Goal: Task Accomplishment & Management: Manage account settings

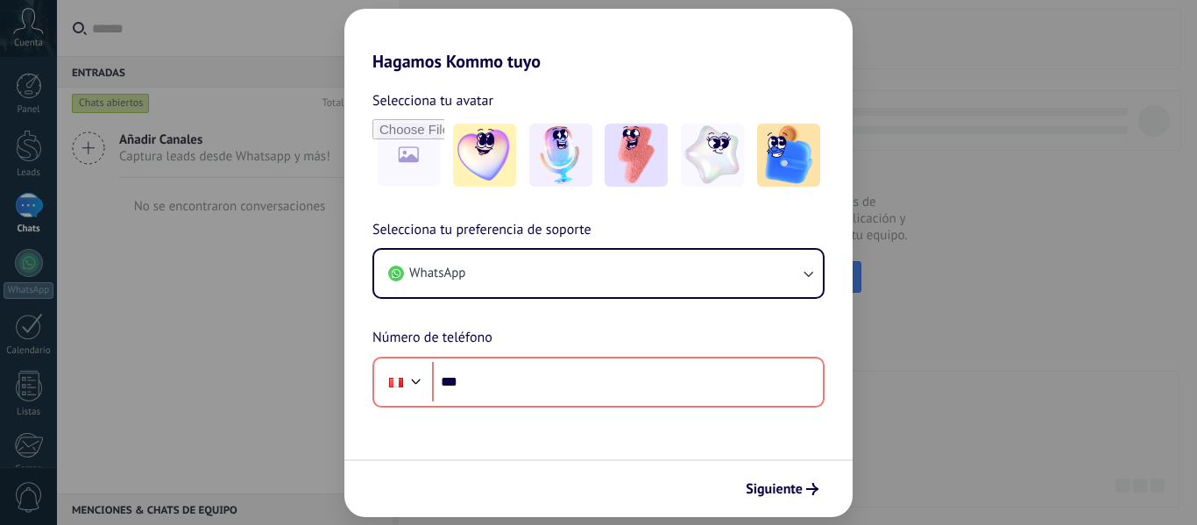
click at [789, 484] on span "Siguiente" at bounding box center [774, 489] width 57 height 12
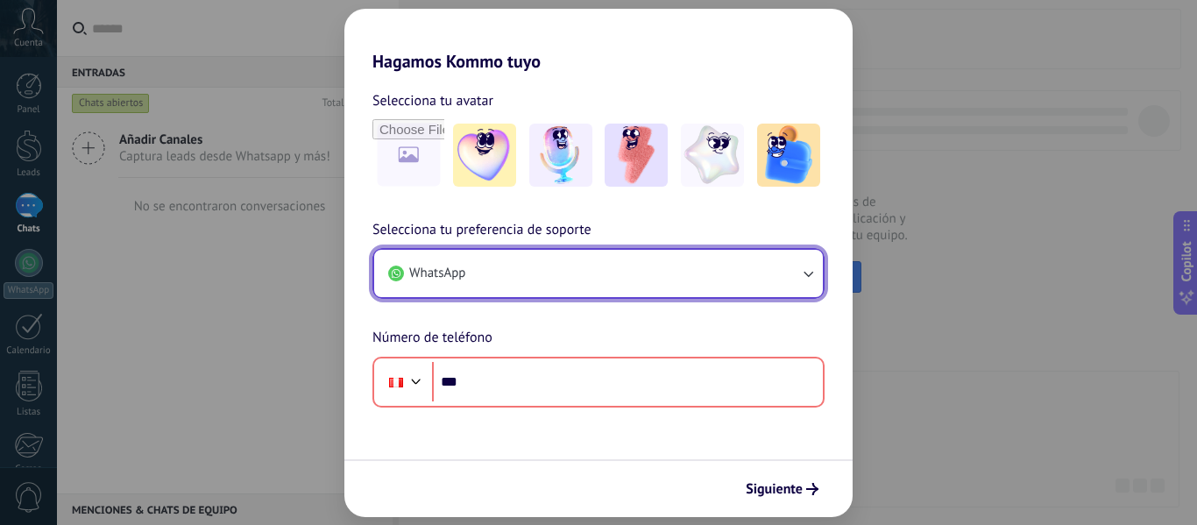
click at [624, 274] on button "WhatsApp" at bounding box center [598, 273] width 449 height 47
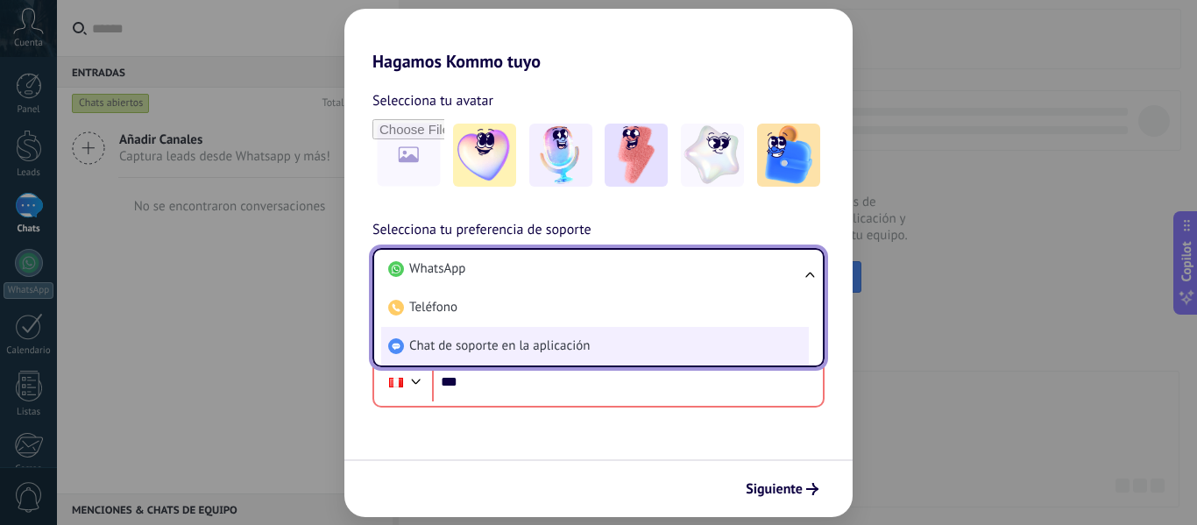
click at [622, 335] on li "Chat de soporte en la aplicación" at bounding box center [595, 346] width 428 height 39
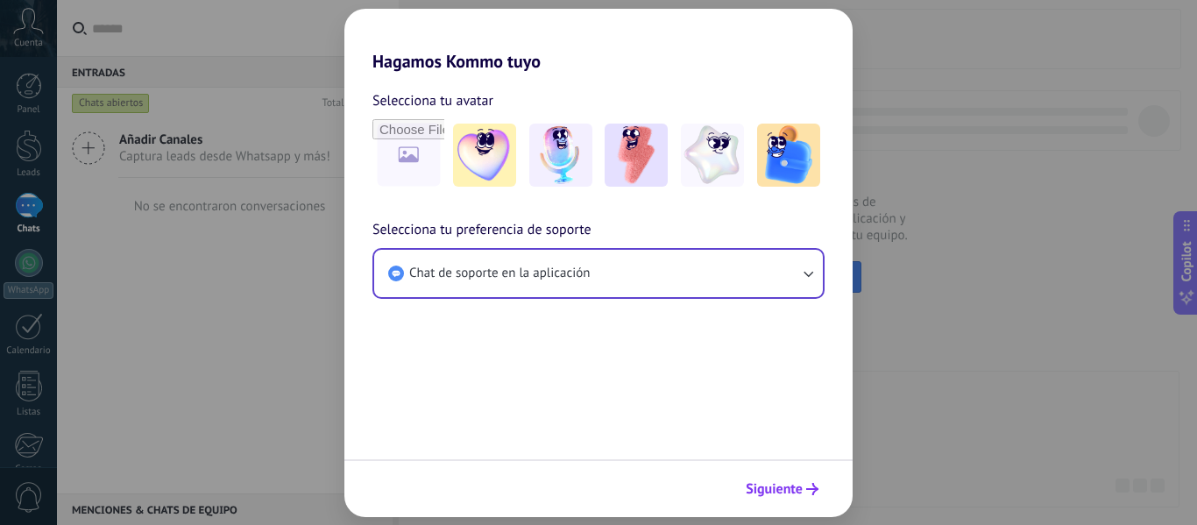
click at [791, 485] on span "Siguiente" at bounding box center [774, 489] width 57 height 12
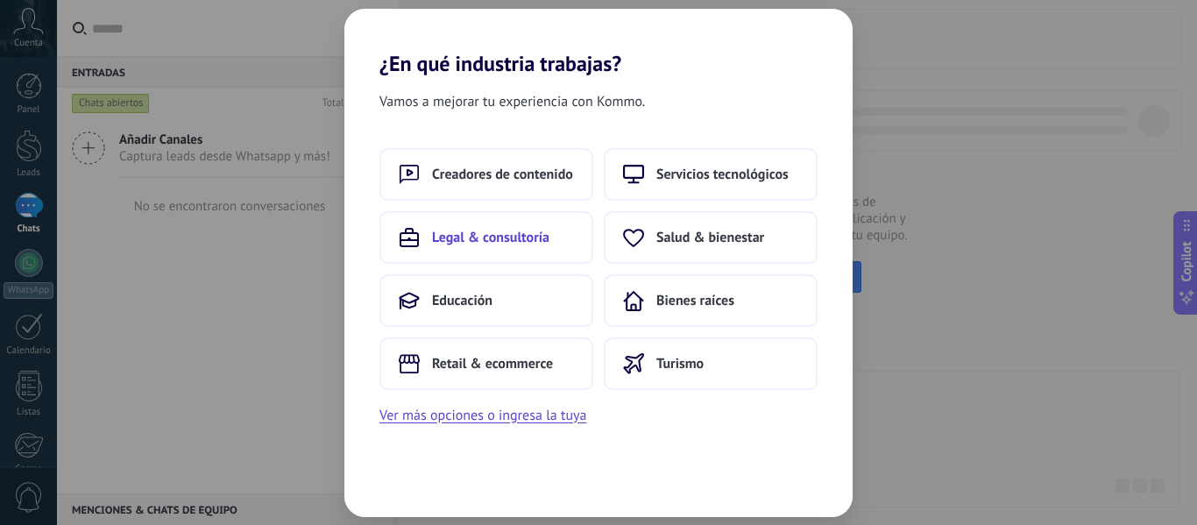
click at [549, 240] on span "Legal & consultoría" at bounding box center [490, 238] width 117 height 18
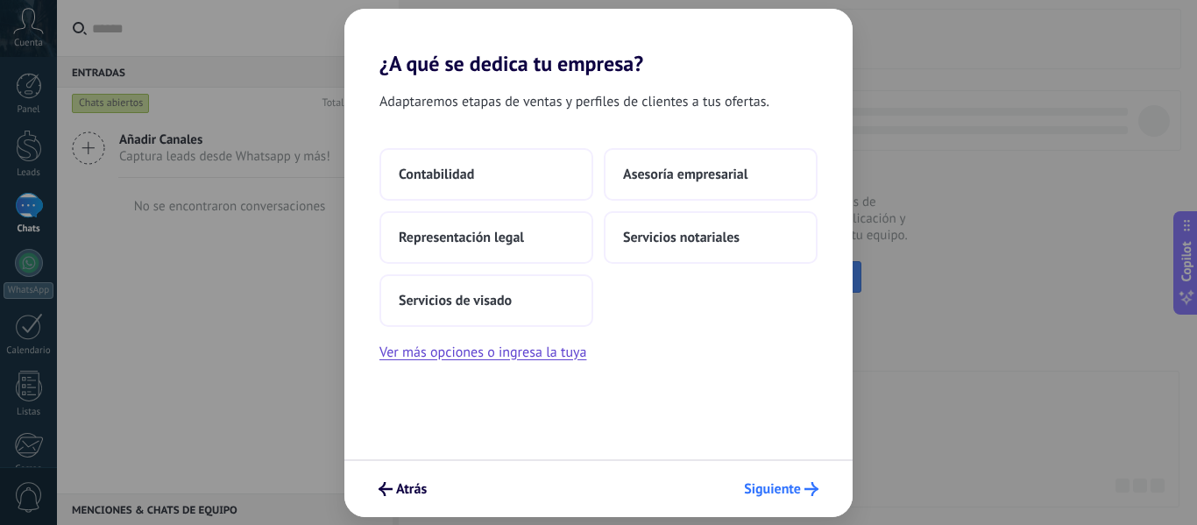
click at [767, 501] on button "Siguiente" at bounding box center [781, 489] width 90 height 30
click at [789, 485] on span "Siguiente" at bounding box center [772, 489] width 57 height 12
click at [666, 177] on span "Asesoría empresarial" at bounding box center [685, 175] width 124 height 18
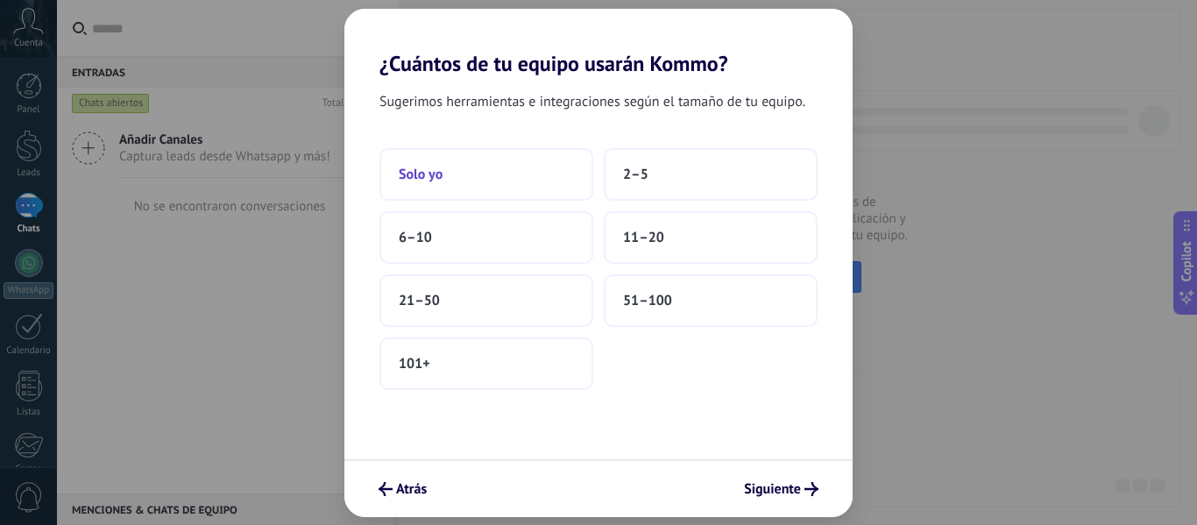
click at [506, 173] on button "Solo yo" at bounding box center [486, 174] width 214 height 53
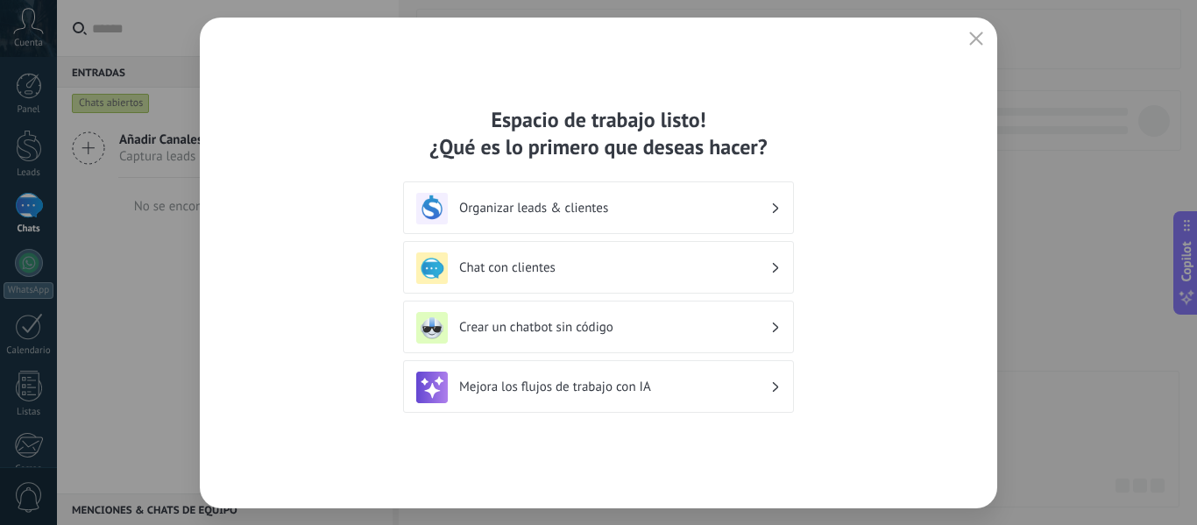
click at [733, 200] on h3 "Organizar leads & clientes" at bounding box center [614, 208] width 311 height 17
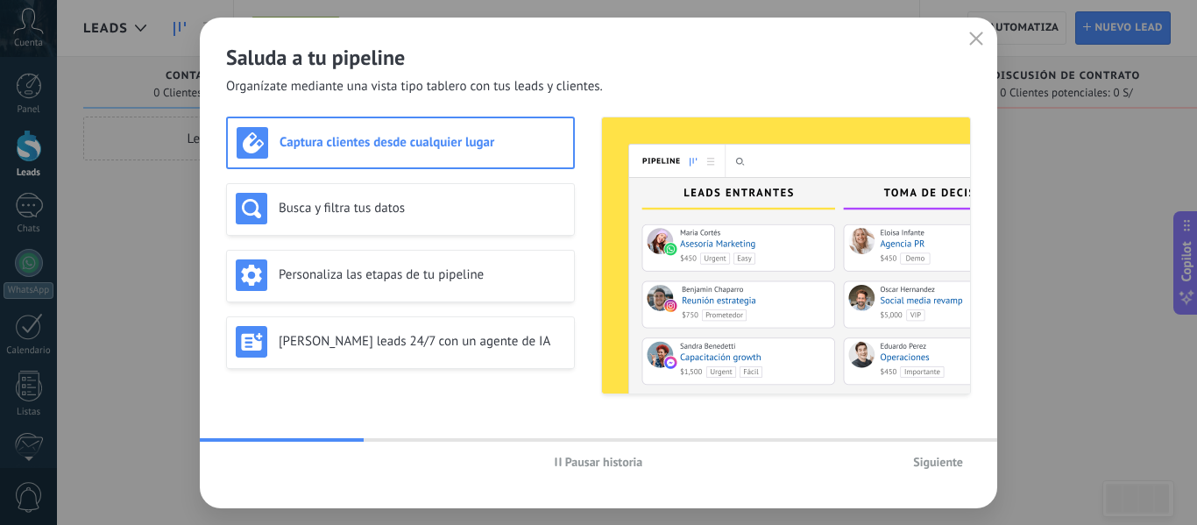
click at [955, 460] on span "Siguiente" at bounding box center [938, 462] width 50 height 12
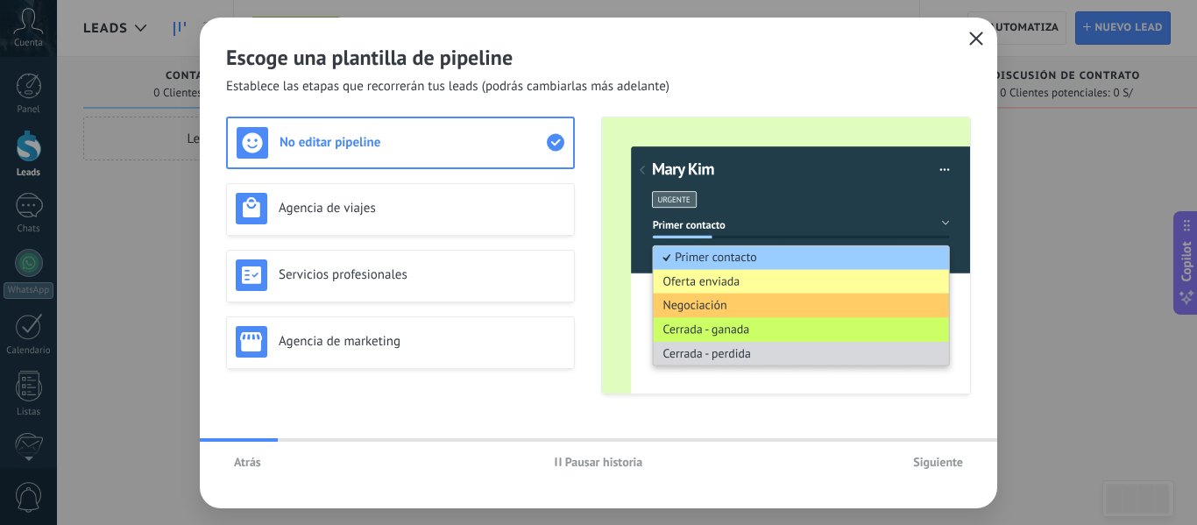
click at [975, 38] on use "button" at bounding box center [976, 38] width 13 height 13
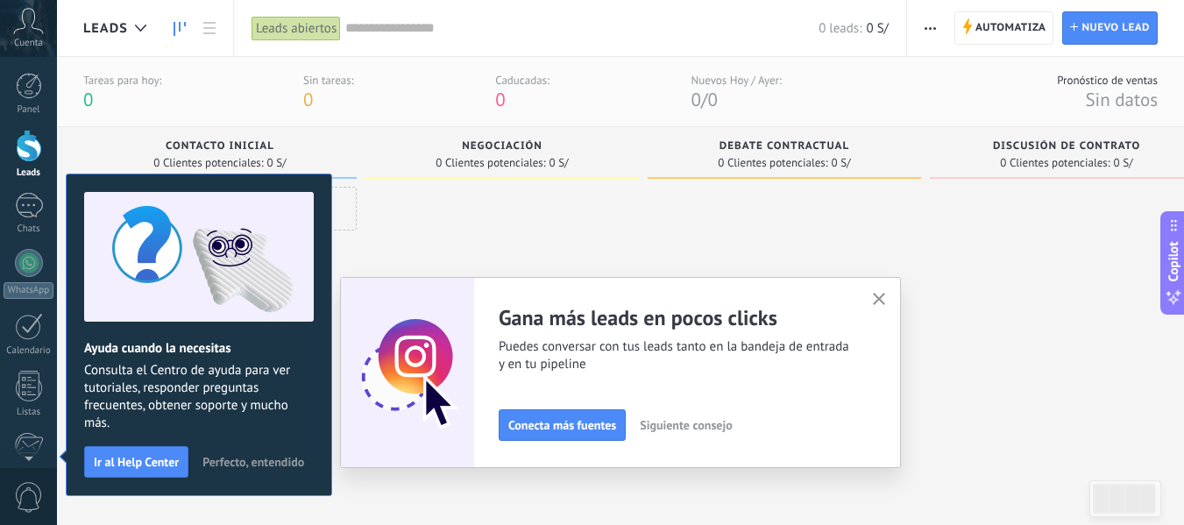
click at [882, 290] on button "button" at bounding box center [879, 300] width 22 height 24
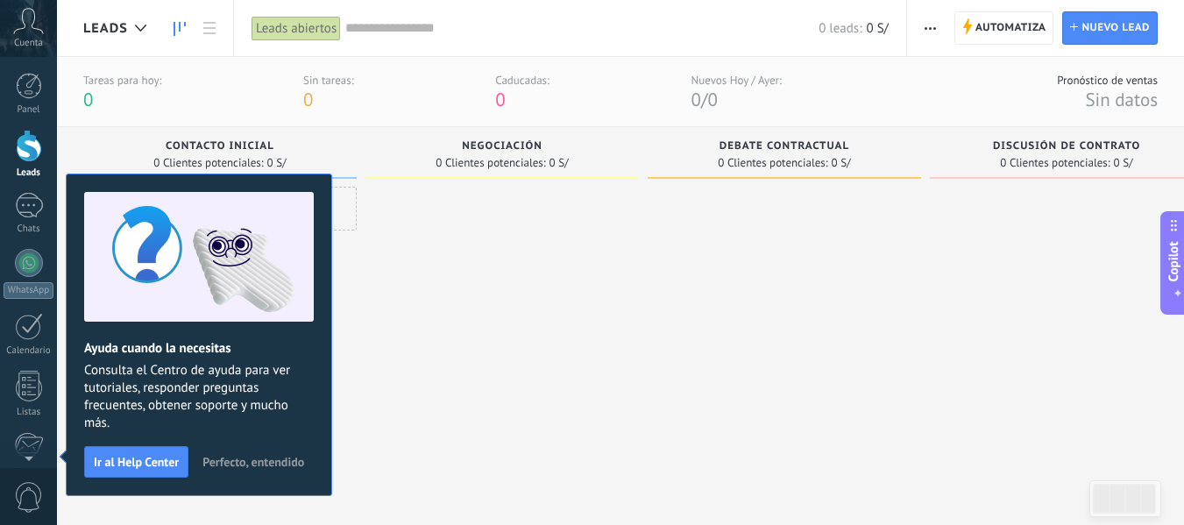
click at [262, 458] on span "Perfecto, entendido" at bounding box center [253, 462] width 102 height 12
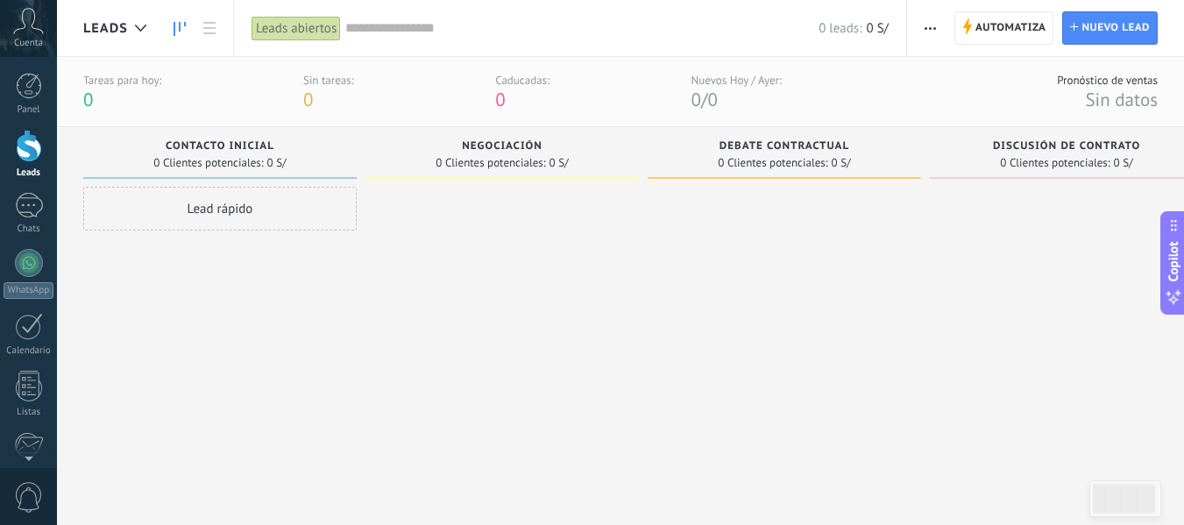
click at [16, 148] on div at bounding box center [29, 146] width 26 height 32
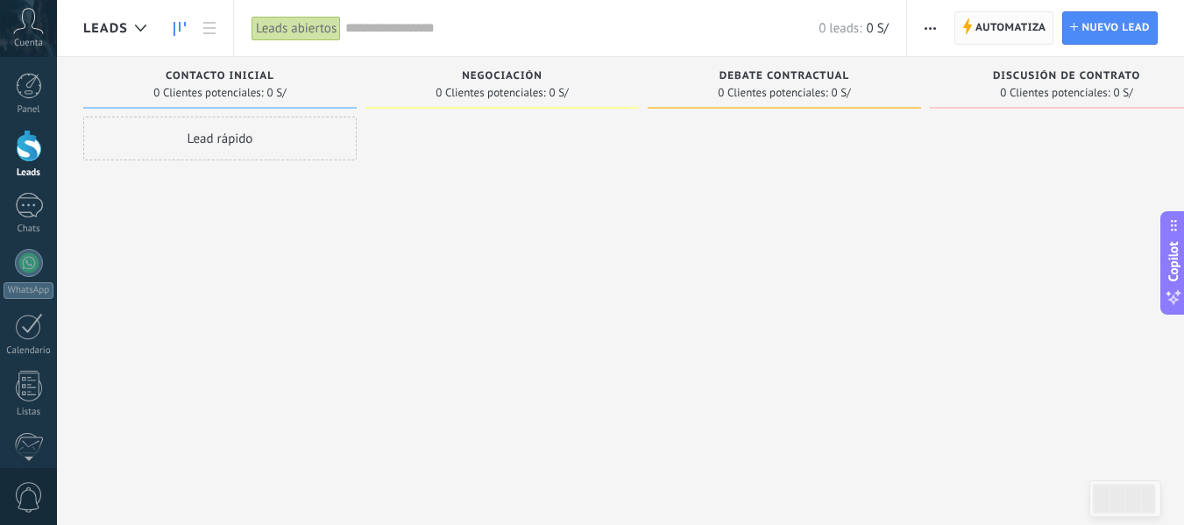
click at [977, 23] on span "Automatiza" at bounding box center [1010, 28] width 71 height 32
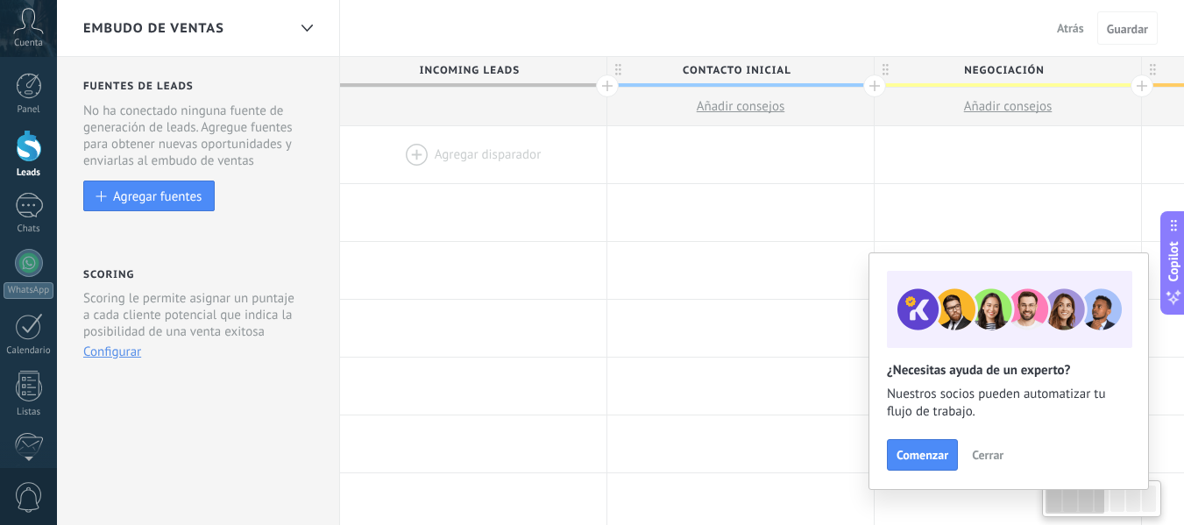
click at [260, 44] on div "Embudo de ventas" at bounding box center [184, 28] width 203 height 56
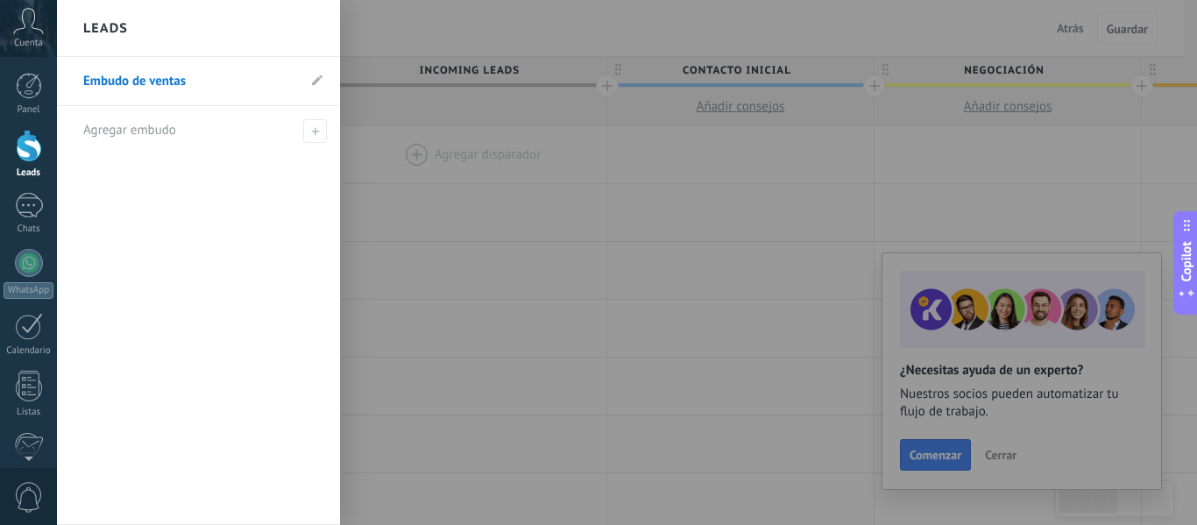
click at [878, 294] on div at bounding box center [655, 262] width 1197 height 525
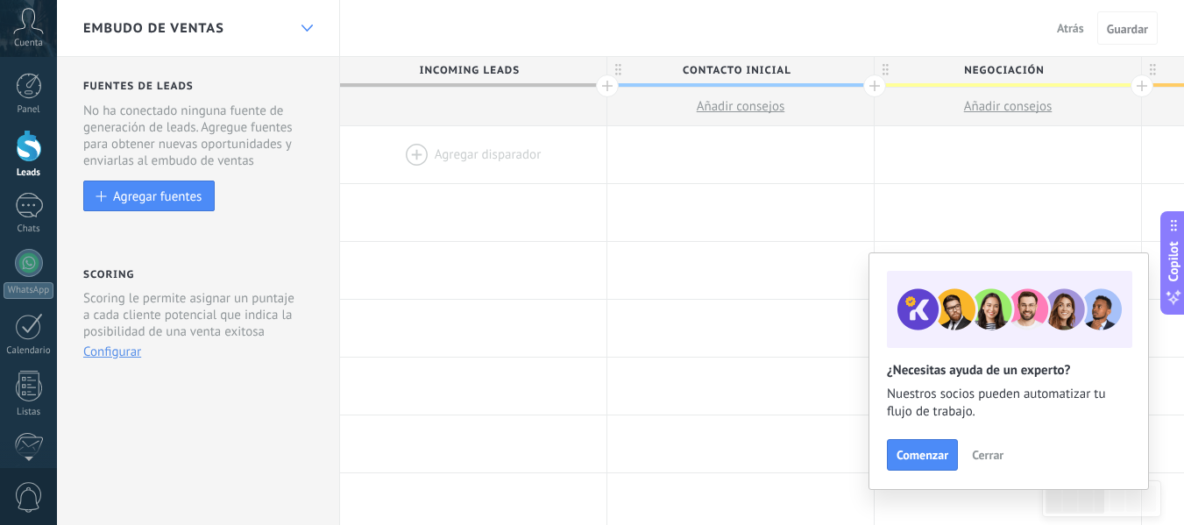
click at [310, 24] on div at bounding box center [307, 28] width 30 height 34
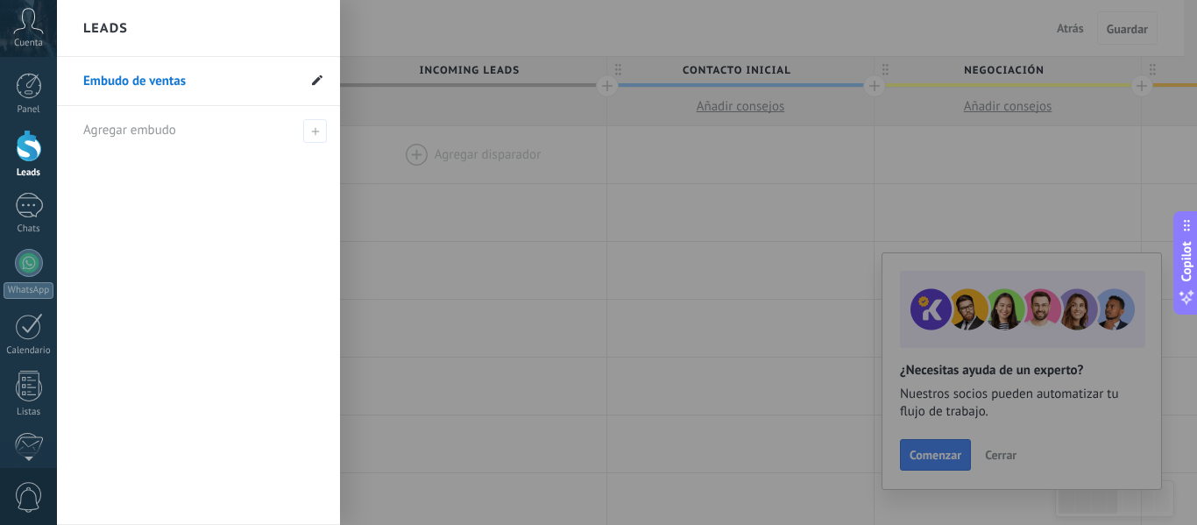
click at [321, 78] on use at bounding box center [317, 79] width 11 height 11
click at [210, 83] on input "**********" at bounding box center [189, 81] width 213 height 28
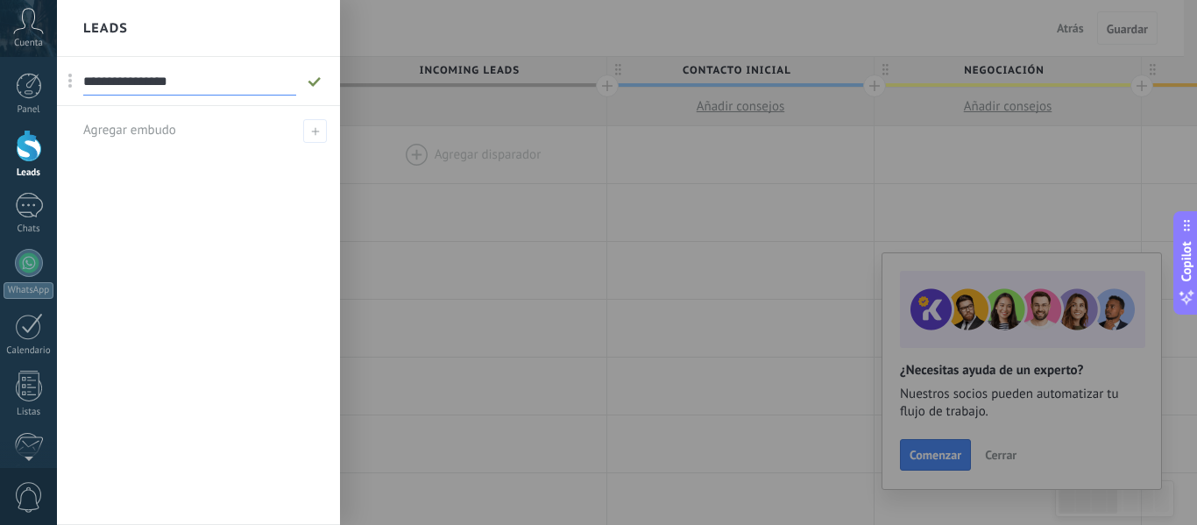
click at [210, 83] on input "**********" at bounding box center [189, 81] width 213 height 28
type input "*"
type input "**********"
click at [206, 129] on div "Agregar embudo" at bounding box center [202, 130] width 239 height 48
click at [206, 129] on input "text" at bounding box center [191, 131] width 216 height 28
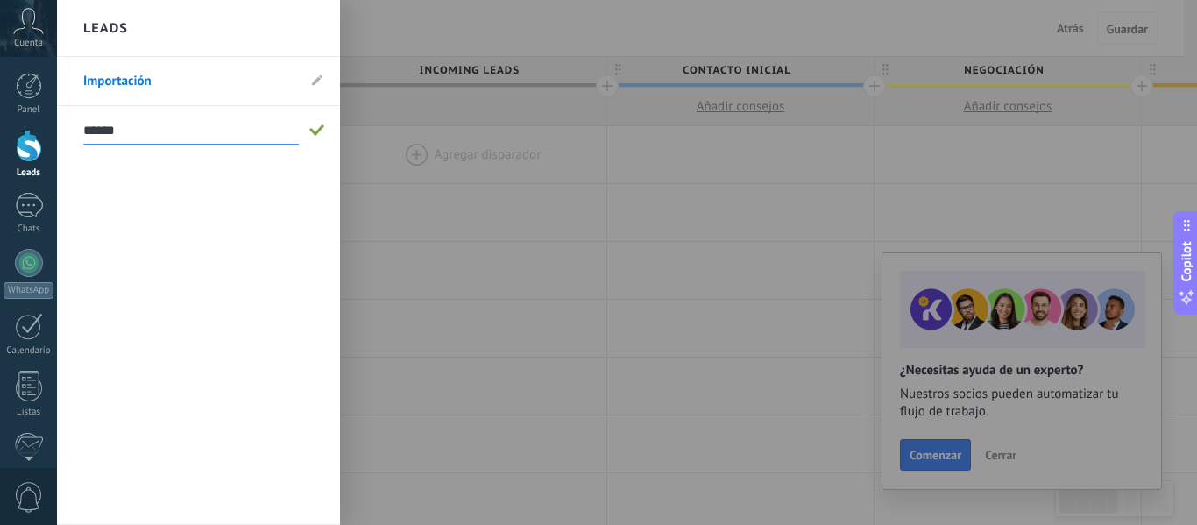
type input "******"
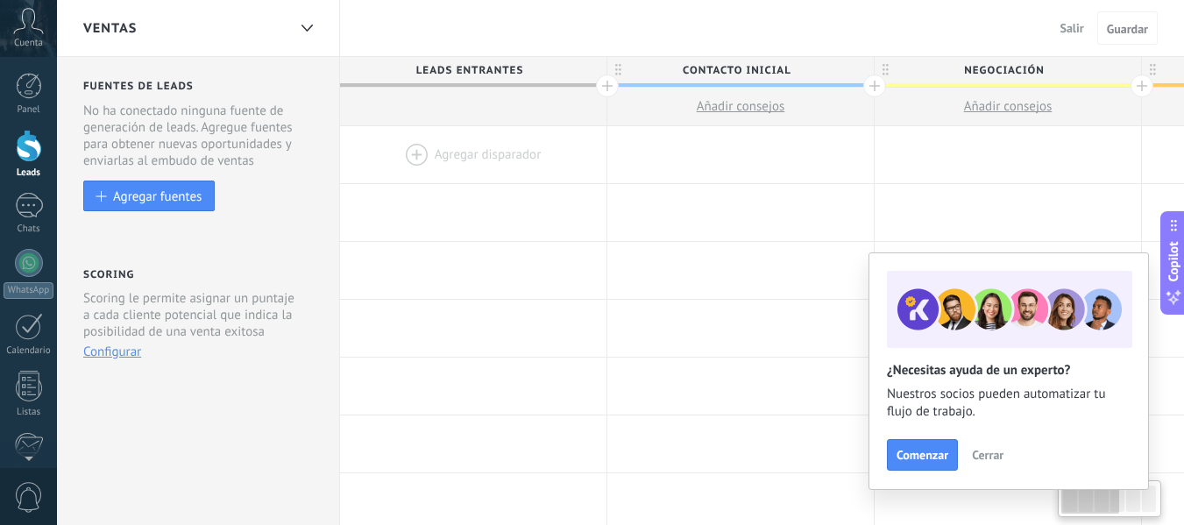
click at [178, 33] on div "Ventas" at bounding box center [184, 28] width 203 height 56
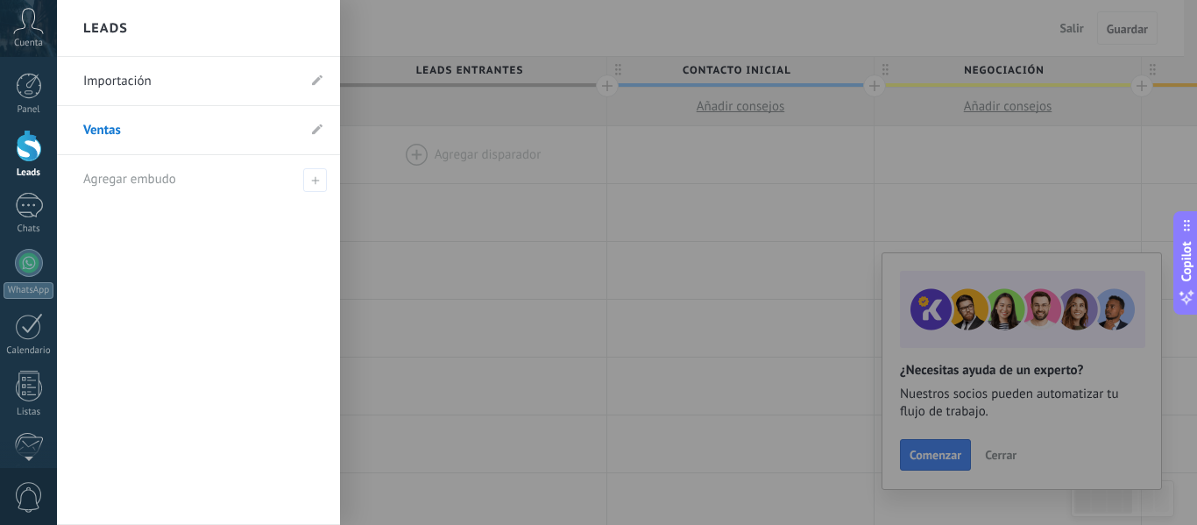
click at [148, 90] on link "Importación" at bounding box center [189, 81] width 213 height 49
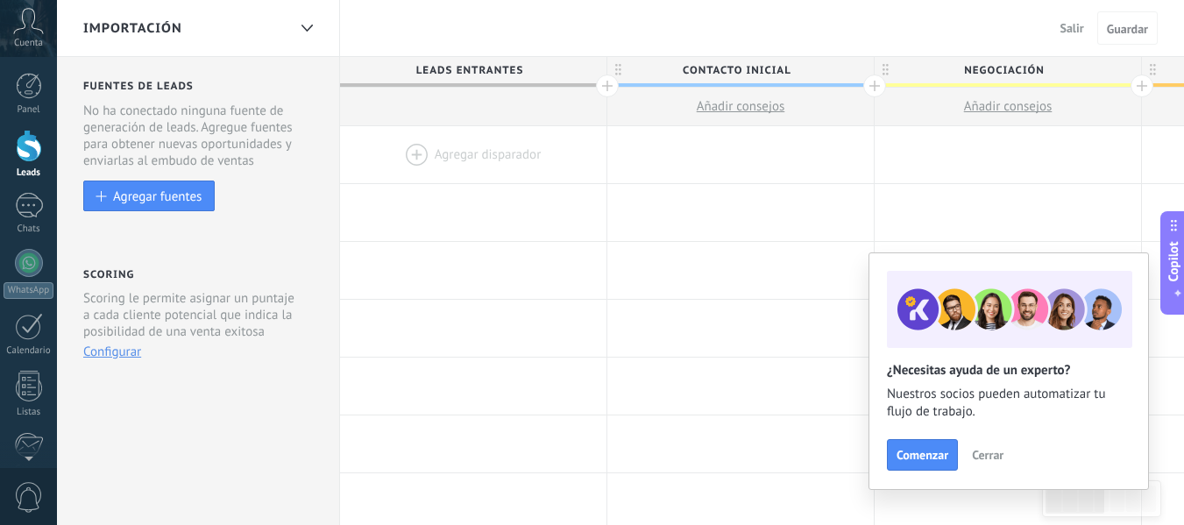
click at [998, 461] on span "Cerrar" at bounding box center [988, 455] width 32 height 12
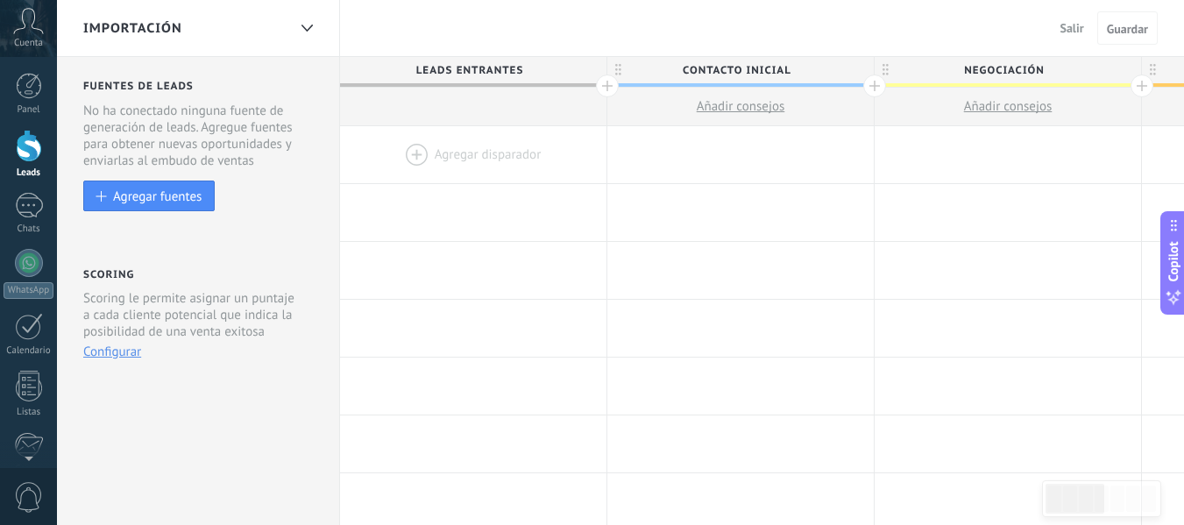
drag, startPoint x: 775, startPoint y: 179, endPoint x: 718, endPoint y: 77, distance: 116.9
click at [718, 77] on span "Contacto inicial" at bounding box center [736, 70] width 258 height 27
click at [718, 77] on input "**********" at bounding box center [736, 70] width 232 height 26
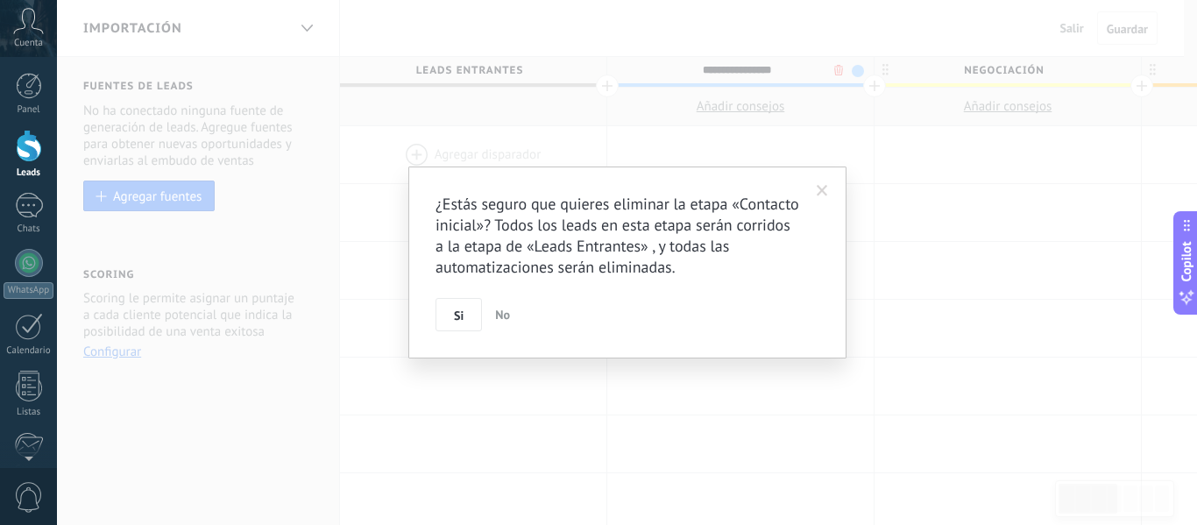
click at [835, 74] on body ".abccls-1,.abccls-2{fill-rule:evenodd}.abccls-2{fill:#fff} .abfcls-1{fill:none}…" at bounding box center [598, 262] width 1197 height 525
click at [439, 316] on button "Si" at bounding box center [458, 314] width 46 height 33
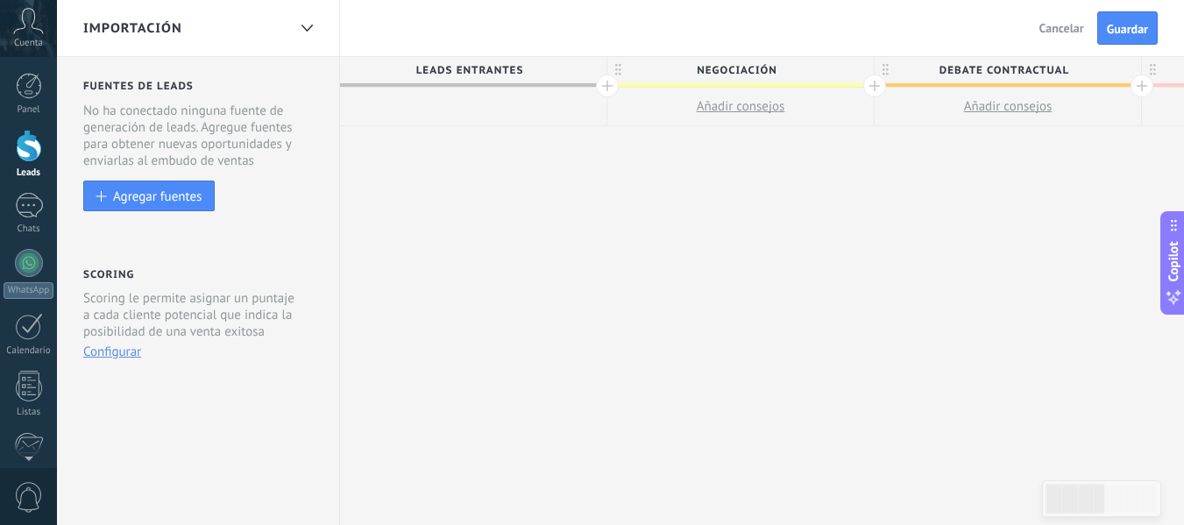
click at [835, 57] on span "Negociación" at bounding box center [736, 70] width 258 height 27
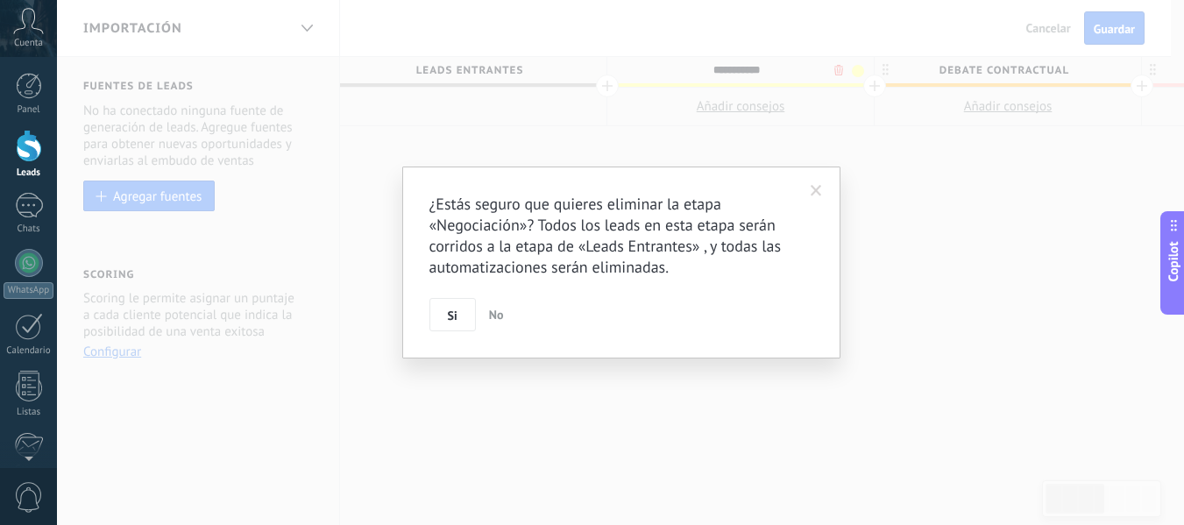
click at [838, 73] on body ".abccls-1,.abccls-2{fill-rule:evenodd}.abccls-2{fill:#fff} .abfcls-1{fill:none}…" at bounding box center [592, 262] width 1184 height 525
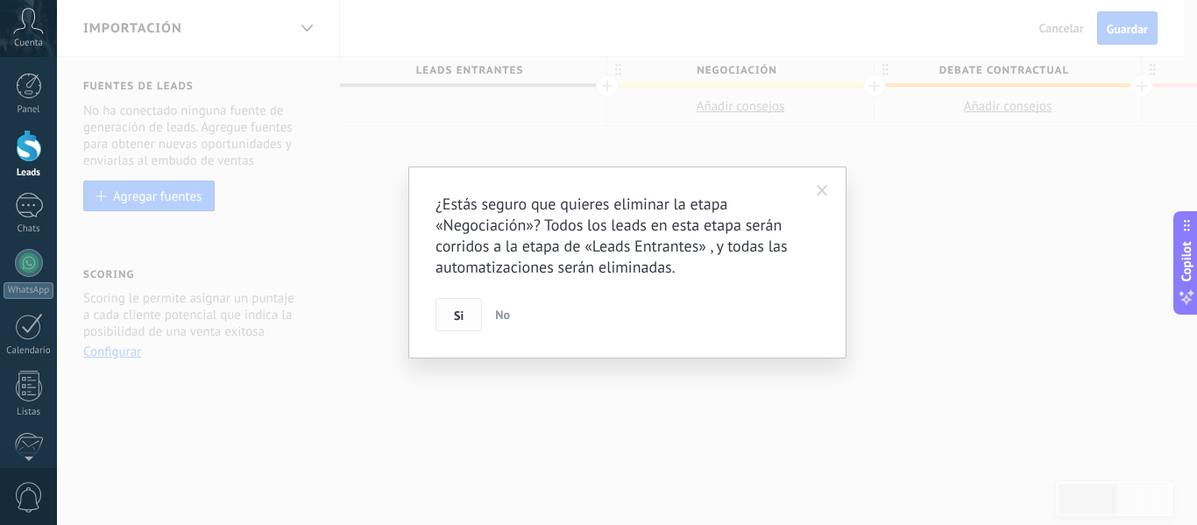
click at [464, 312] on span "Si" at bounding box center [459, 315] width 10 height 12
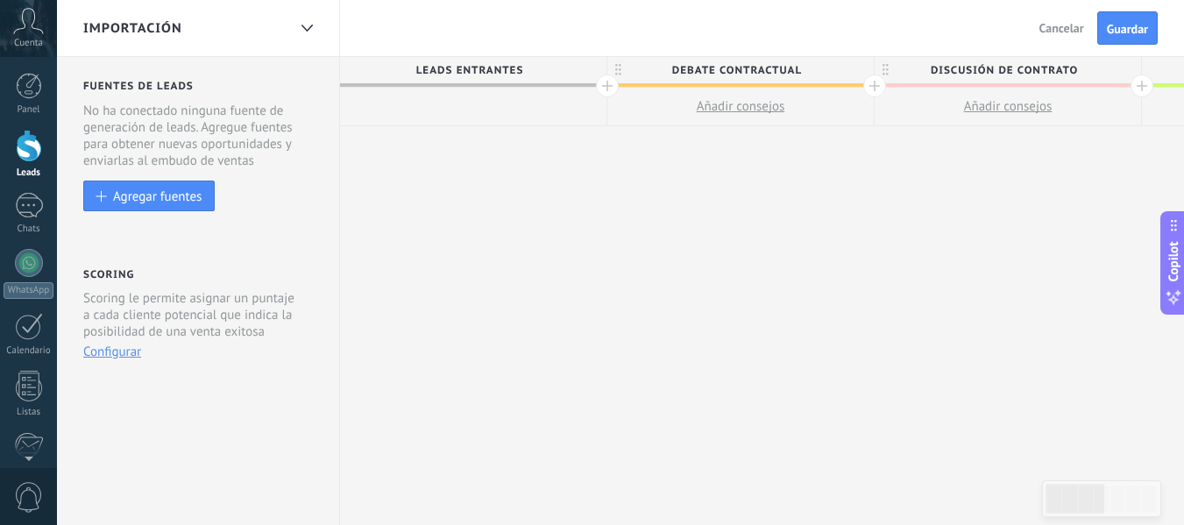
click at [833, 68] on span "Debate contractual" at bounding box center [736, 70] width 258 height 27
click at [842, 74] on body ".abccls-1,.abccls-2{fill-rule:evenodd}.abccls-2{fill:#fff} .abfcls-1{fill:none}…" at bounding box center [592, 262] width 1184 height 525
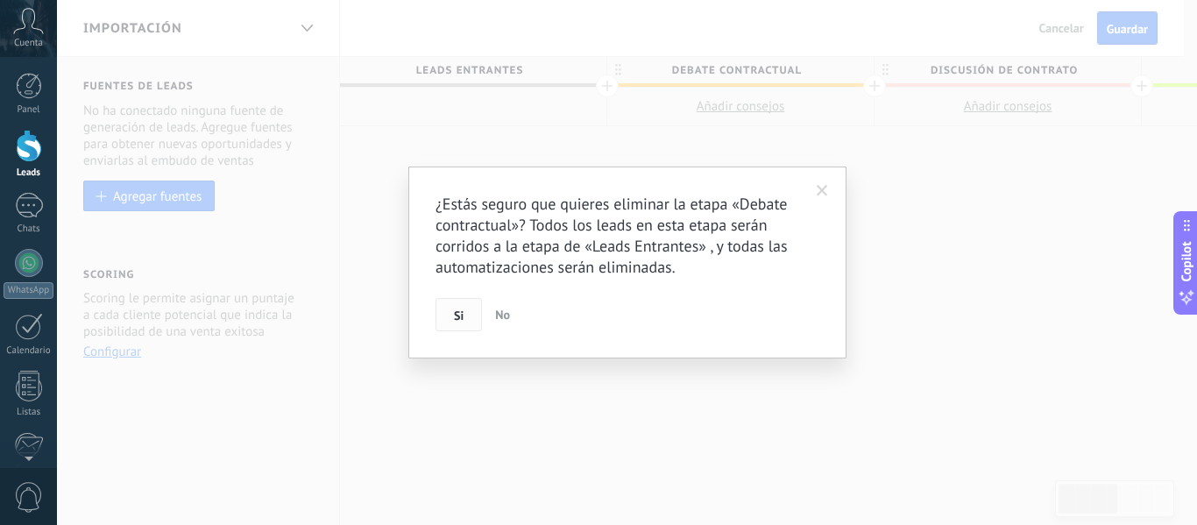
click at [449, 322] on button "Si" at bounding box center [458, 314] width 46 height 33
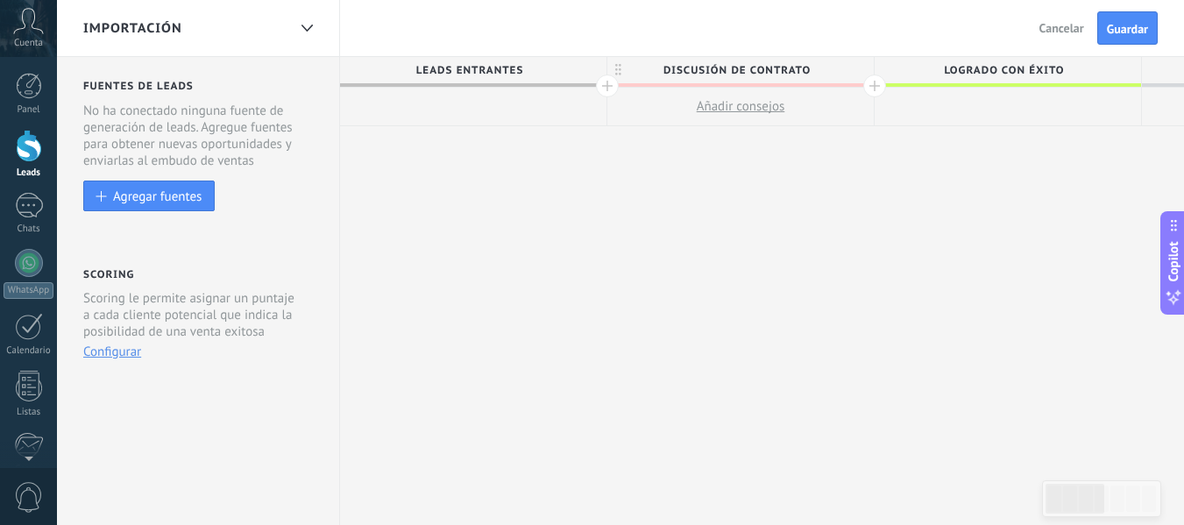
click at [833, 77] on span "Discusión de contrato" at bounding box center [736, 70] width 258 height 27
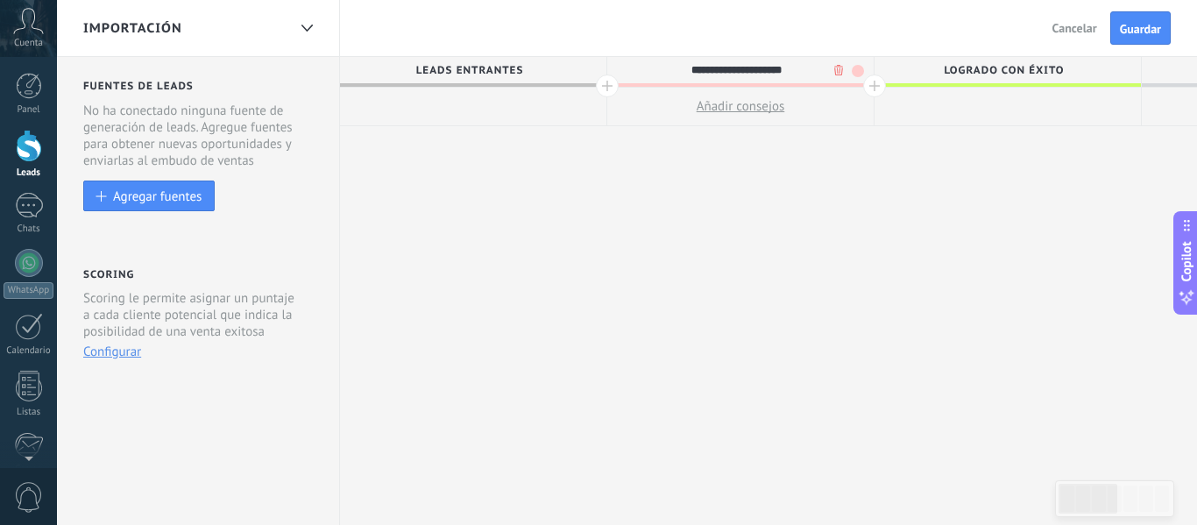
click at [833, 65] on body ".abccls-1,.abccls-2{fill-rule:evenodd}.abccls-2{fill:#fff} .abfcls-1{fill:none}…" at bounding box center [598, 262] width 1197 height 525
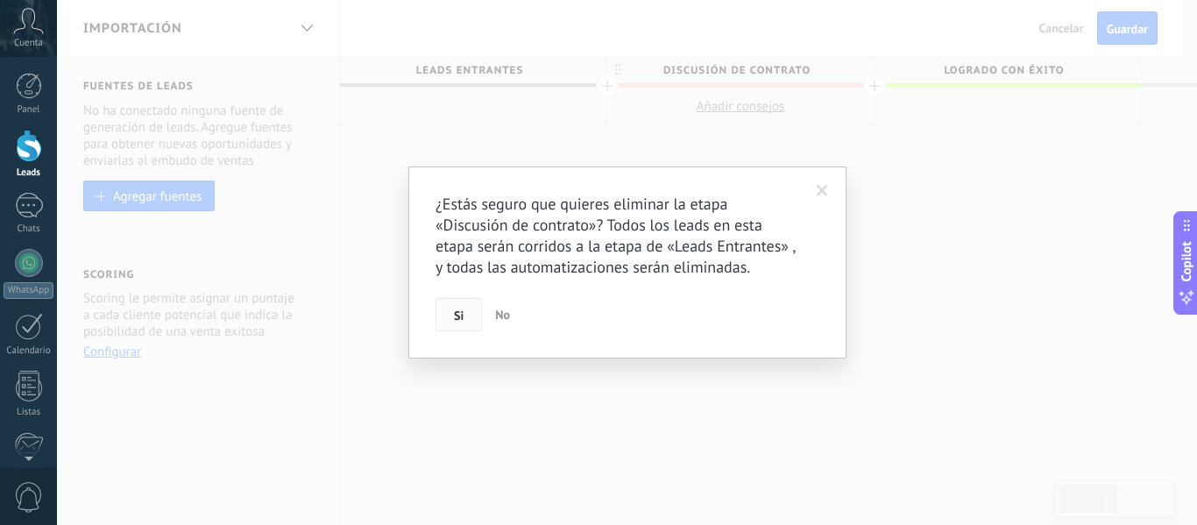
click at [462, 307] on button "Si" at bounding box center [458, 314] width 46 height 33
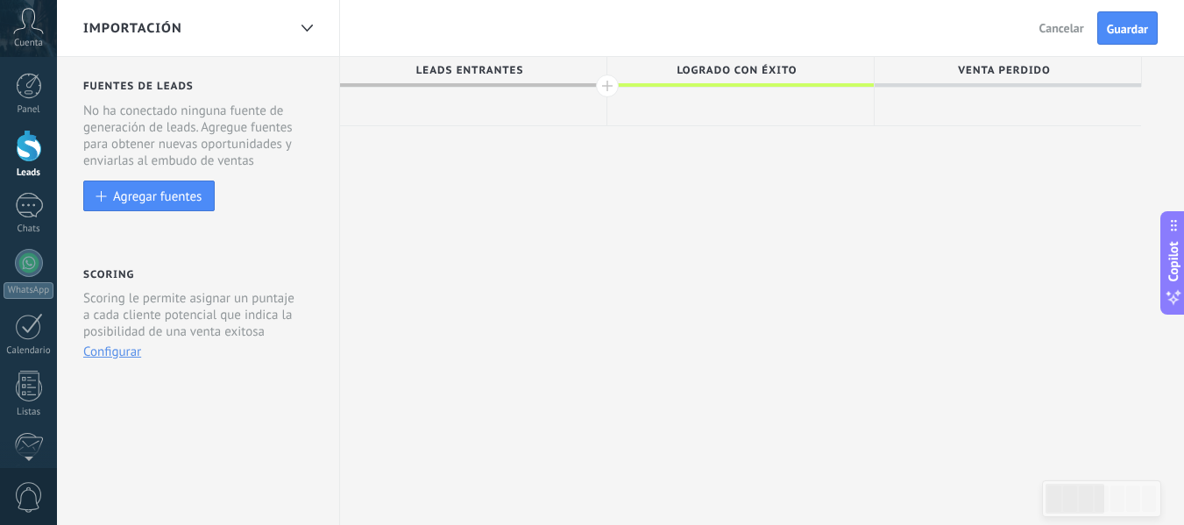
click at [606, 85] on div at bounding box center [607, 85] width 23 height 23
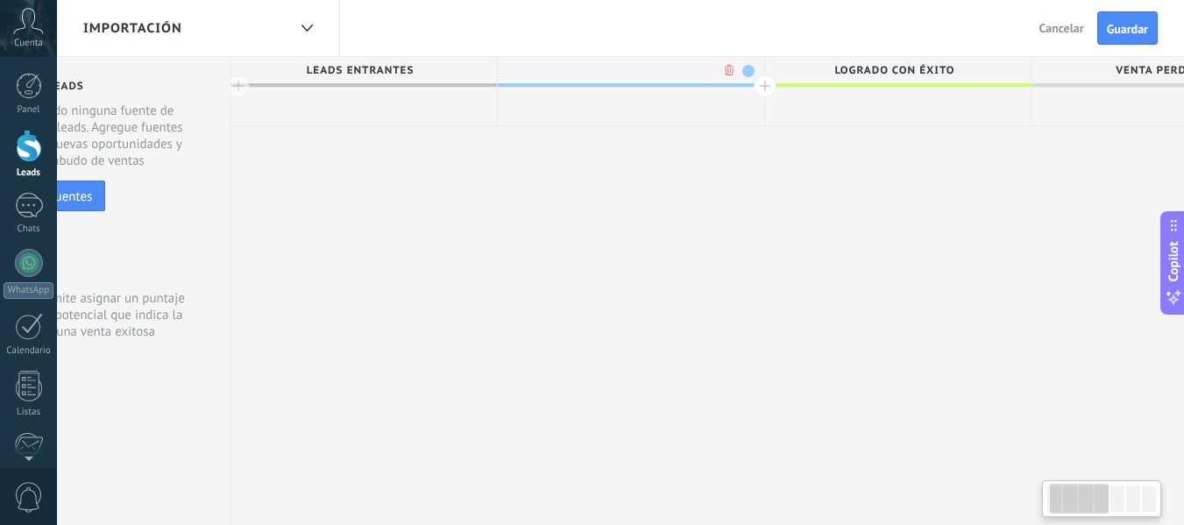
scroll to position [0, 130]
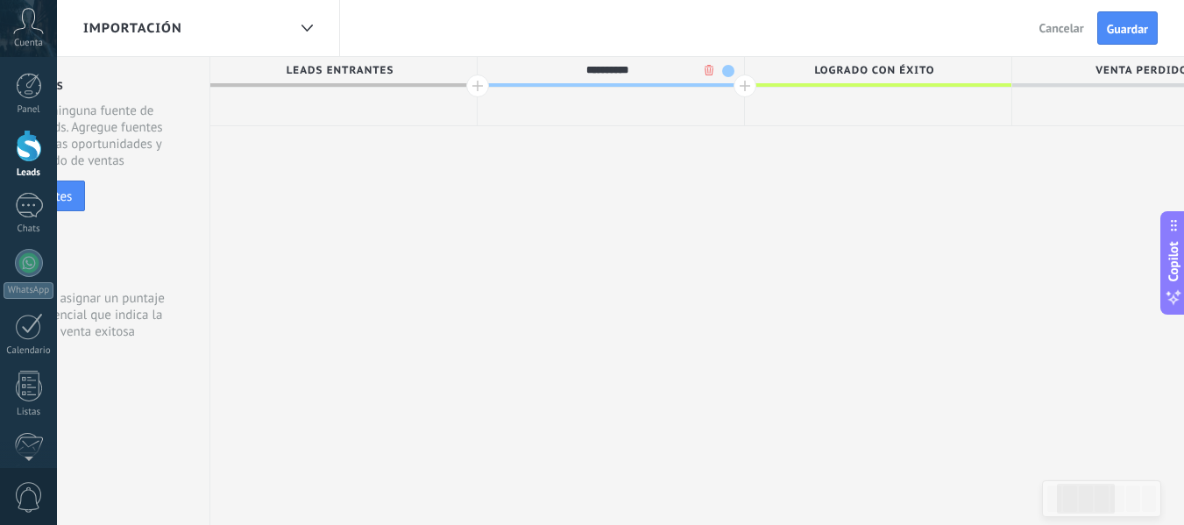
click at [613, 66] on input "**********" at bounding box center [607, 70] width 232 height 26
type input "**********"
click at [1144, 44] on button "Guardar" at bounding box center [1127, 27] width 60 height 33
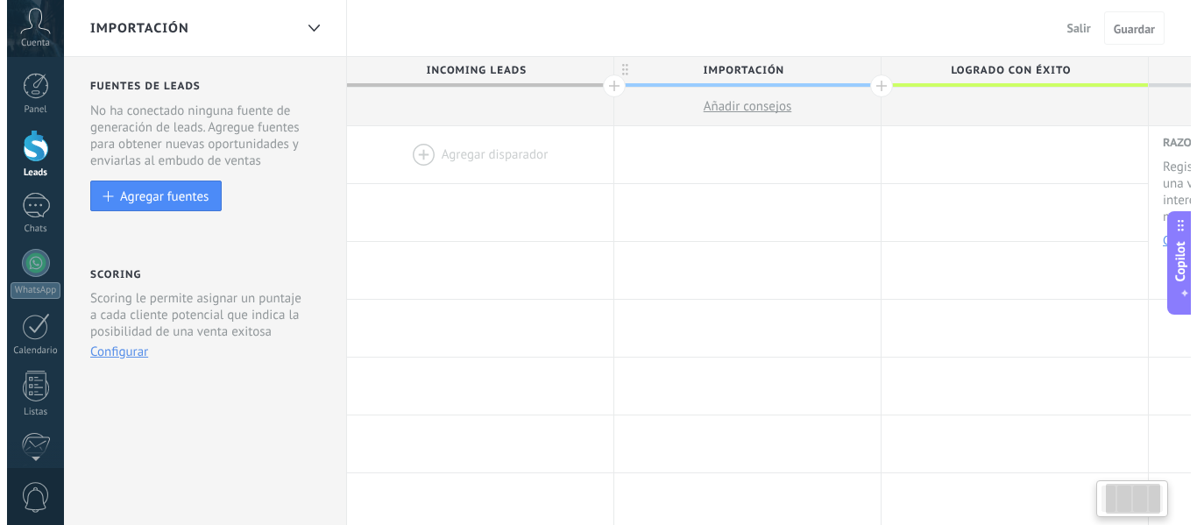
scroll to position [0, 130]
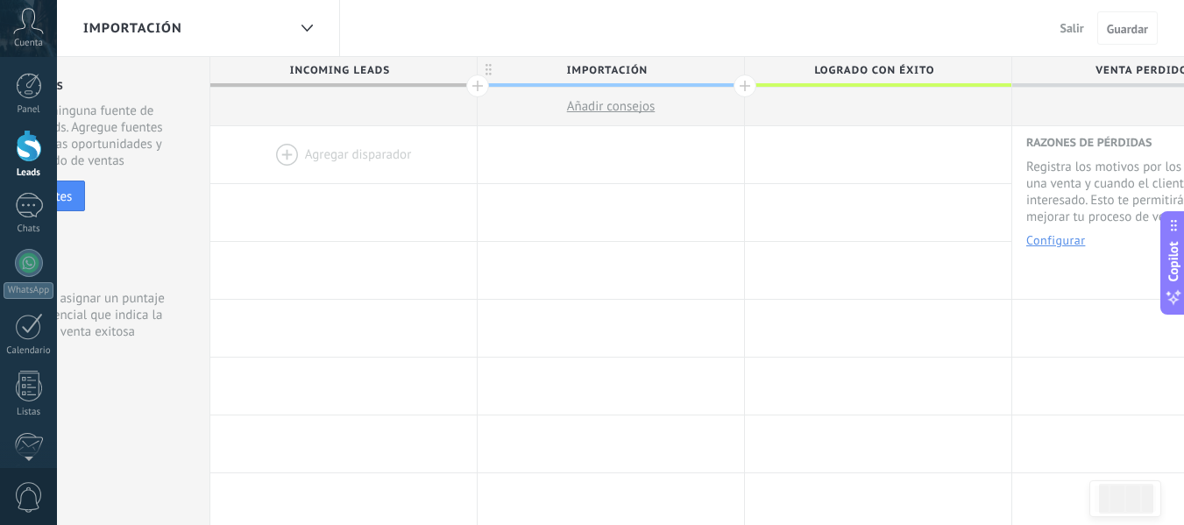
click at [732, 88] on button "Añadir consejos" at bounding box center [611, 107] width 266 height 38
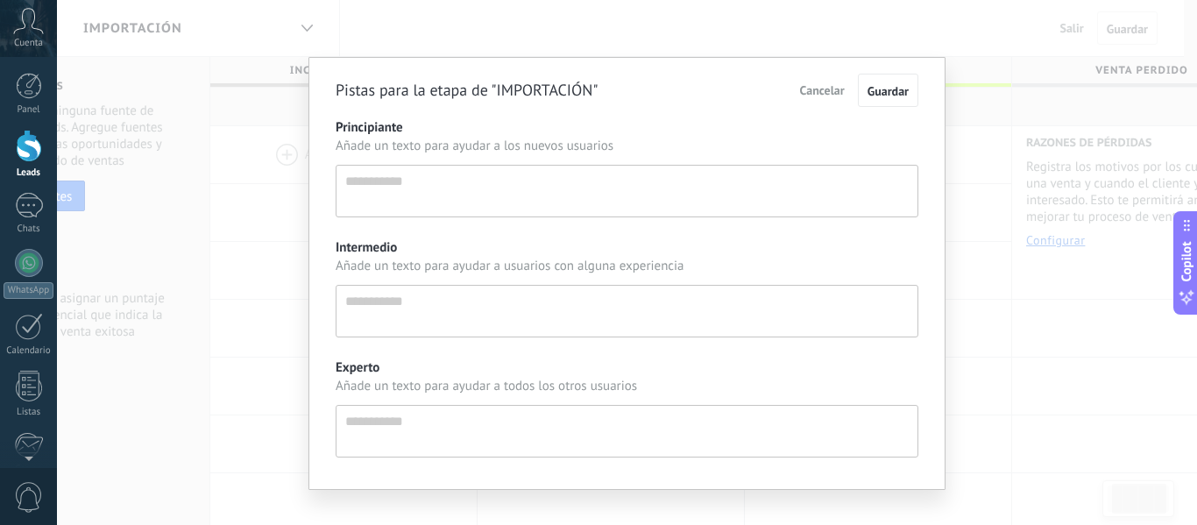
scroll to position [17, 0]
click at [800, 95] on span "Cancelar" at bounding box center [822, 90] width 45 height 16
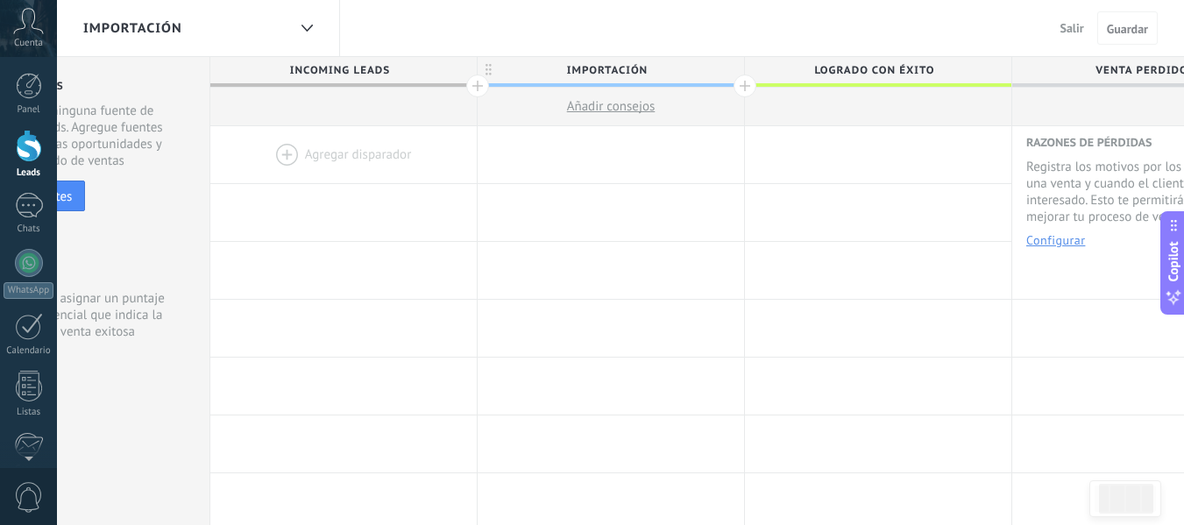
click at [725, 88] on button "Añadir consejos" at bounding box center [611, 107] width 266 height 38
type textarea "**********"
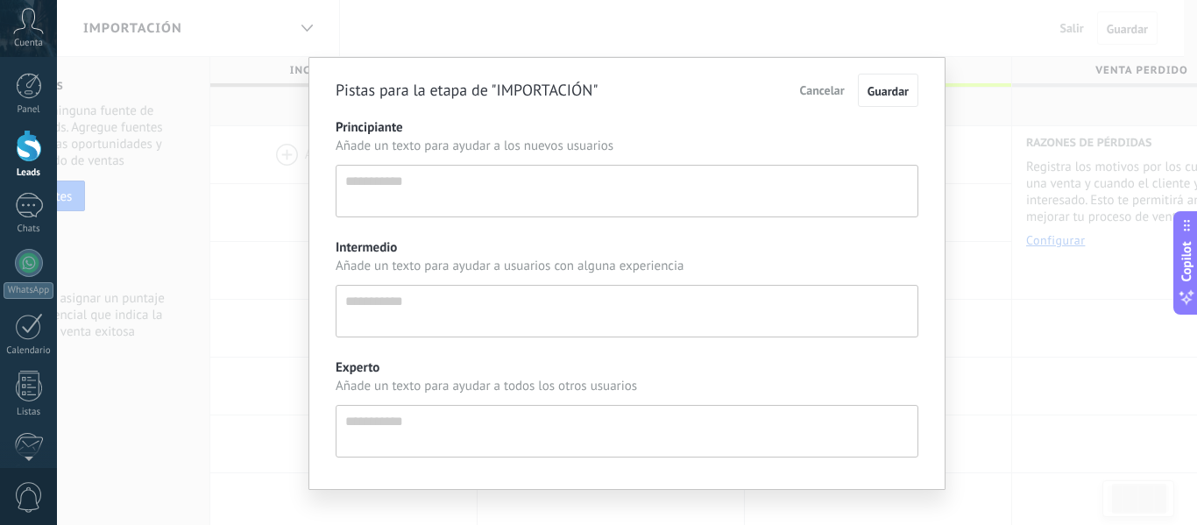
click at [811, 93] on span "Cancelar" at bounding box center [822, 90] width 45 height 16
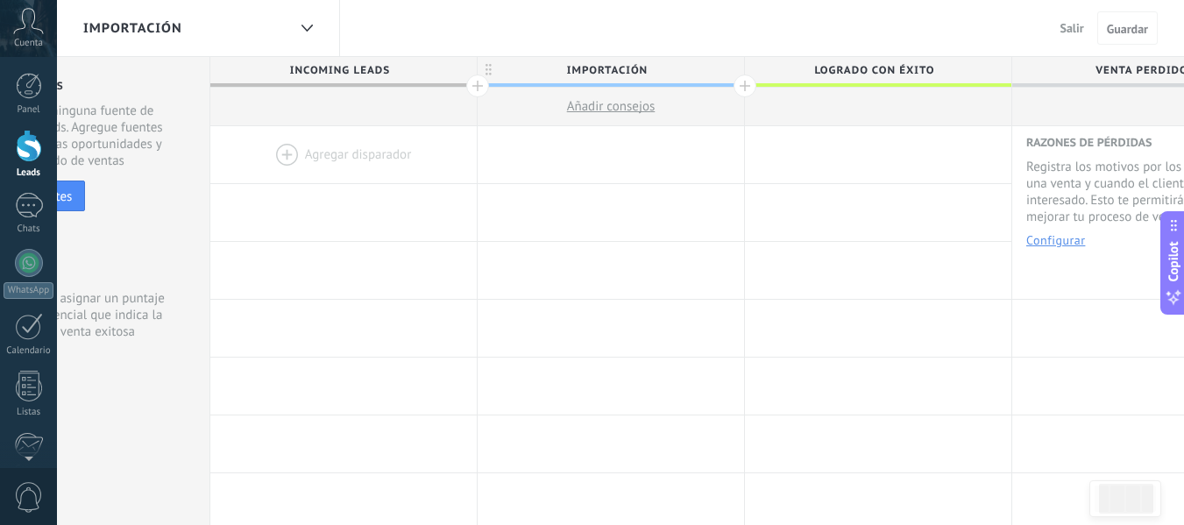
click at [739, 82] on div at bounding box center [744, 85] width 23 height 23
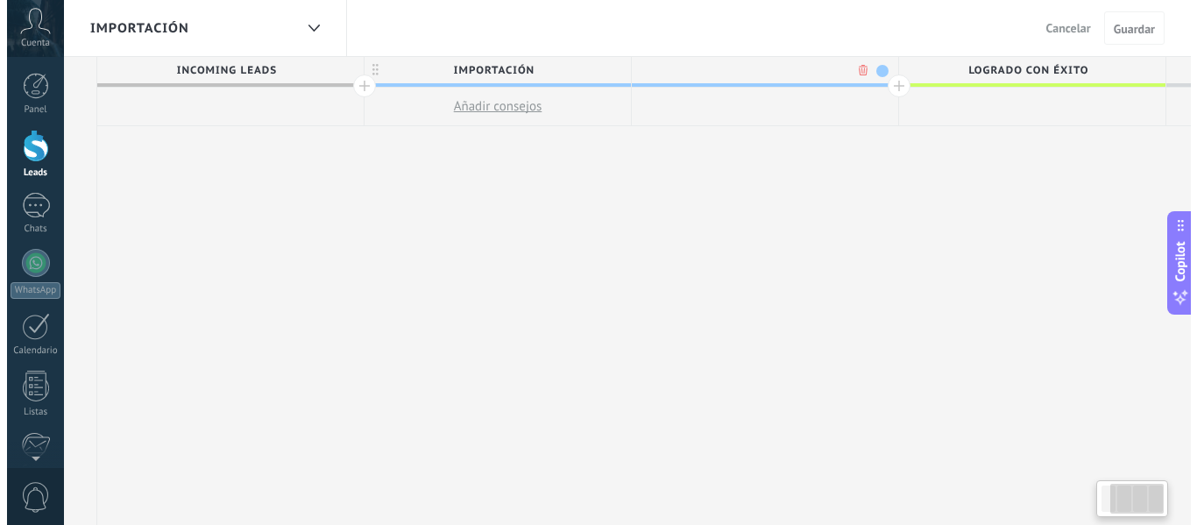
scroll to position [0, 259]
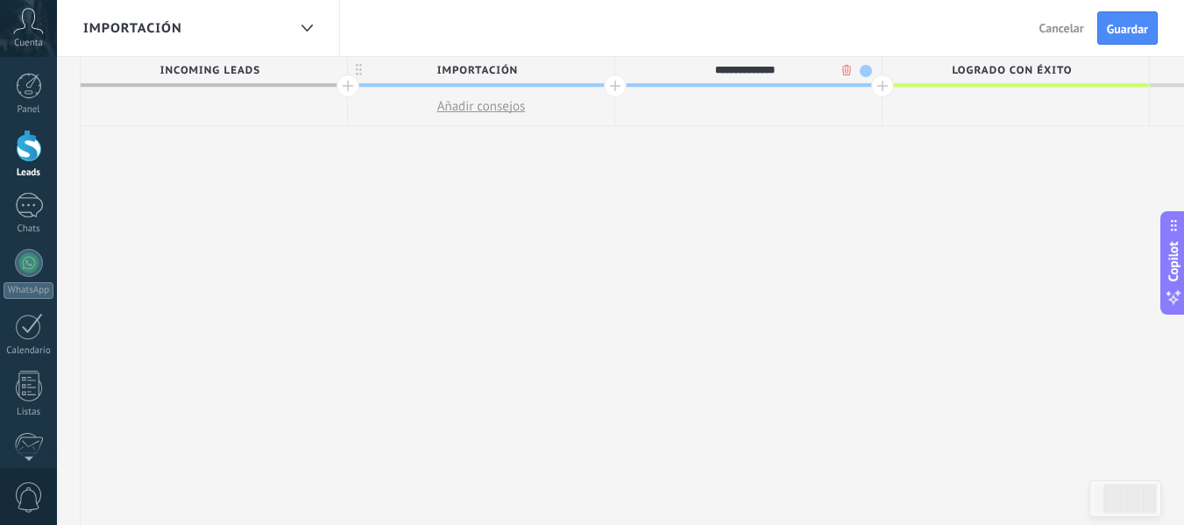
type input "**********"
click at [1091, 40] on div "Salir Cancelar Guardar" at bounding box center [1091, 27] width 131 height 33
click at [1096, 36] on div "Salir Cancelar Guardar" at bounding box center [1091, 27] width 131 height 33
click at [1124, 32] on span "Guardar" at bounding box center [1127, 29] width 41 height 12
click at [197, 28] on div "Importación" at bounding box center [184, 28] width 203 height 56
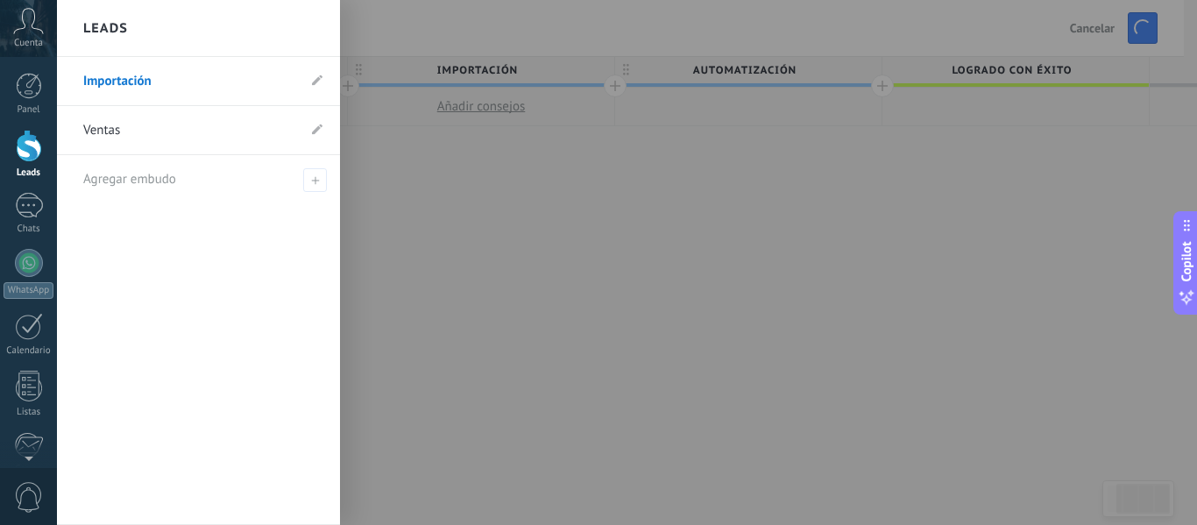
click at [132, 125] on link "Ventas" at bounding box center [189, 130] width 213 height 49
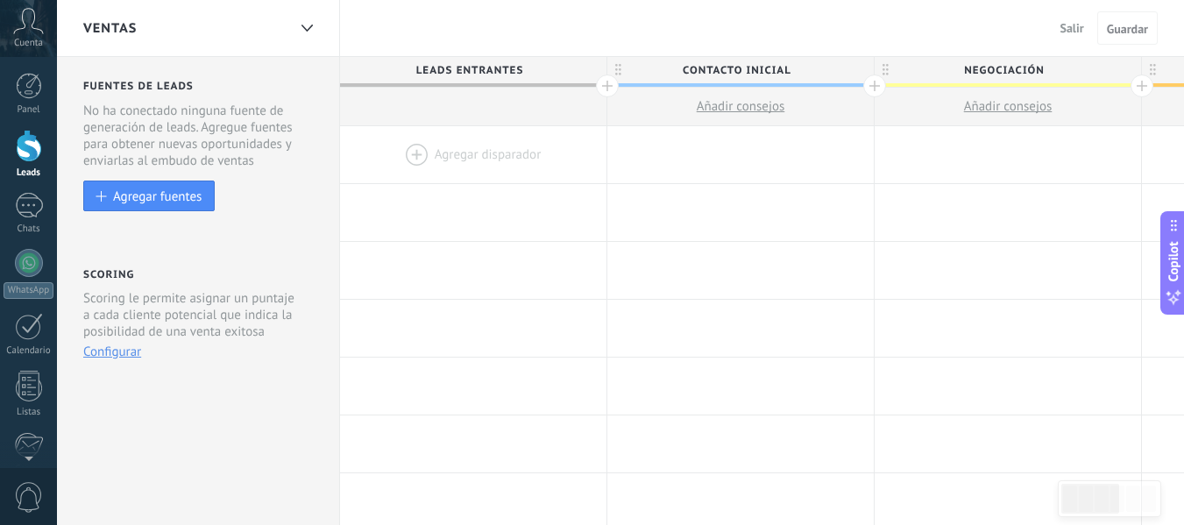
click at [721, 60] on span "Contacto inicial" at bounding box center [736, 70] width 258 height 27
click at [721, 60] on input "**********" at bounding box center [736, 70] width 232 height 26
type input "*"
type input "**********"
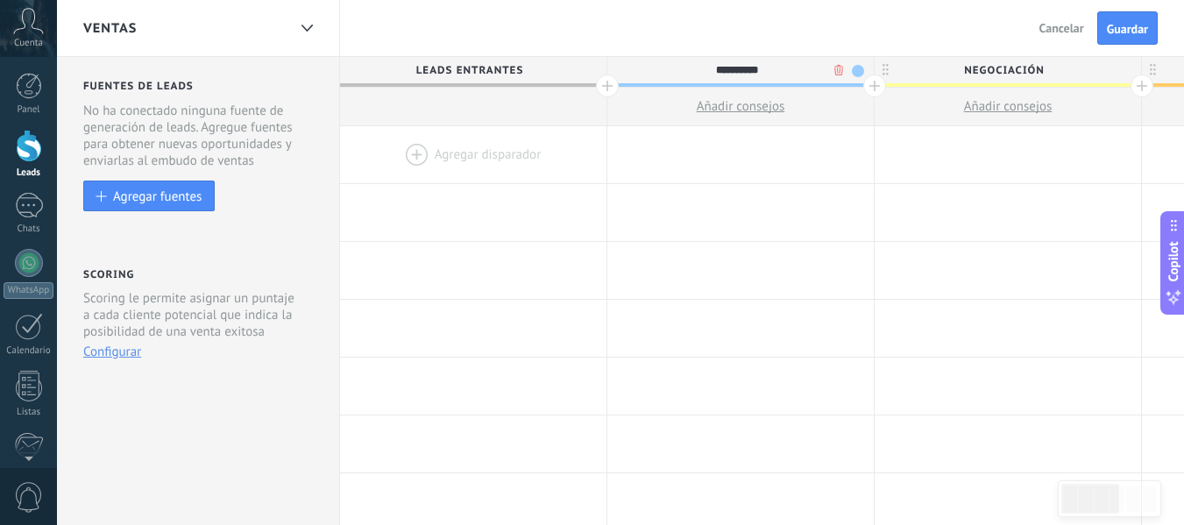
click at [950, 70] on span "Negociación" at bounding box center [1003, 70] width 258 height 27
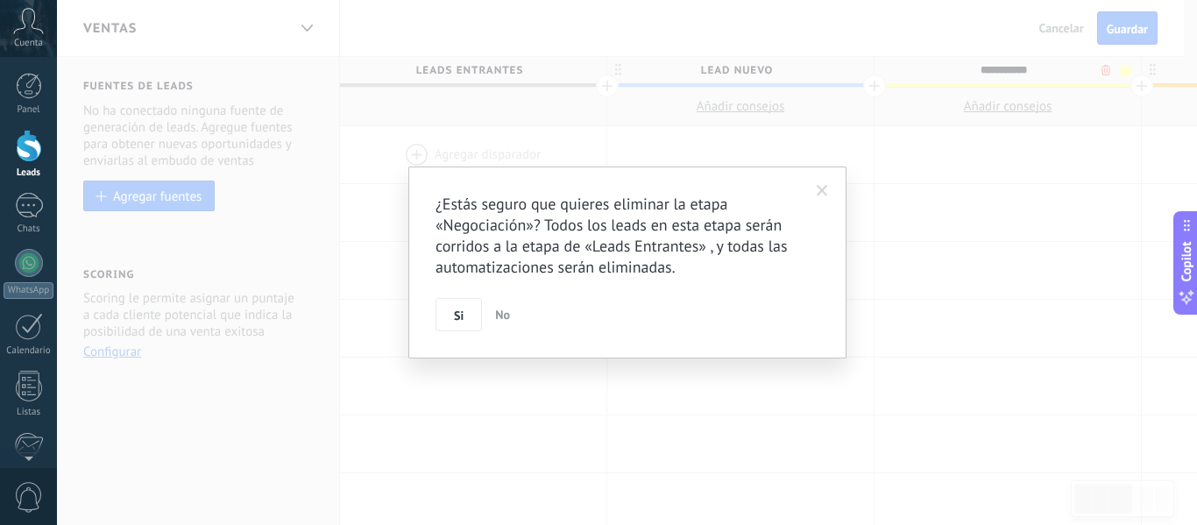
click at [1110, 74] on body ".abccls-1,.abccls-2{fill-rule:evenodd}.abccls-2{fill:#fff} .abfcls-1{fill:none}…" at bounding box center [598, 262] width 1197 height 525
click at [439, 310] on button "Si" at bounding box center [458, 314] width 46 height 33
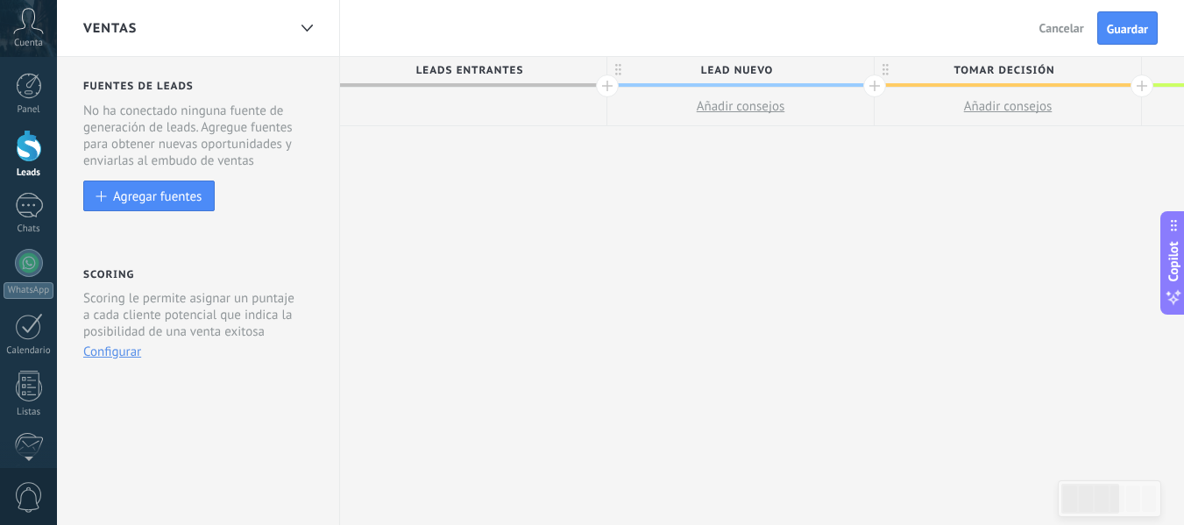
click at [1070, 69] on span "Tomar decisión" at bounding box center [1003, 70] width 258 height 27
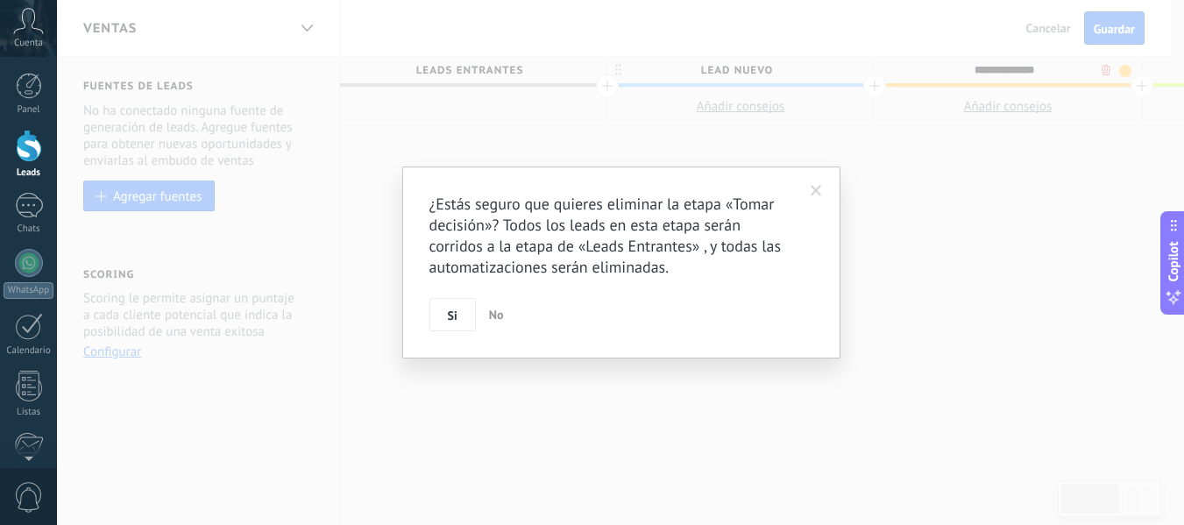
click at [1108, 74] on body ".abccls-1,.abccls-2{fill-rule:evenodd}.abccls-2{fill:#fff} .abfcls-1{fill:none}…" at bounding box center [592, 262] width 1184 height 525
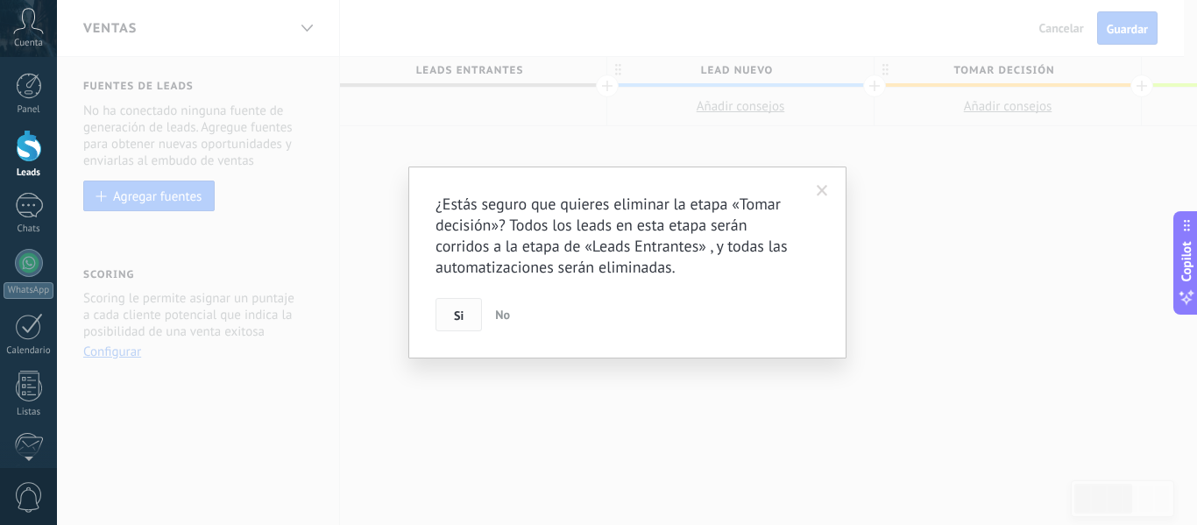
click at [447, 318] on button "Si" at bounding box center [458, 314] width 46 height 33
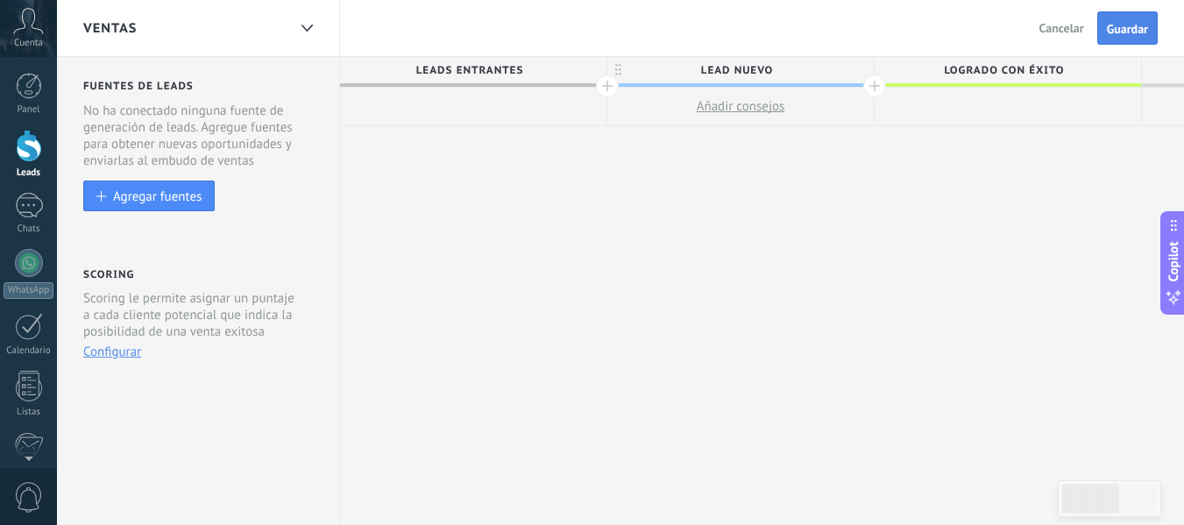
click at [1122, 28] on span "Guardar" at bounding box center [1127, 29] width 41 height 12
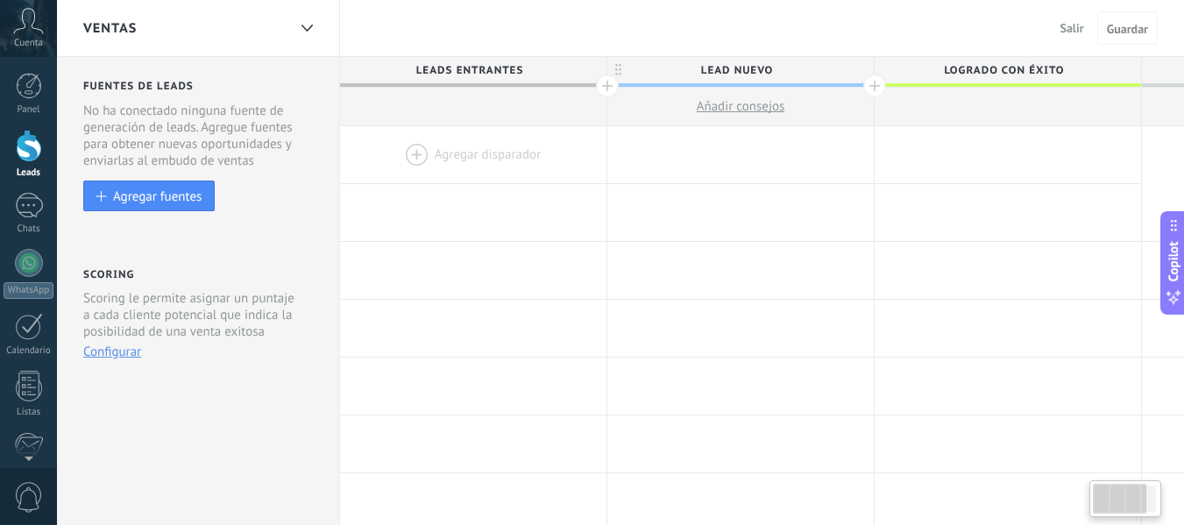
click at [148, 32] on div "Ventas" at bounding box center [184, 28] width 203 height 56
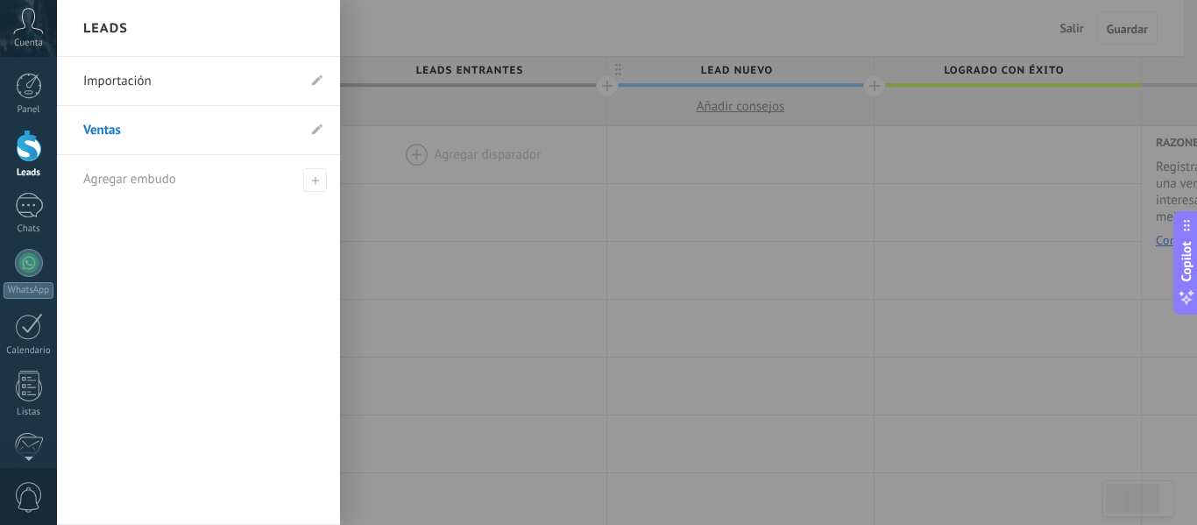
click at [162, 77] on link "Importación" at bounding box center [189, 81] width 213 height 49
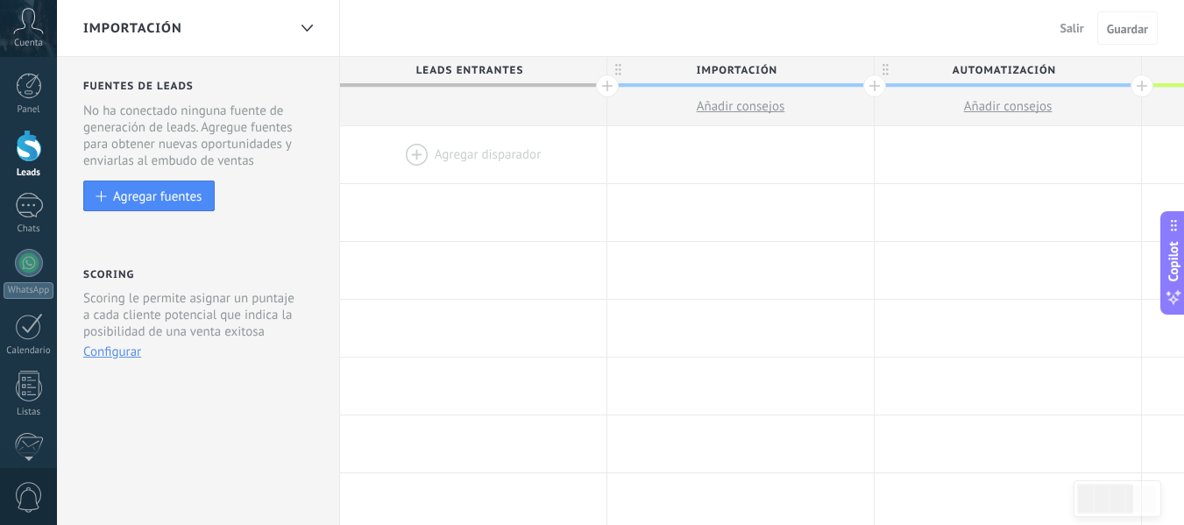
click at [1073, 25] on span "Salir" at bounding box center [1072, 28] width 24 height 16
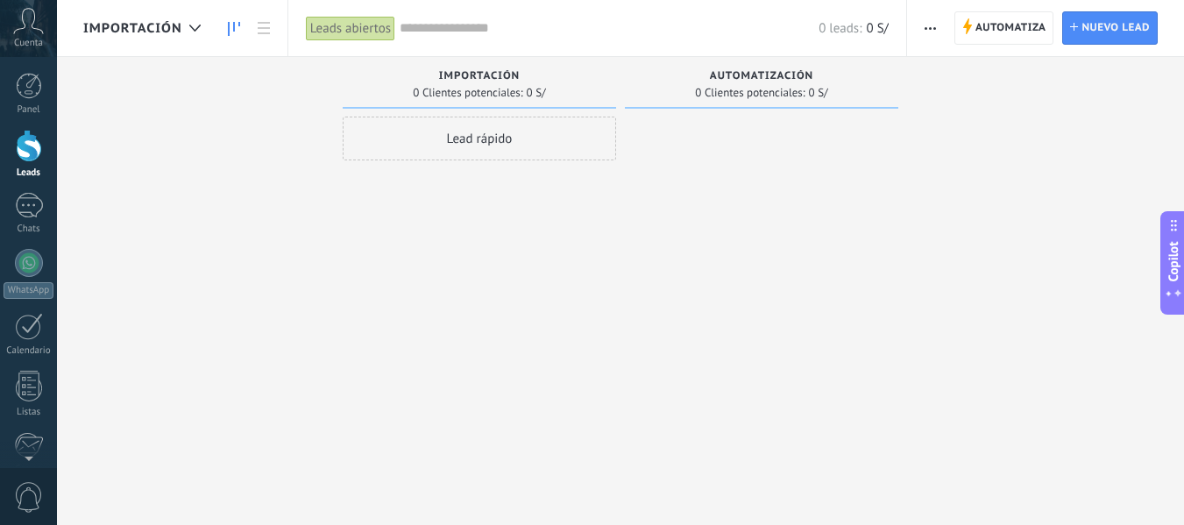
click at [909, 18] on div "Automatiza Nueva difusión Editar embudo Editar el diseño de la tarjeta Importar…" at bounding box center [1045, 28] width 277 height 56
click at [913, 18] on div "Automatiza Nueva difusión Editar embudo Editar el diseño de la tarjeta Importar…" at bounding box center [1045, 28] width 277 height 56
click at [925, 25] on span "button" at bounding box center [929, 27] width 11 height 33
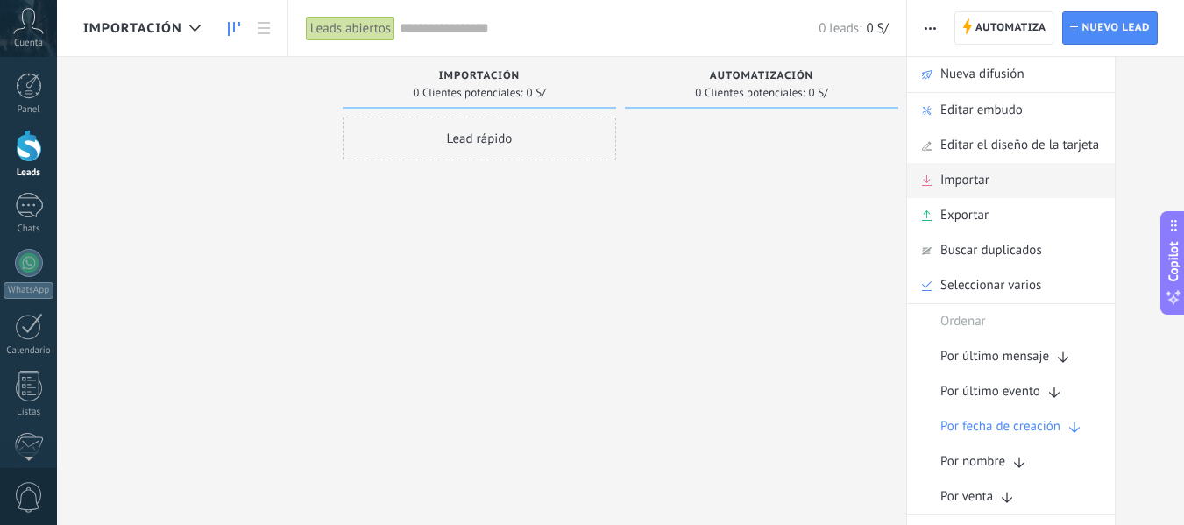
click at [1014, 173] on div "Importar" at bounding box center [1011, 180] width 208 height 35
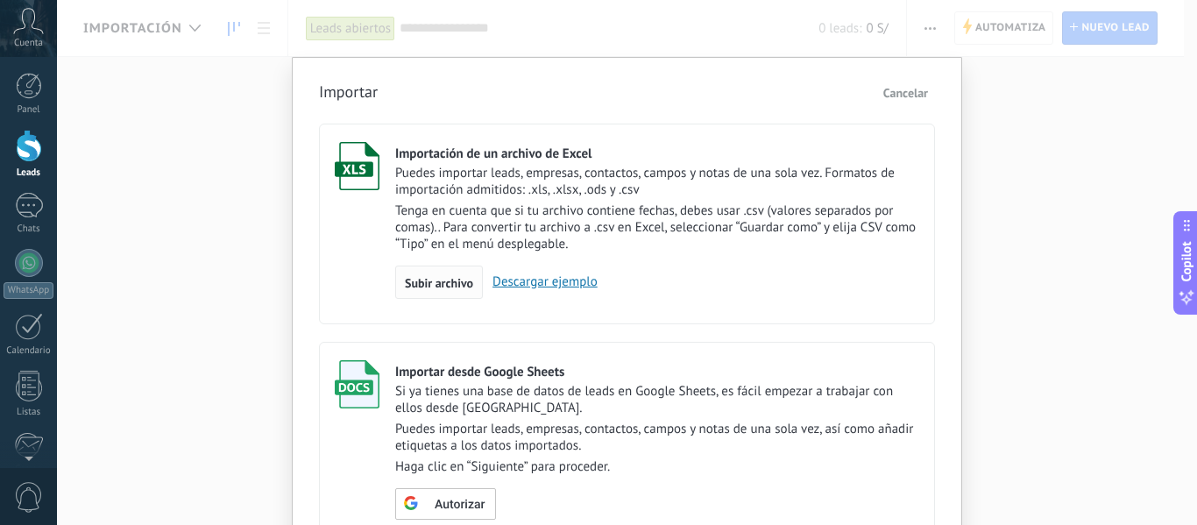
click at [471, 276] on div "Subir archivo" at bounding box center [439, 281] width 88 height 33
click at [0, 0] on input "Importación de un archivo de Excel Puedes importar leads, empresas, contactos, …" at bounding box center [0, 0] width 0 height 0
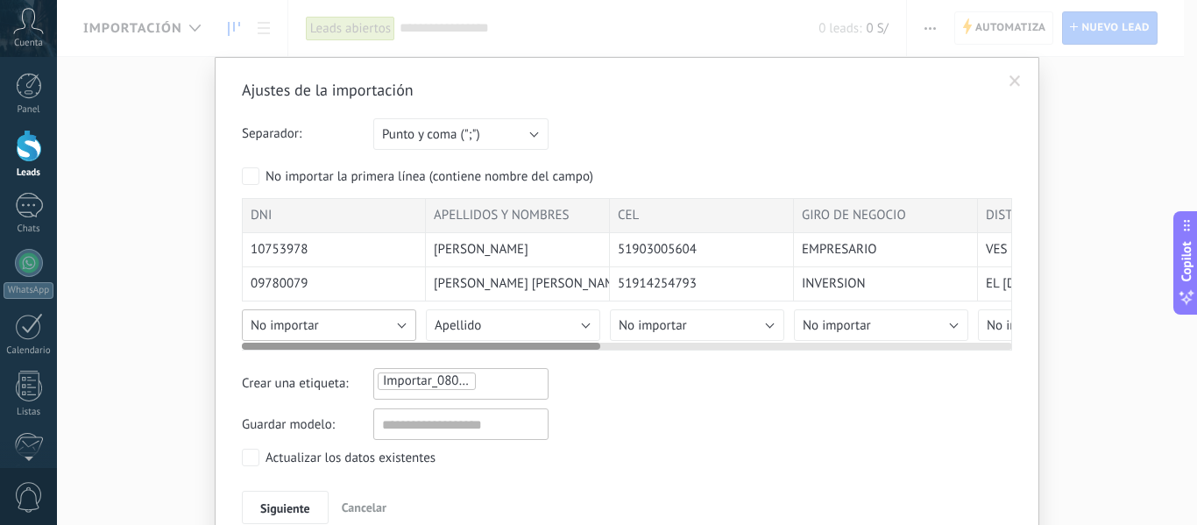
click at [324, 330] on button "No importar" at bounding box center [329, 325] width 174 height 32
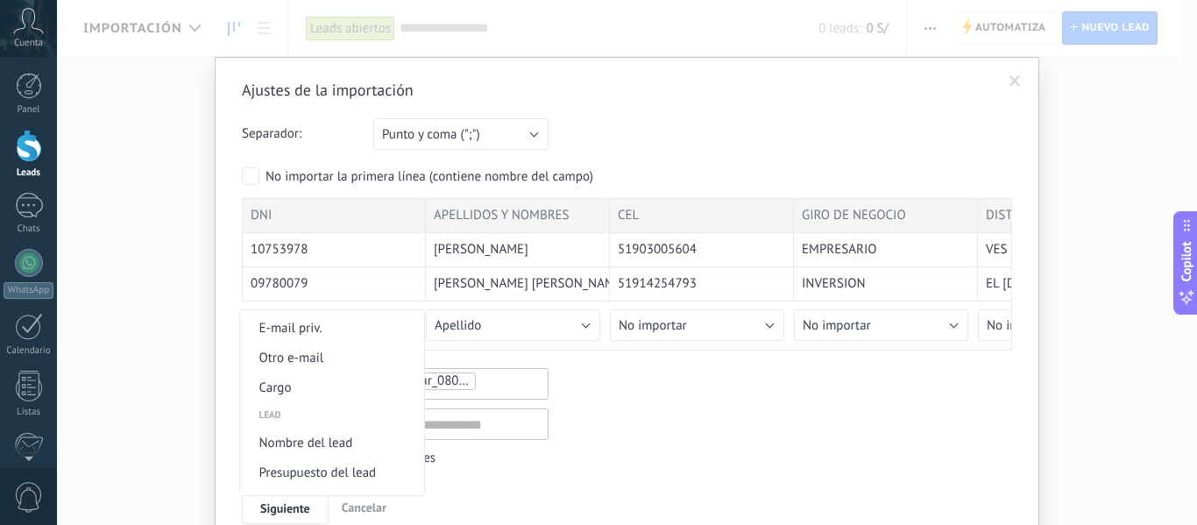
scroll to position [613, 0]
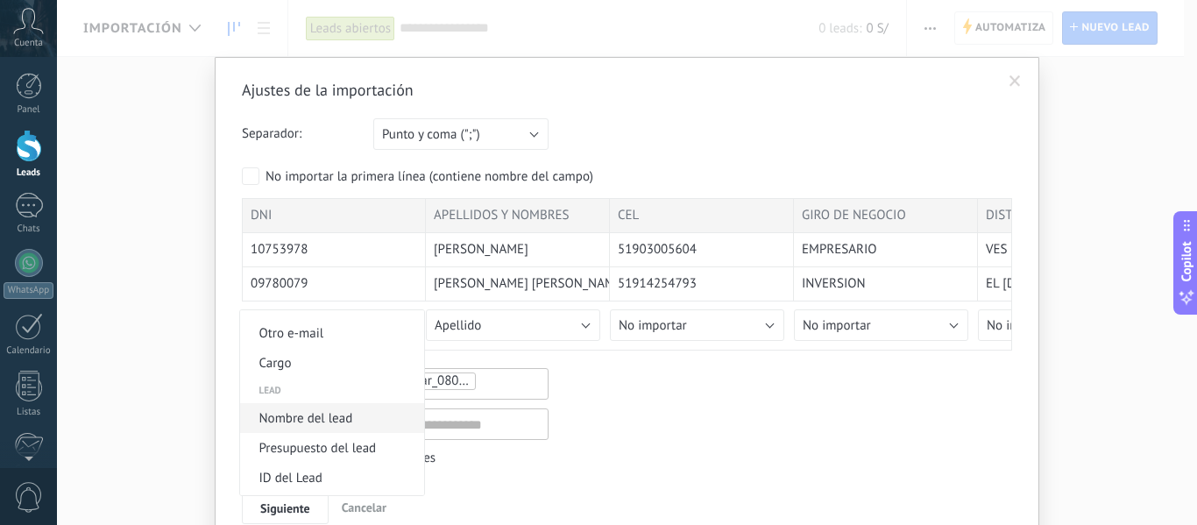
click at [363, 418] on span "Nombre del lead" at bounding box center [329, 418] width 179 height 17
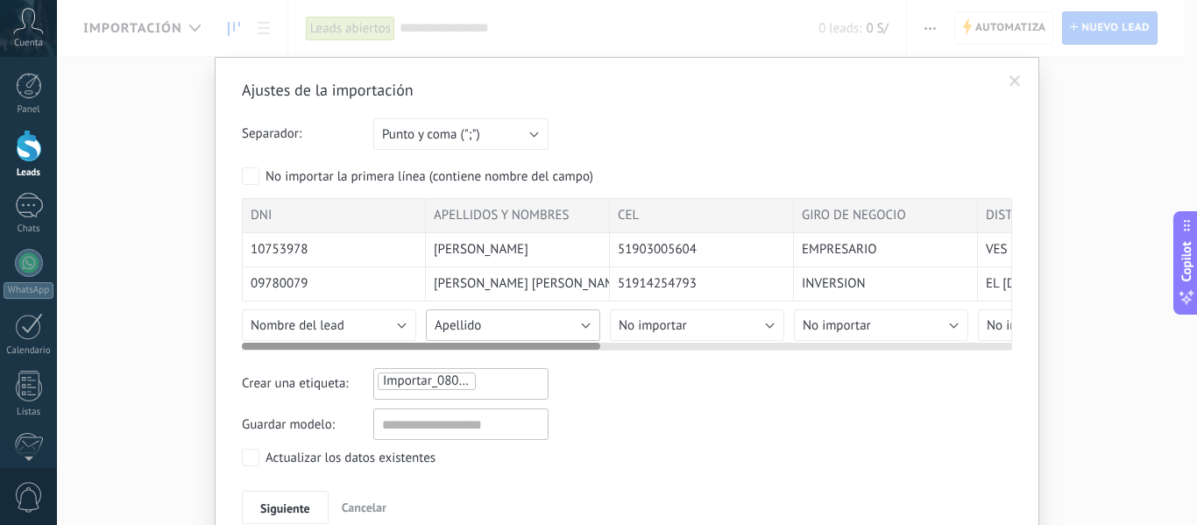
click at [555, 333] on button "Apellido" at bounding box center [513, 325] width 174 height 32
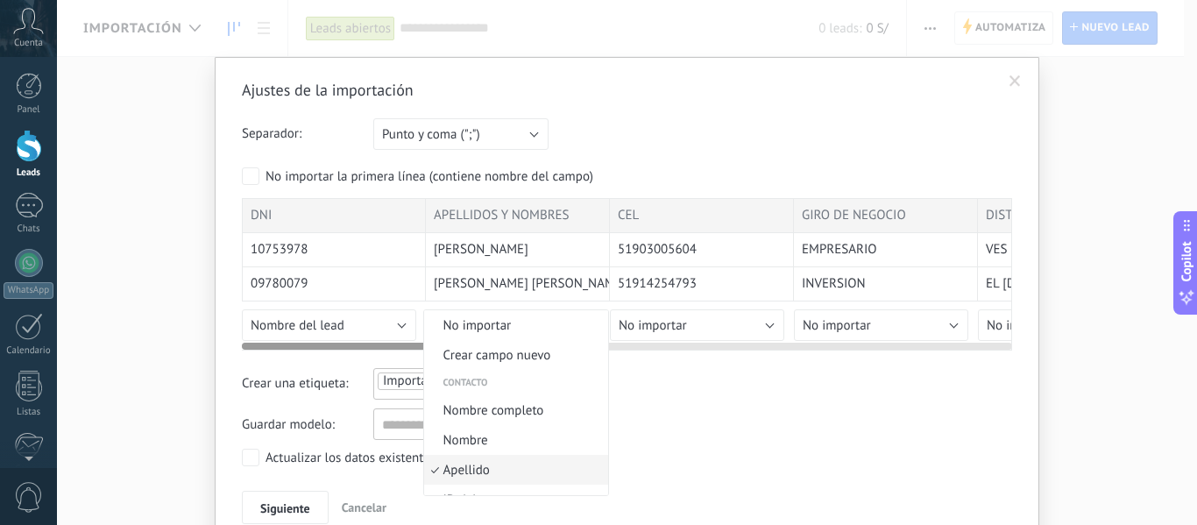
scroll to position [69, 0]
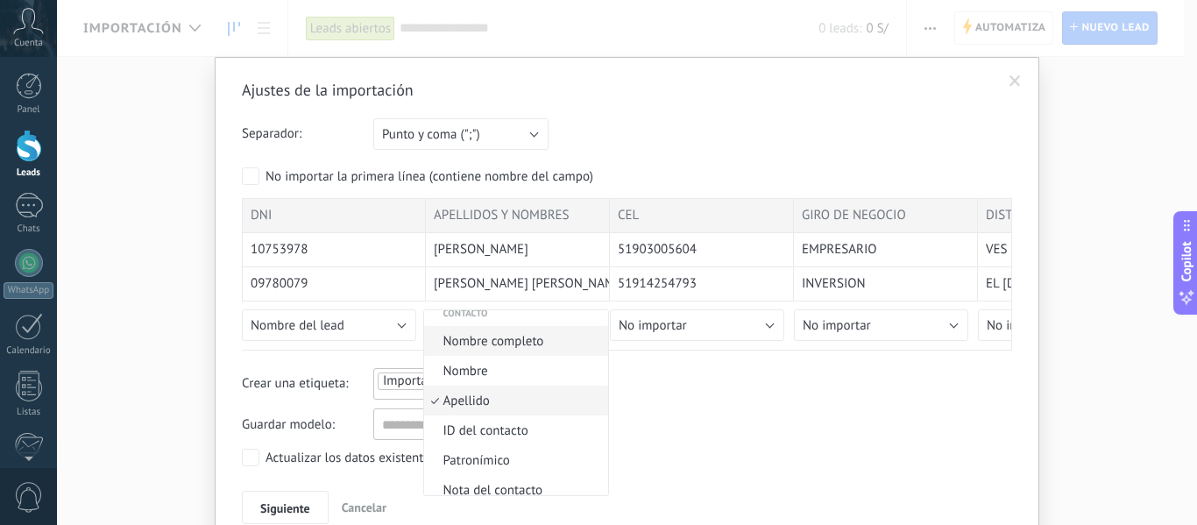
click at [545, 336] on span "Nombre completo" at bounding box center [513, 341] width 179 height 17
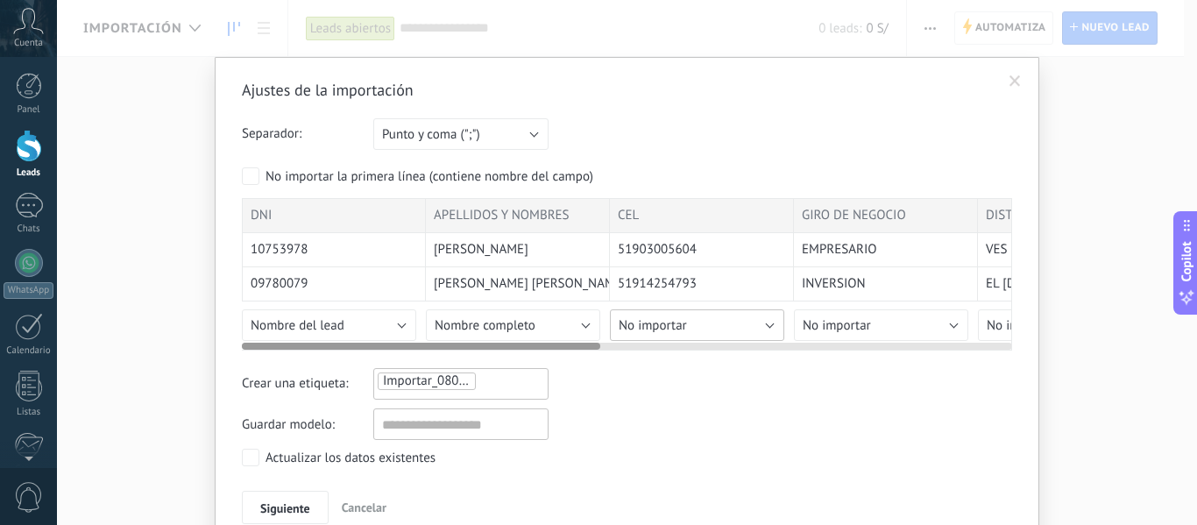
click at [718, 329] on button "No importar" at bounding box center [697, 325] width 174 height 32
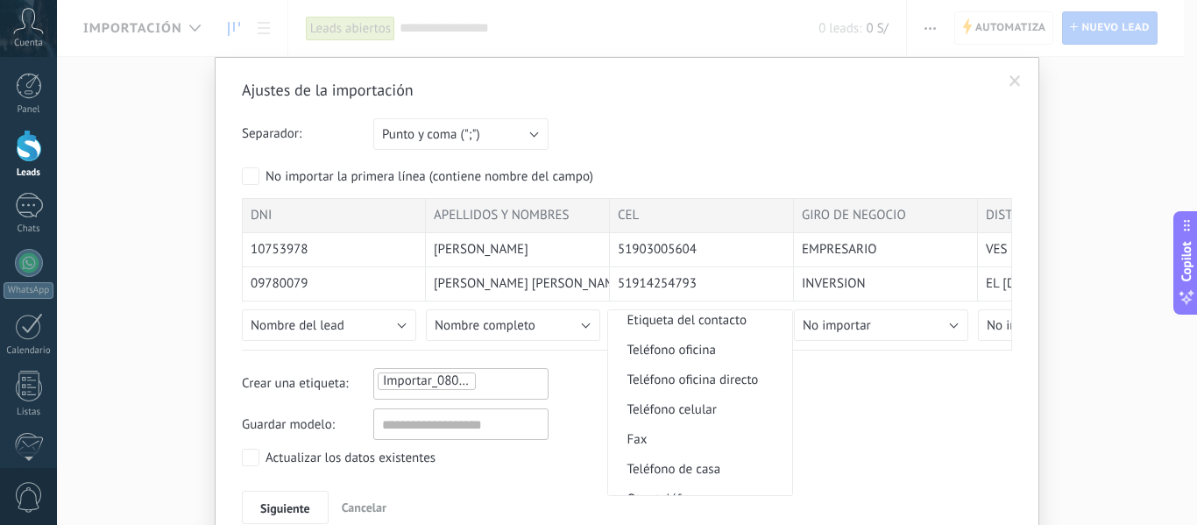
scroll to position [350, 0]
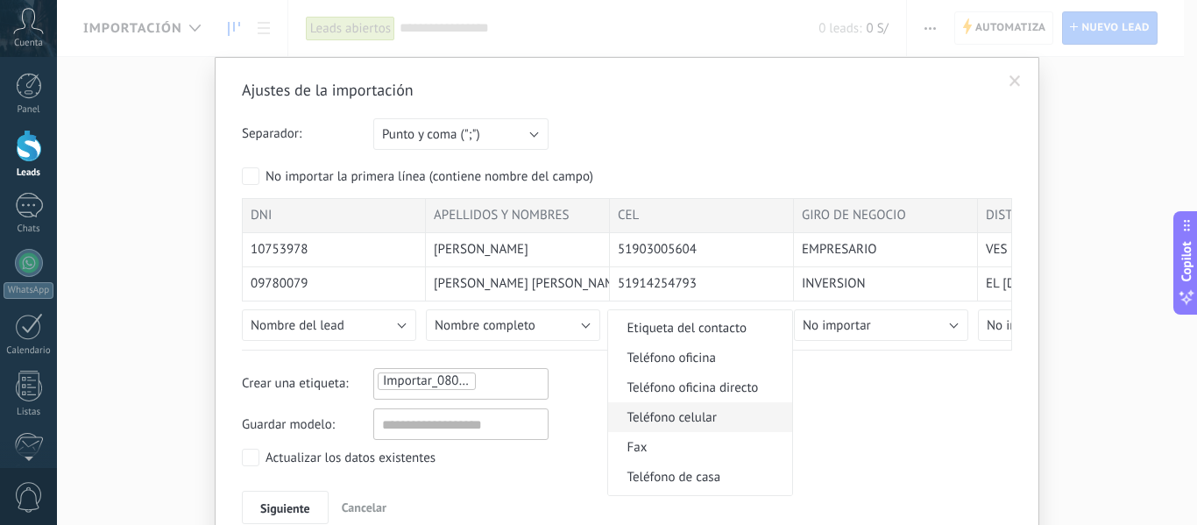
click at [698, 424] on span "Teléfono celular" at bounding box center [697, 417] width 179 height 17
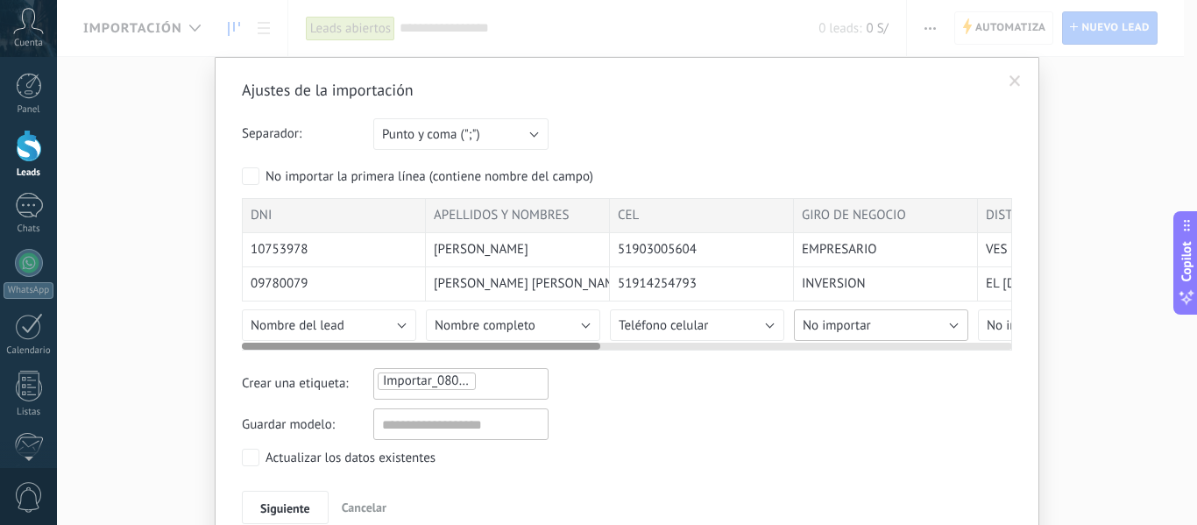
click at [853, 328] on span "No importar" at bounding box center [837, 325] width 68 height 17
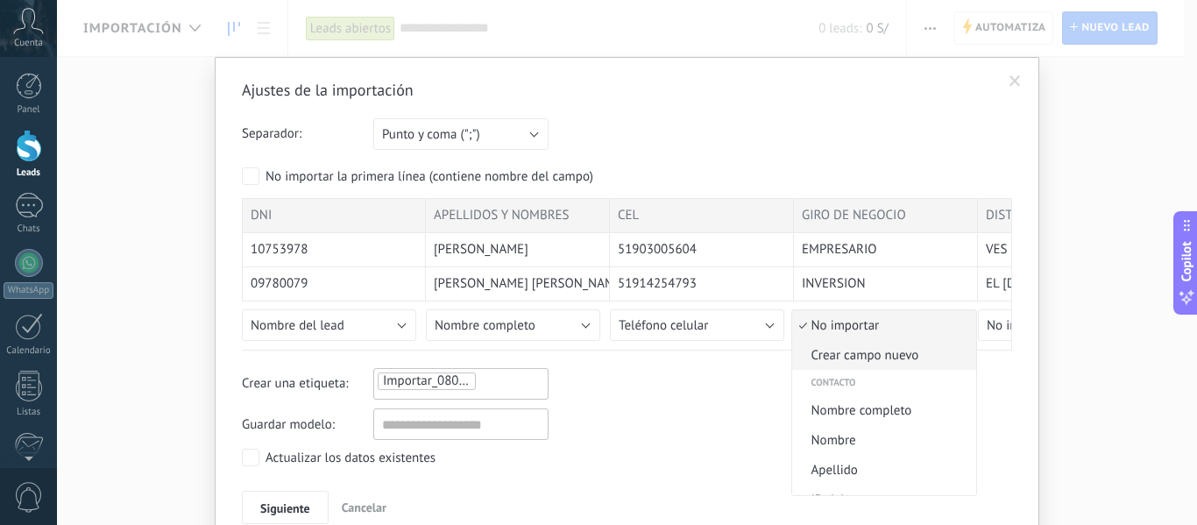
click at [885, 356] on span "Crear campo nuevo" at bounding box center [881, 355] width 179 height 17
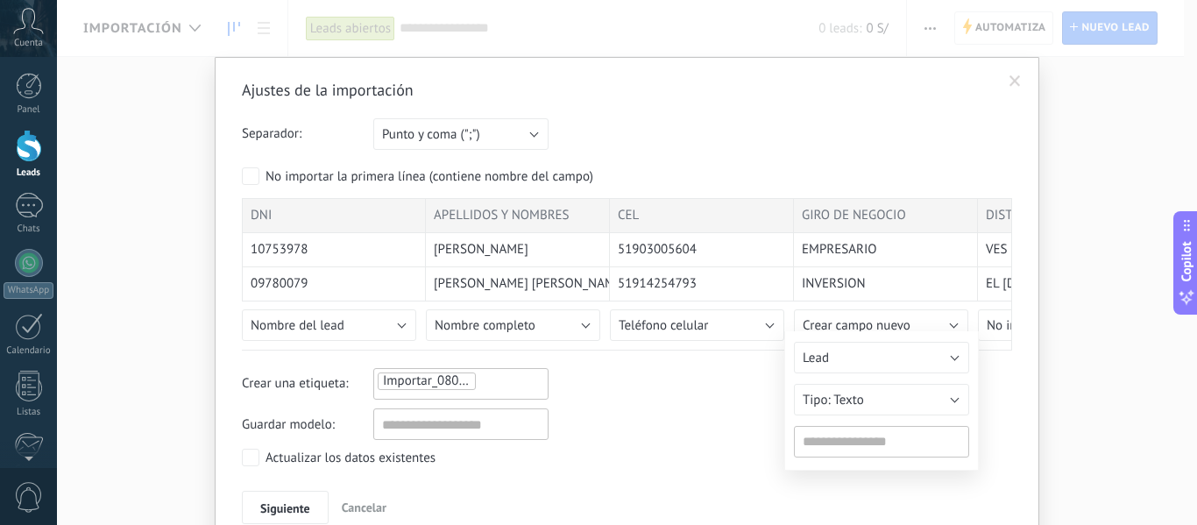
type input "**********"
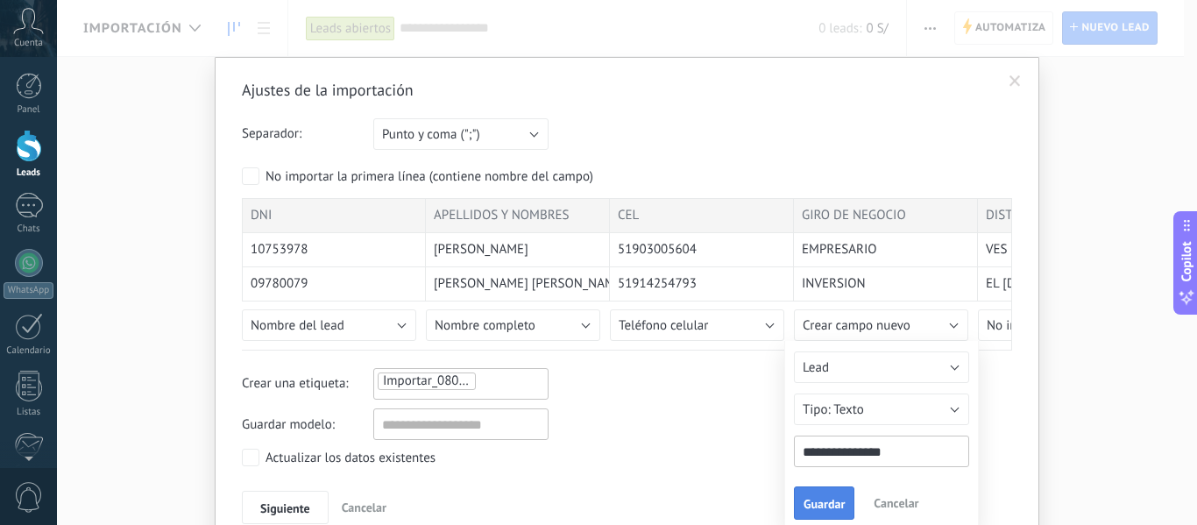
click at [814, 499] on span "Guardar" at bounding box center [823, 504] width 41 height 12
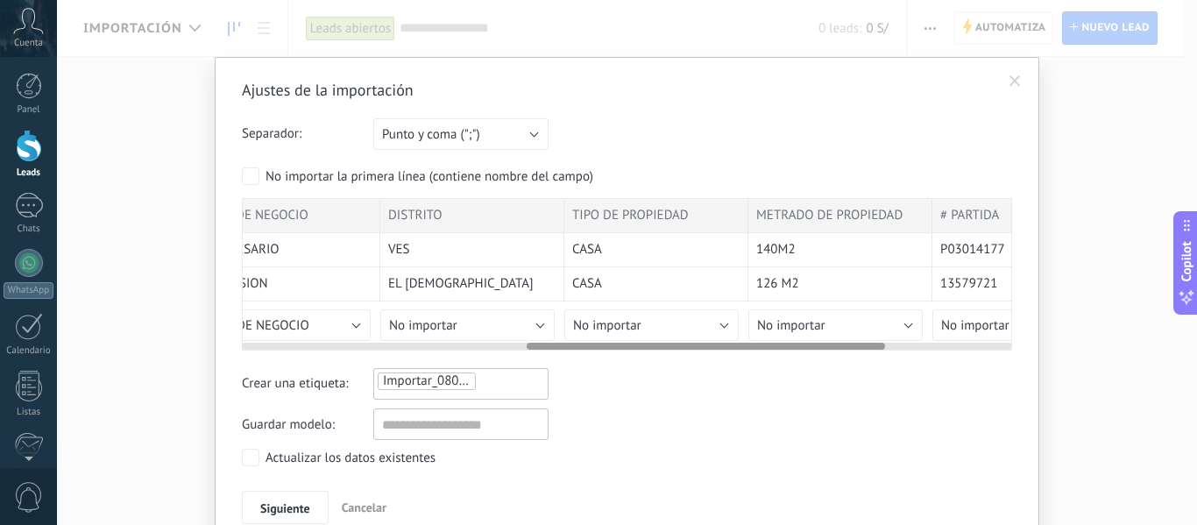
scroll to position [0, 611]
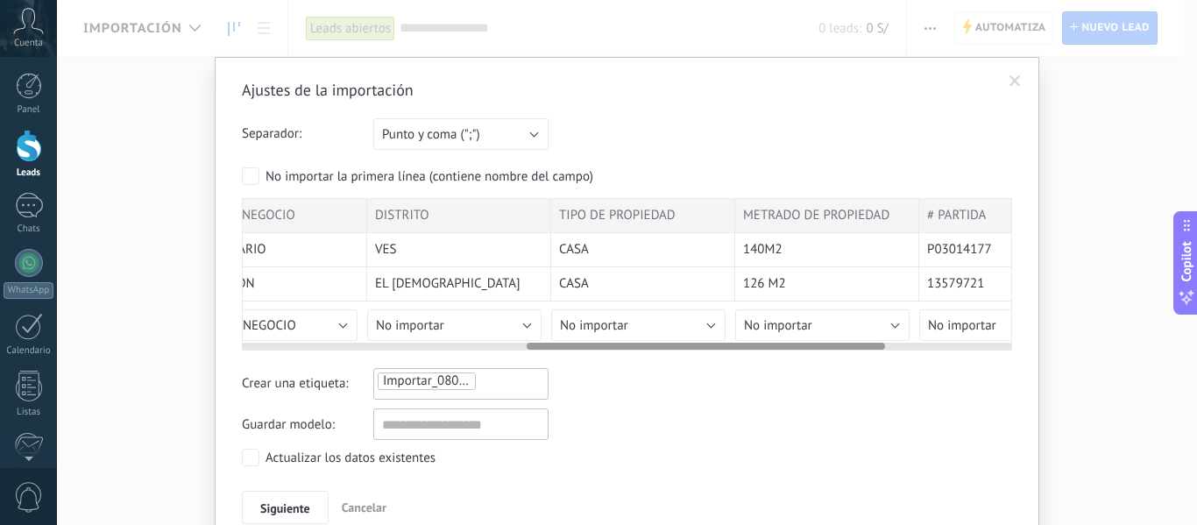
drag, startPoint x: 582, startPoint y: 345, endPoint x: 867, endPoint y: 364, distance: 285.4
click at [867, 364] on div "Ajustes de la importación Separador: Punto y coma (";") Coma (",") Tabulación (…" at bounding box center [627, 302] width 770 height 444
click at [478, 343] on div at bounding box center [627, 343] width 770 height 14
click at [480, 329] on button "No importar" at bounding box center [454, 325] width 174 height 32
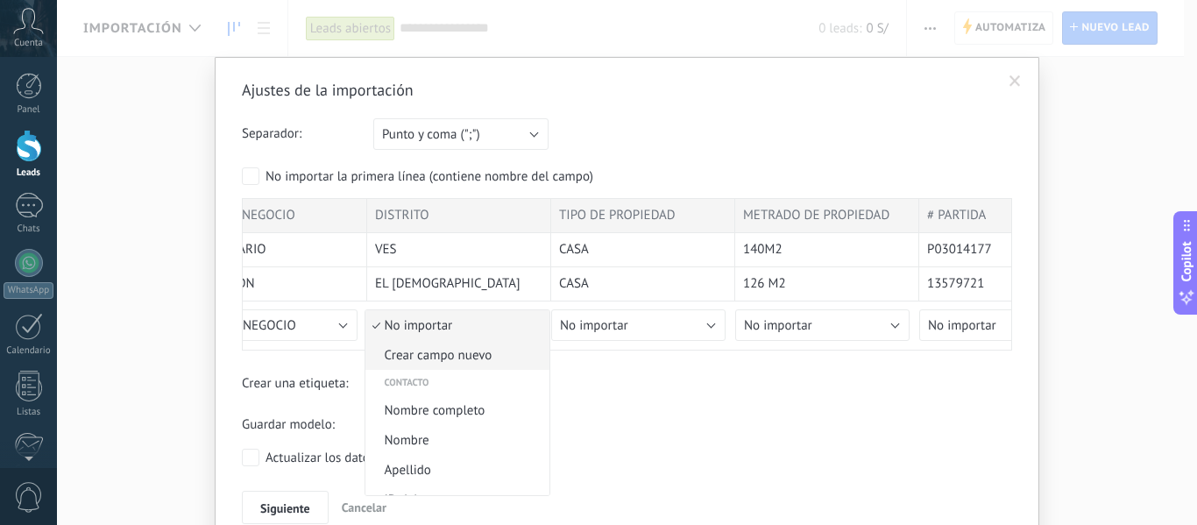
click at [477, 364] on span "Crear campo nuevo" at bounding box center [454, 355] width 179 height 17
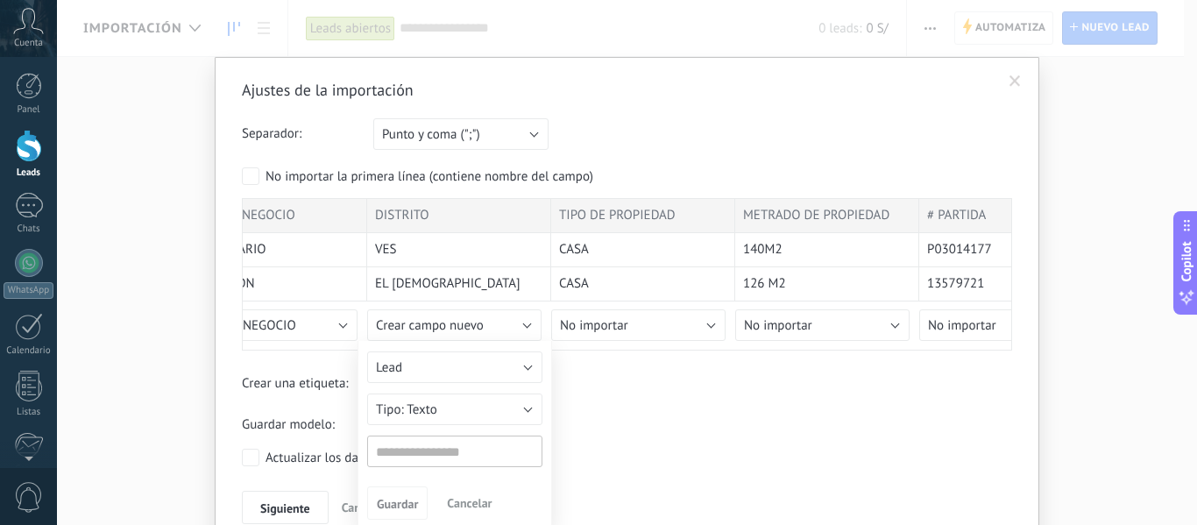
type input "********"
click at [424, 506] on button "Guardar" at bounding box center [397, 502] width 60 height 33
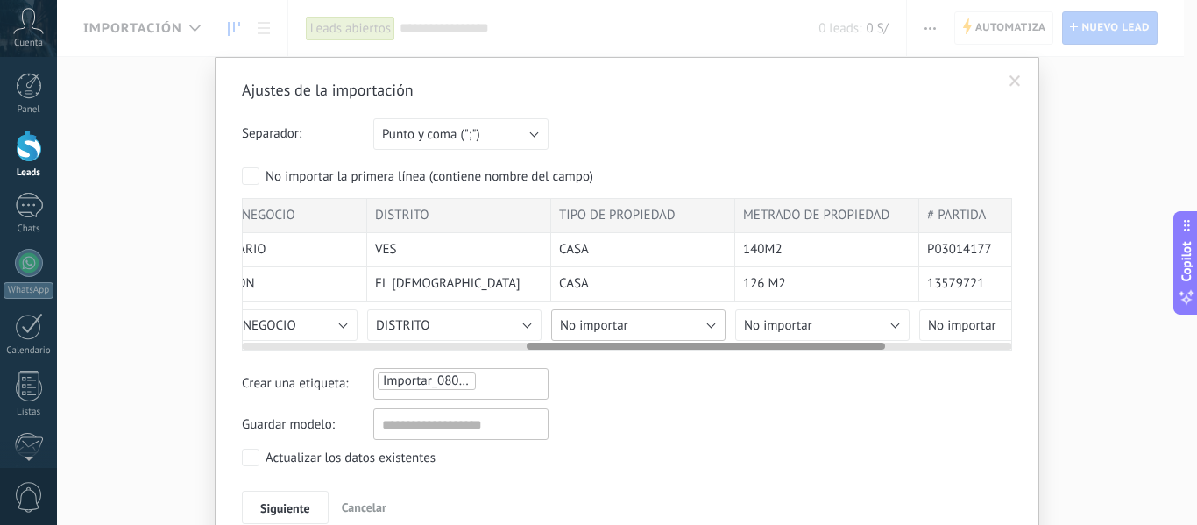
click at [592, 334] on button "No importar" at bounding box center [638, 325] width 174 height 32
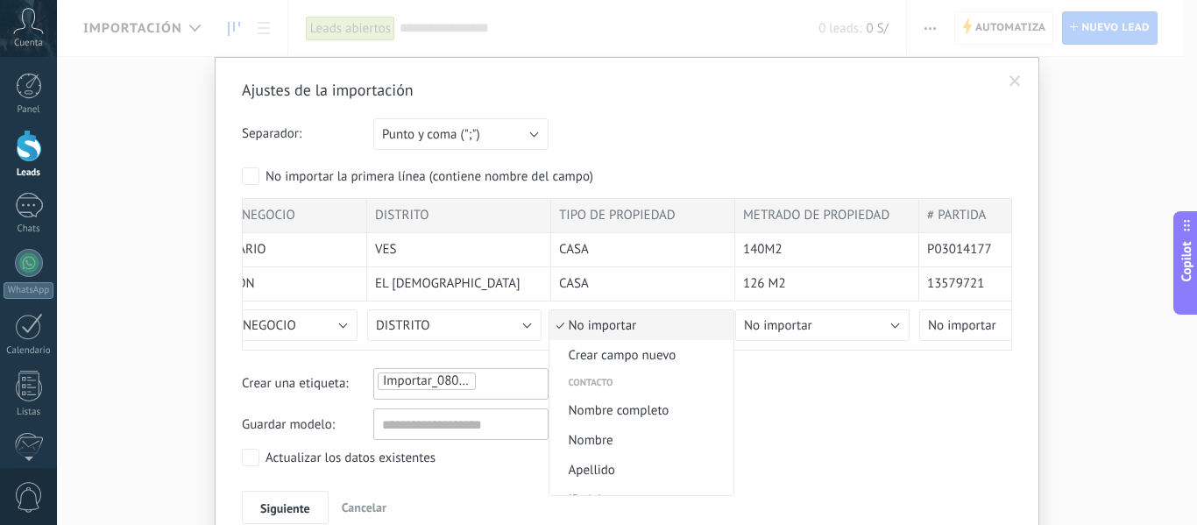
click at [641, 337] on li "No importar" at bounding box center [641, 325] width 184 height 30
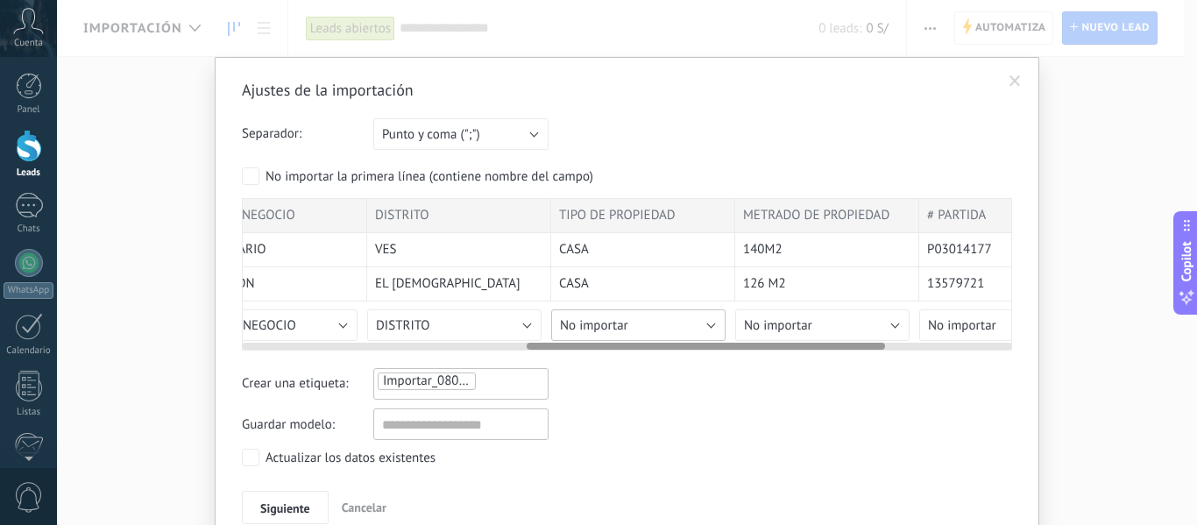
click at [640, 327] on button "No importar" at bounding box center [638, 325] width 174 height 32
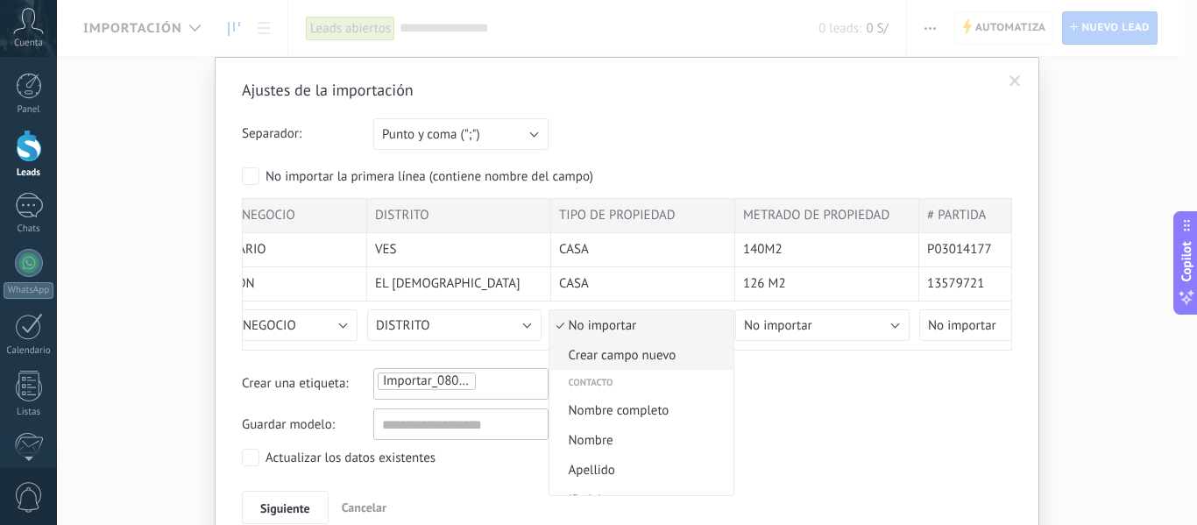
click at [649, 357] on span "Crear campo nuevo" at bounding box center [638, 355] width 179 height 17
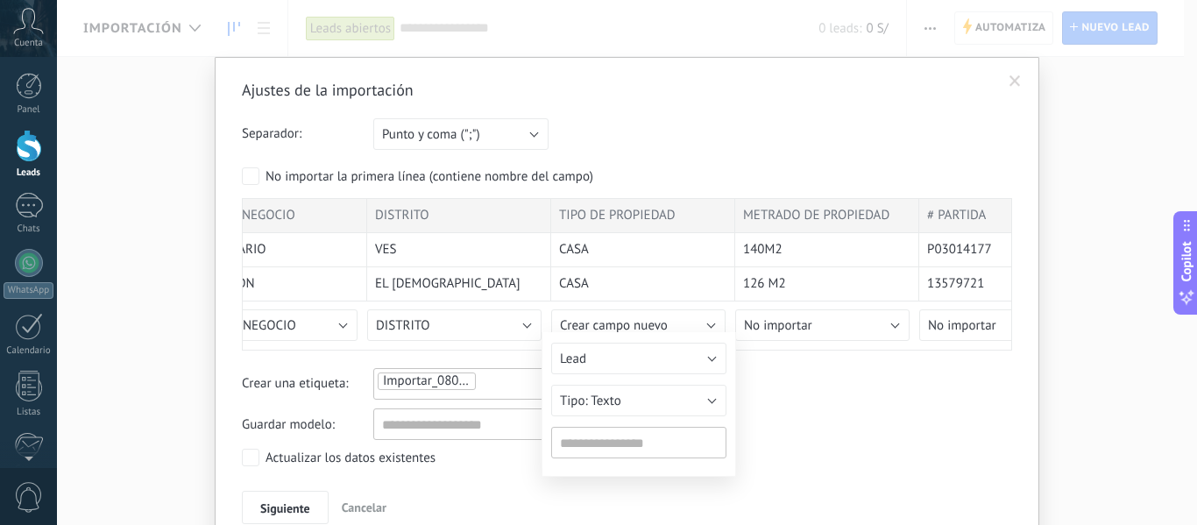
type input "**********"
click at [578, 506] on span "Guardar" at bounding box center [581, 504] width 41 height 12
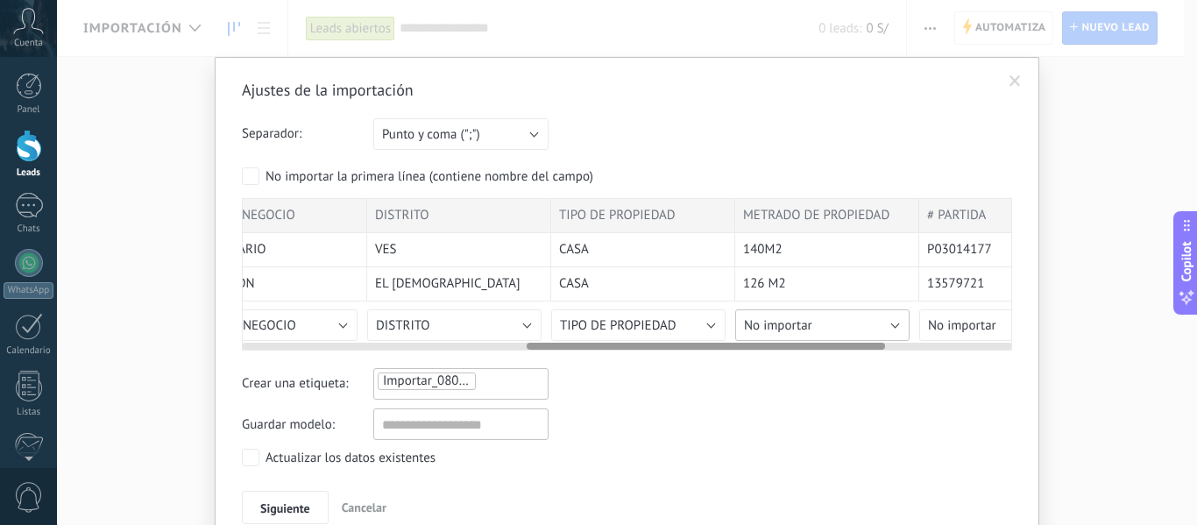
click at [850, 323] on button "No importar" at bounding box center [822, 325] width 174 height 32
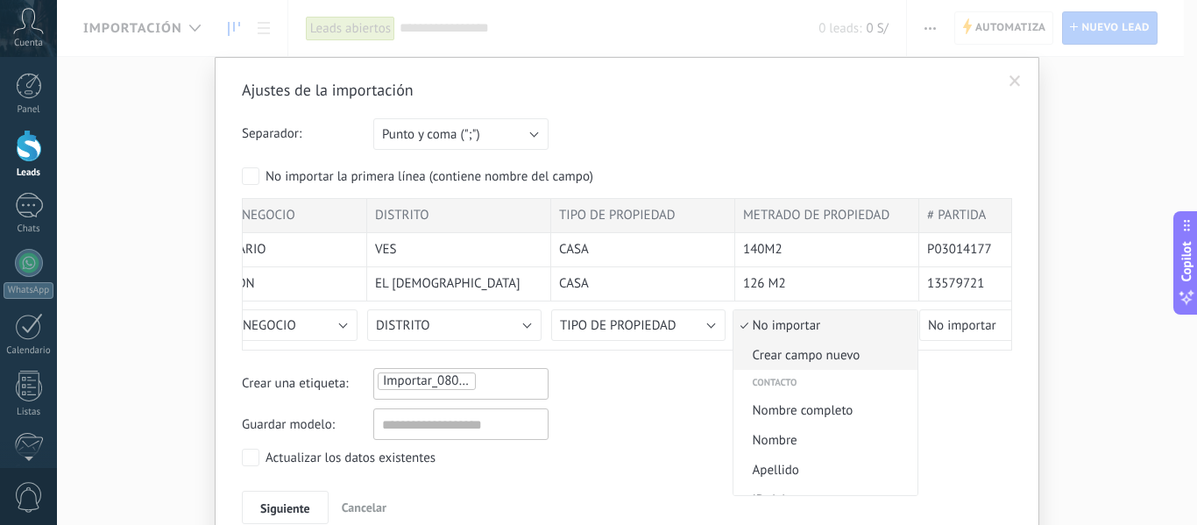
click at [841, 358] on span "Crear campo nuevo" at bounding box center [822, 355] width 179 height 17
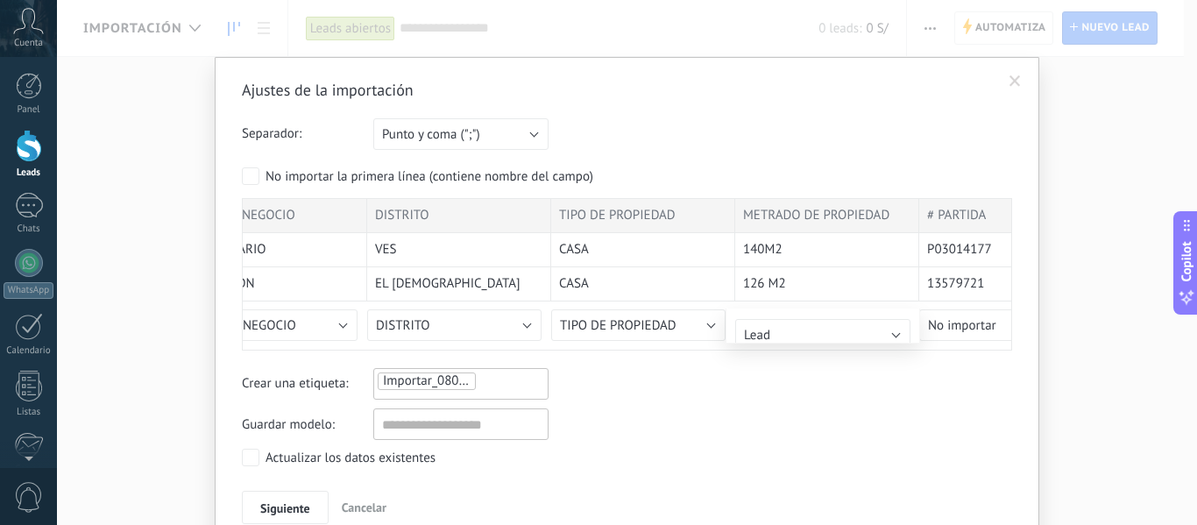
type input "**********"
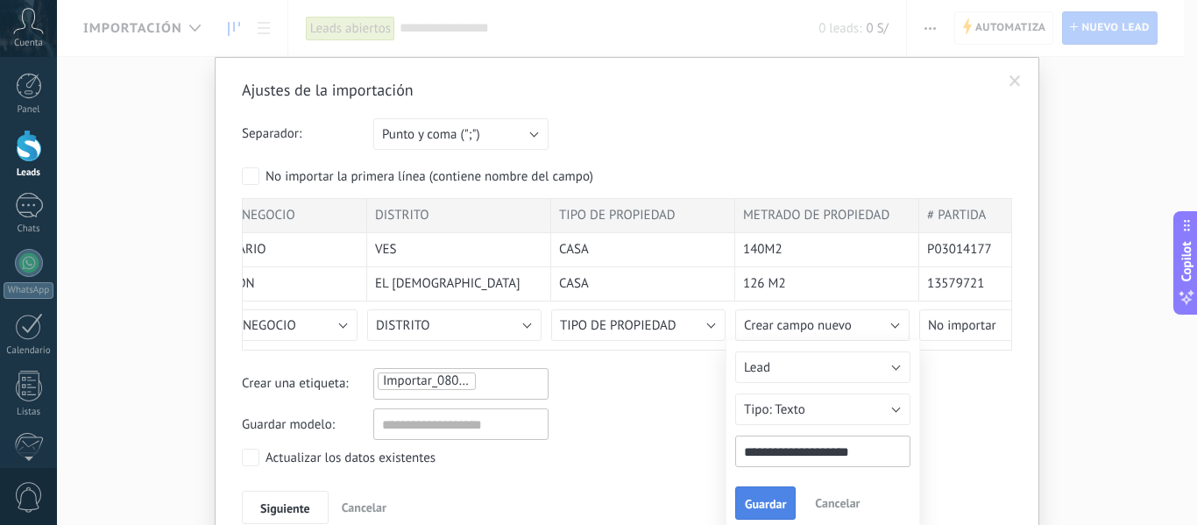
click at [761, 502] on span "Guardar" at bounding box center [765, 504] width 41 height 12
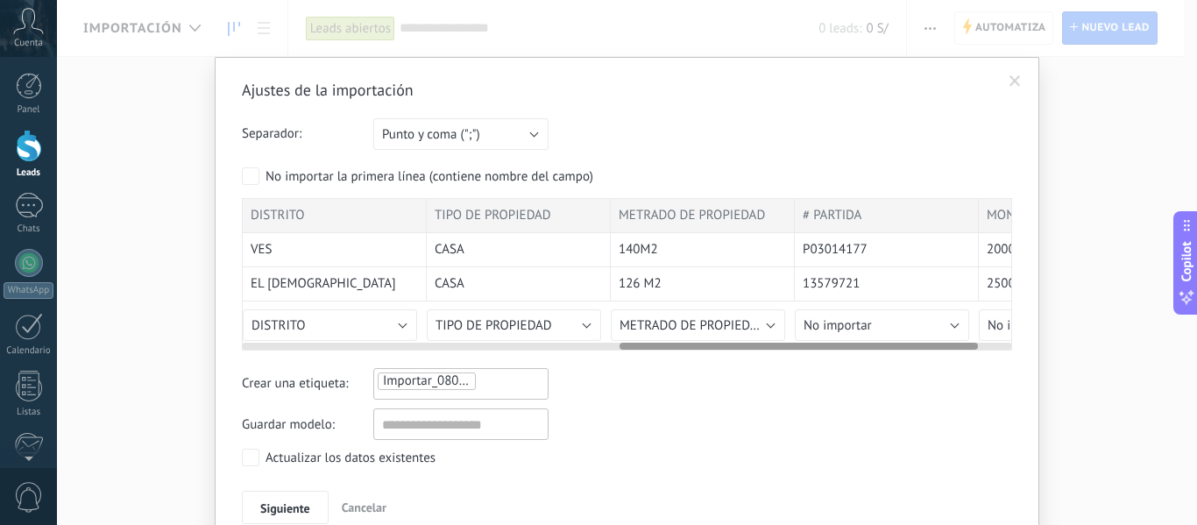
scroll to position [0, 886]
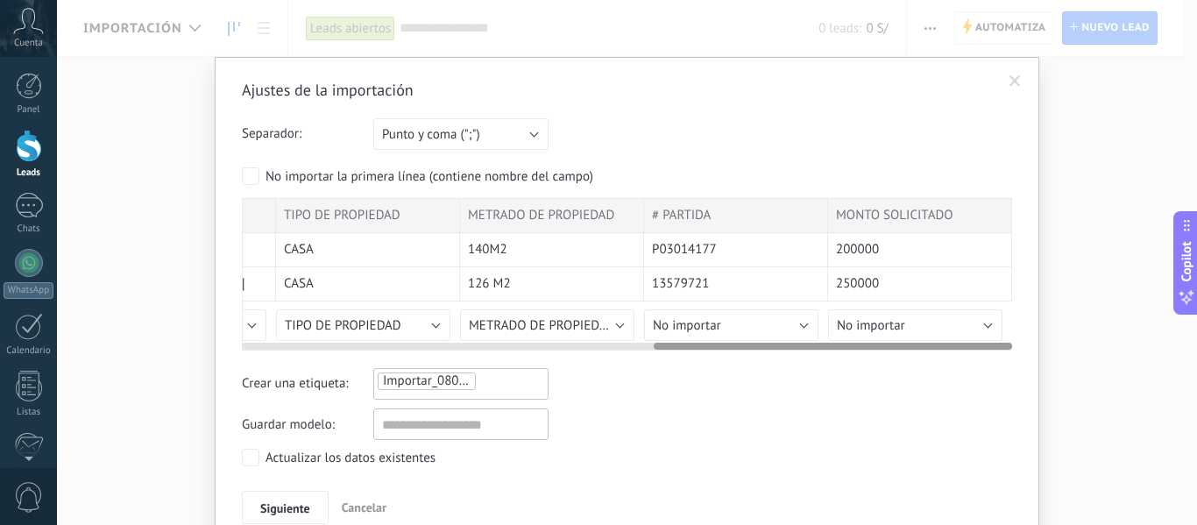
drag, startPoint x: 550, startPoint y: 345, endPoint x: 783, endPoint y: 347, distance: 233.1
click at [783, 347] on div at bounding box center [833, 346] width 358 height 7
click at [720, 322] on button "No importar" at bounding box center [731, 325] width 174 height 32
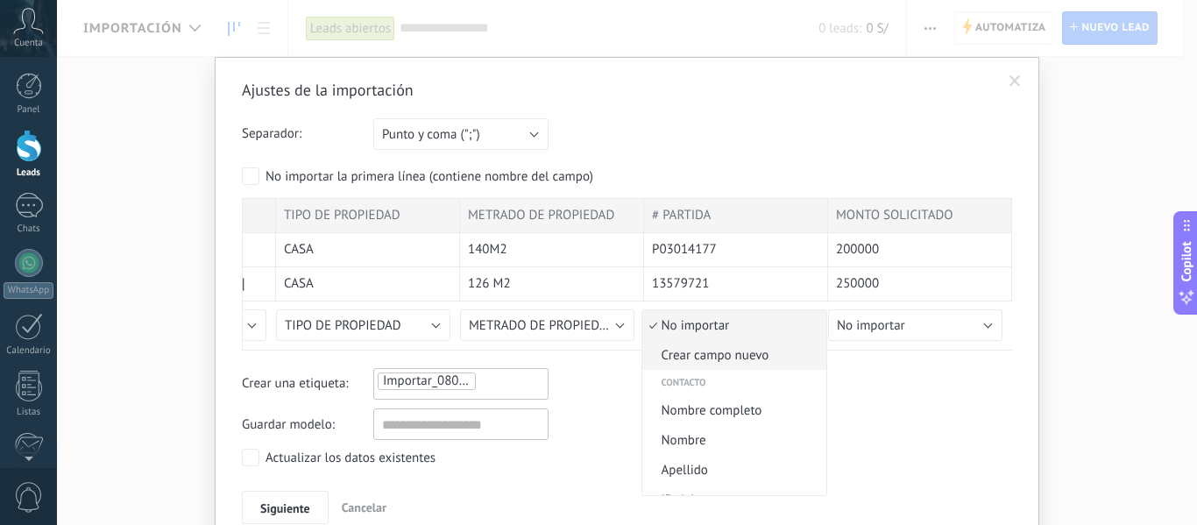
click at [724, 360] on span "Crear campo nuevo" at bounding box center [731, 355] width 179 height 17
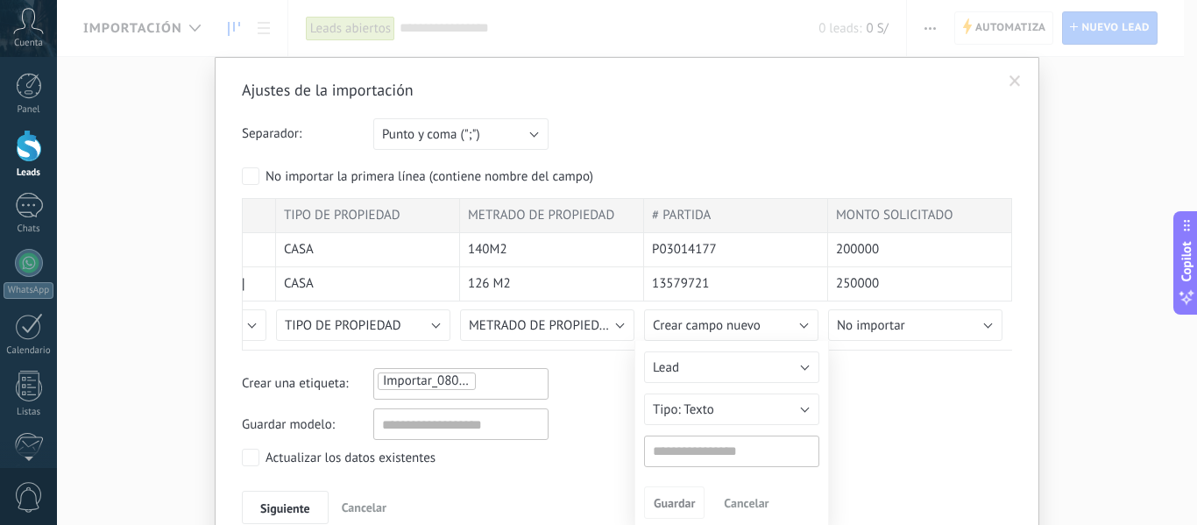
type input "*********"
click at [683, 499] on span "Guardar" at bounding box center [674, 504] width 41 height 12
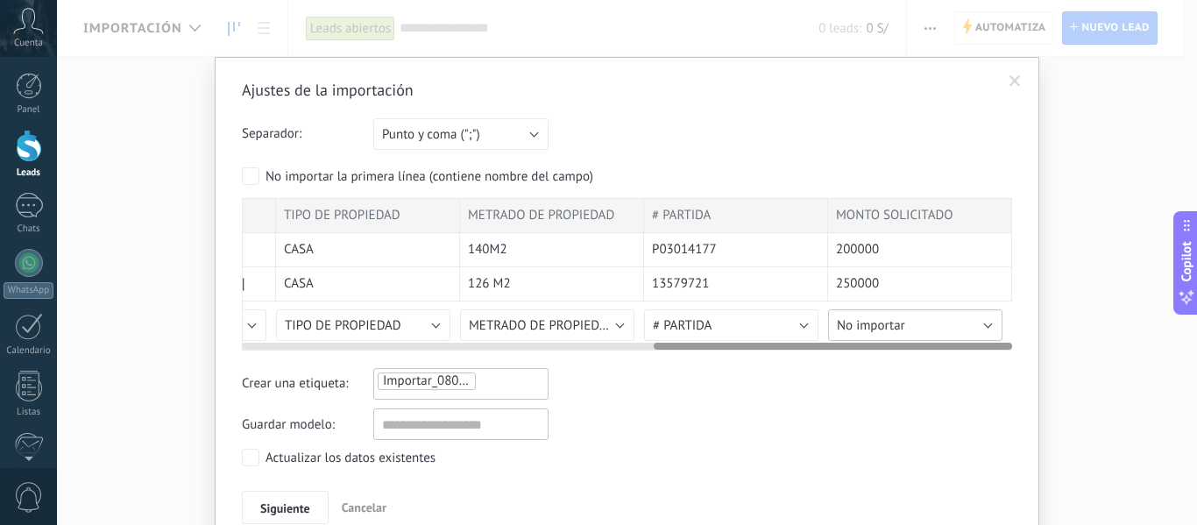
click at [922, 324] on button "No importar" at bounding box center [915, 325] width 174 height 32
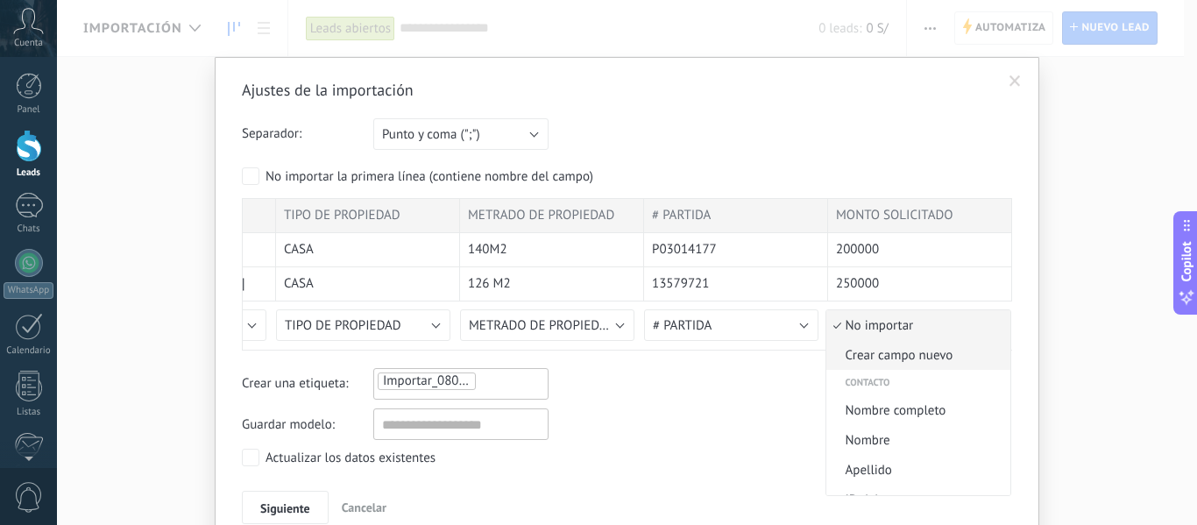
click at [878, 348] on span "Crear campo nuevo" at bounding box center [915, 355] width 179 height 17
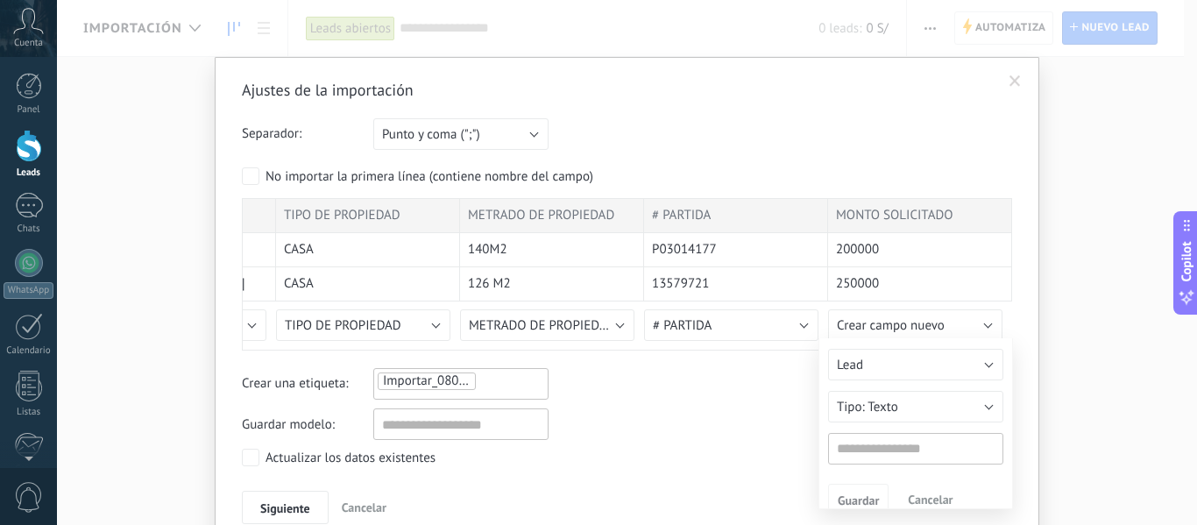
type input "**********"
click at [853, 517] on button "Guardar" at bounding box center [858, 502] width 60 height 33
click at [764, 351] on div "Ajustes de la importación Separador: Punto y coma (";") Coma (",") Tabulación (…" at bounding box center [627, 302] width 770 height 444
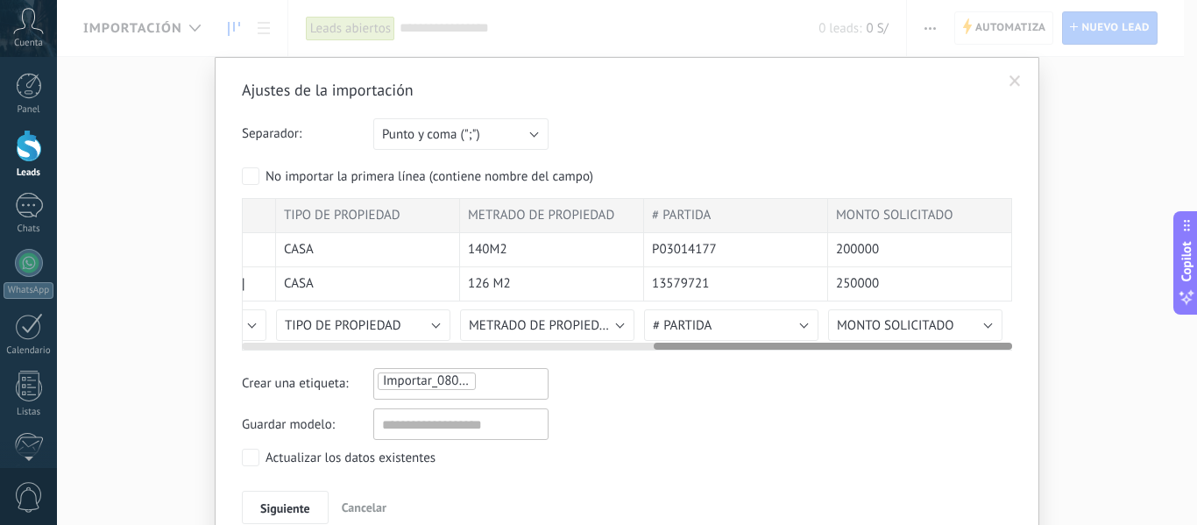
drag, startPoint x: 781, startPoint y: 350, endPoint x: 742, endPoint y: 340, distance: 40.0
click at [742, 340] on div "DNI APELLIDOS Y NOMBRES CEL GIRO DE NEGOCIO DISTRITO TIPO DE PROPIEDAD METRADO …" at bounding box center [627, 274] width 770 height 152
click at [742, 338] on div at bounding box center [627, 343] width 770 height 14
drag, startPoint x: 756, startPoint y: 338, endPoint x: 710, endPoint y: 345, distance: 47.0
click at [710, 345] on div at bounding box center [627, 343] width 770 height 14
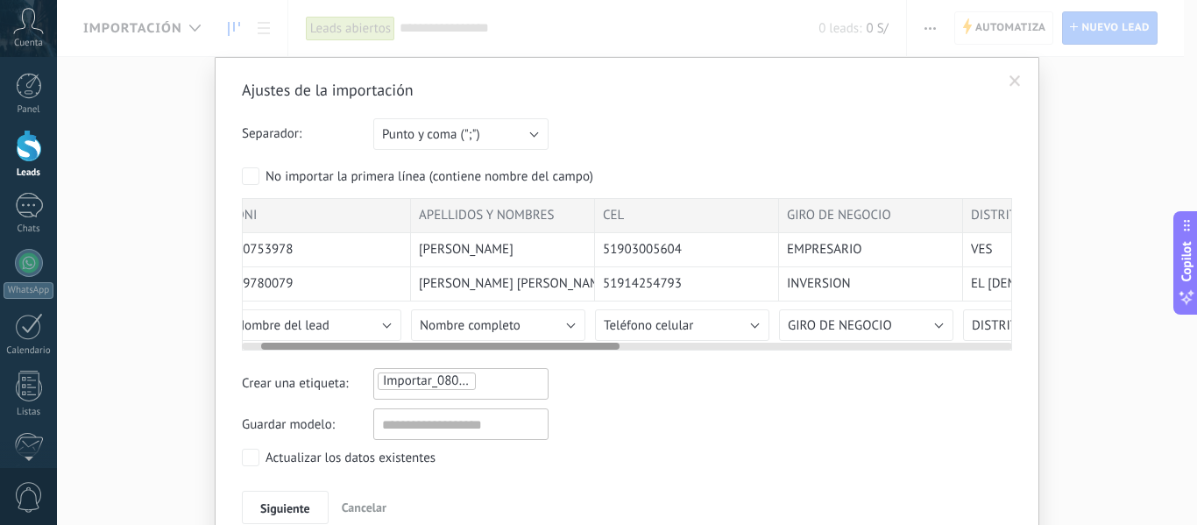
scroll to position [0, 0]
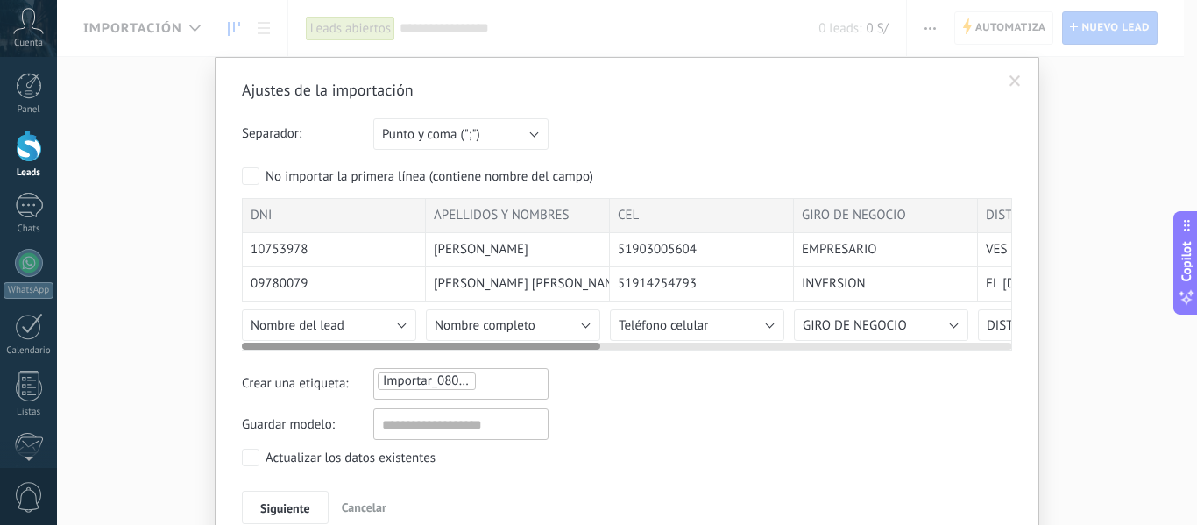
drag, startPoint x: 710, startPoint y: 345, endPoint x: 182, endPoint y: 356, distance: 527.6
click at [182, 356] on div "Ajustes de la importación Separador: Punto y coma (";") Coma (",") Tabulación (…" at bounding box center [627, 262] width 1140 height 525
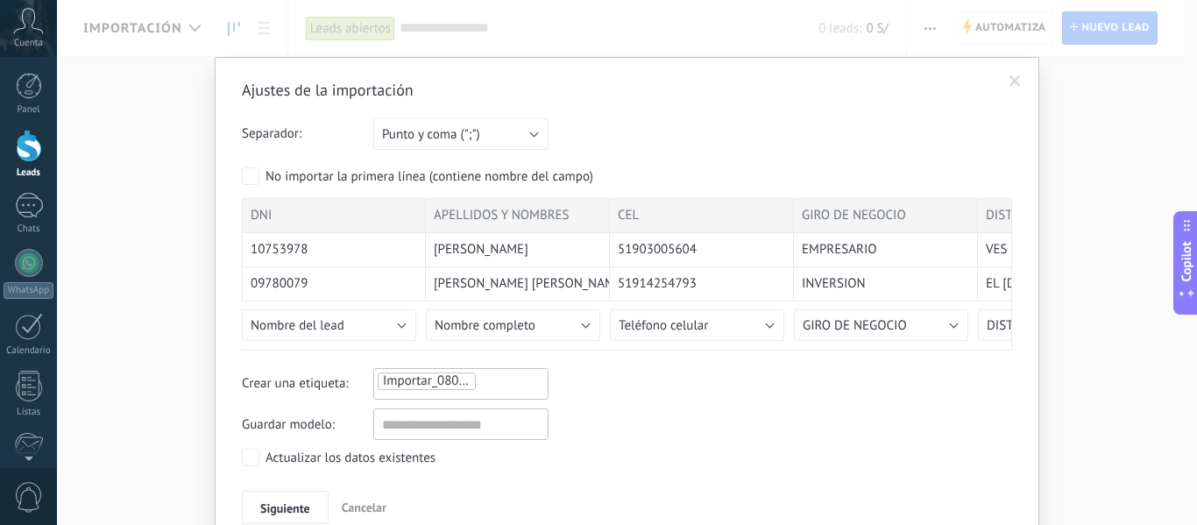
click at [492, 379] on ul "Importar_08092025_0951" at bounding box center [437, 381] width 122 height 21
type input "*****"
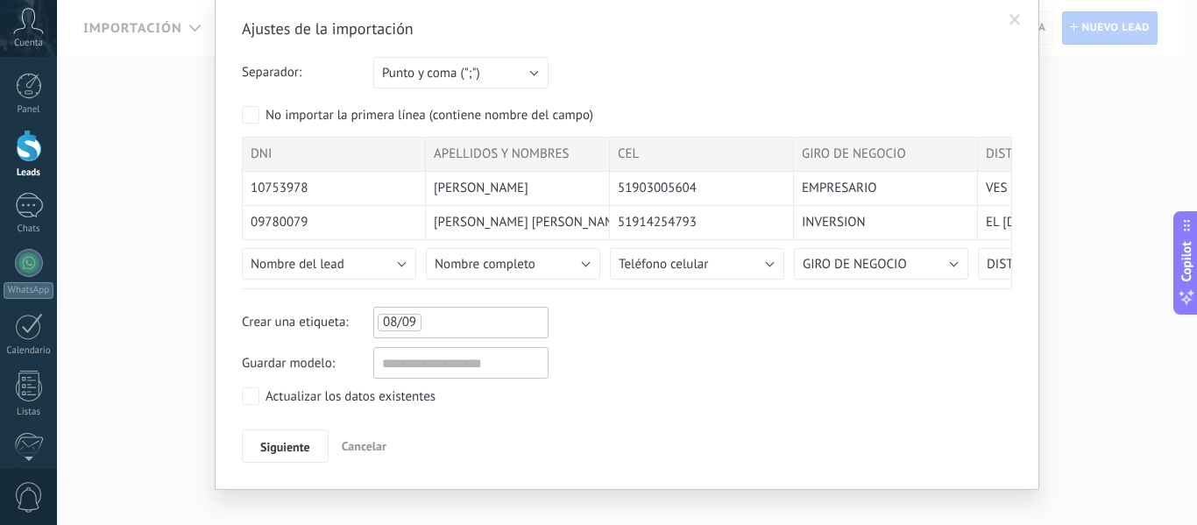
scroll to position [82, 0]
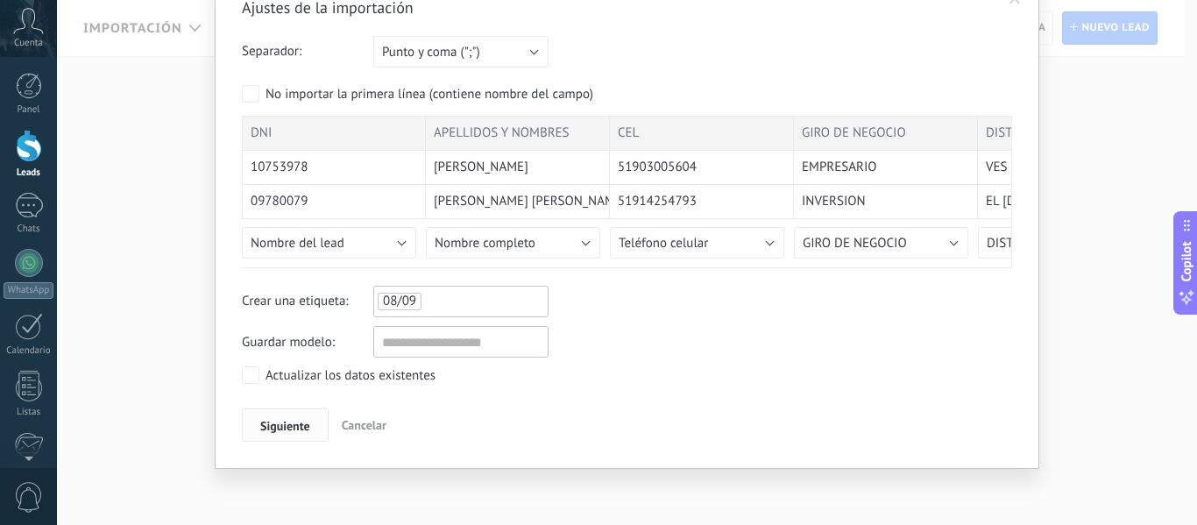
click at [246, 425] on button "Siguiente" at bounding box center [285, 424] width 87 height 33
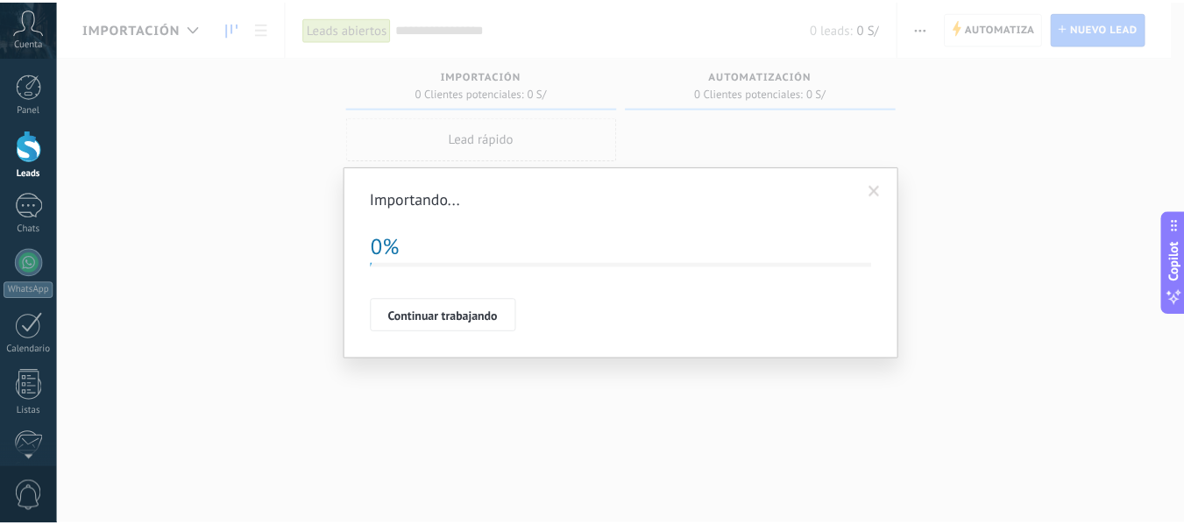
scroll to position [0, 0]
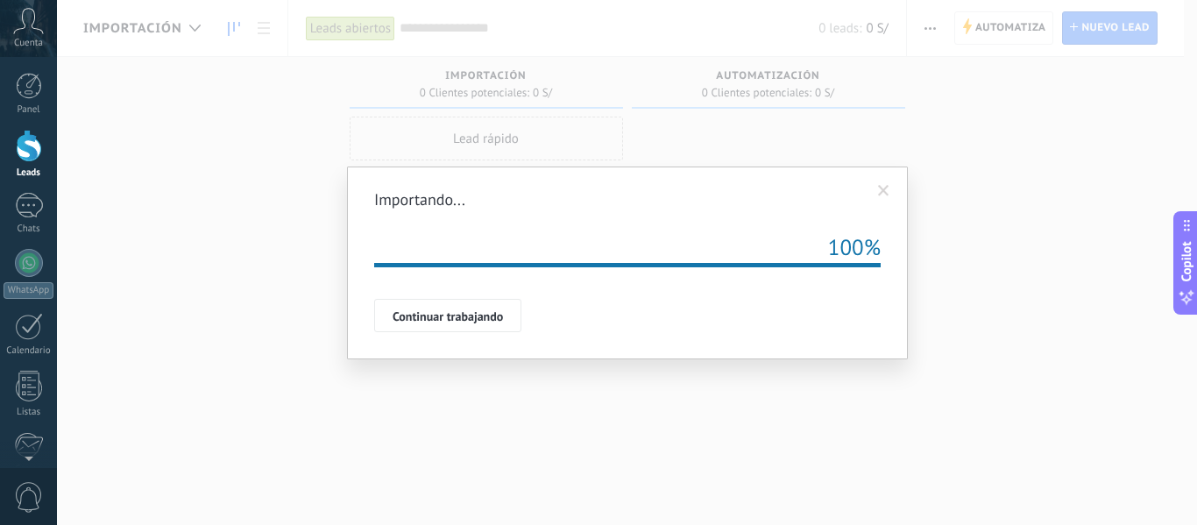
click at [494, 310] on span "Continuar trabajando" at bounding box center [448, 316] width 110 height 12
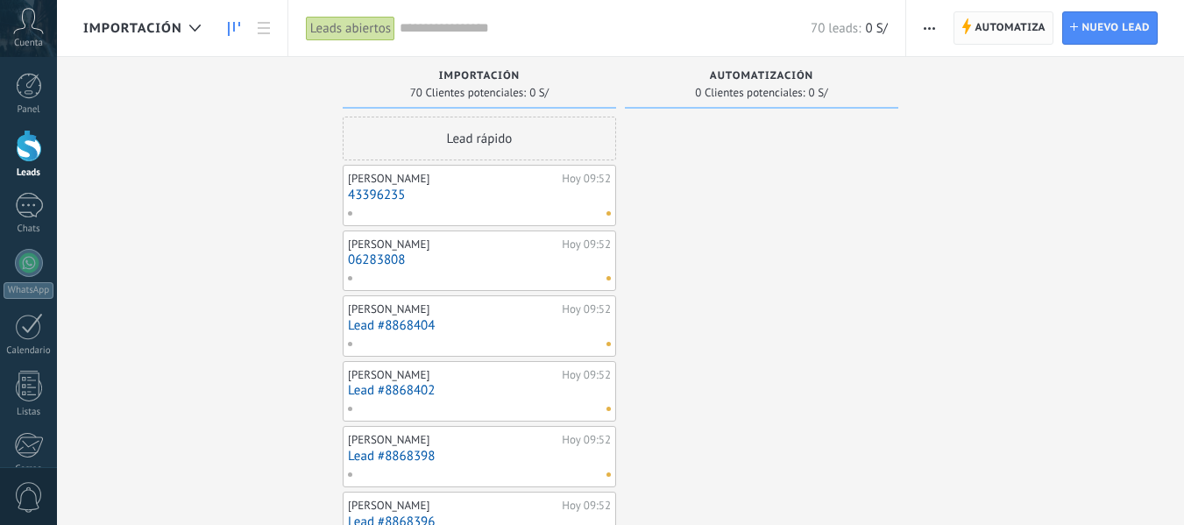
click at [995, 32] on span "Automatiza" at bounding box center [1009, 28] width 71 height 32
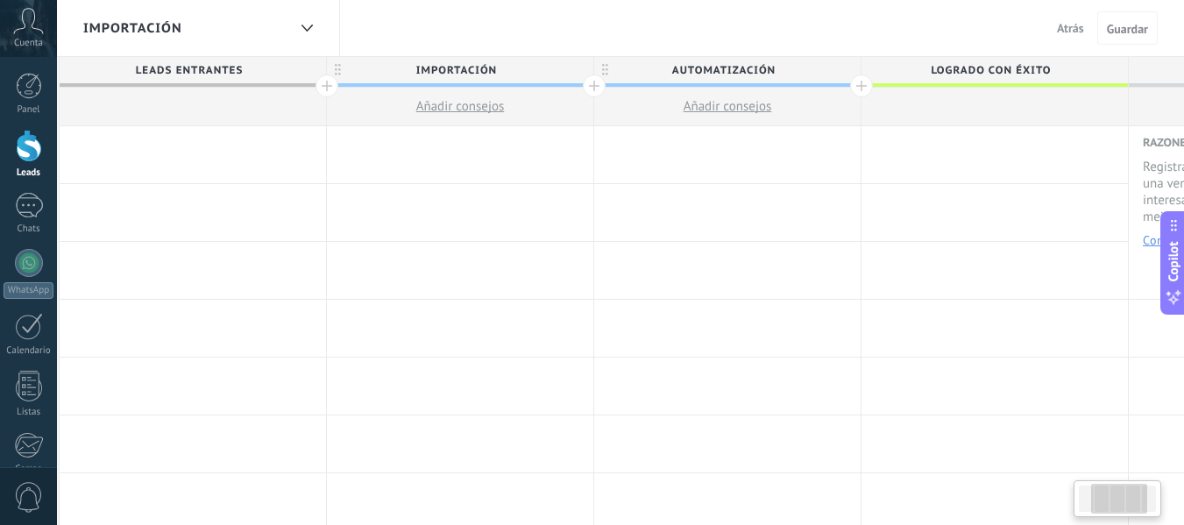
drag, startPoint x: 959, startPoint y: 230, endPoint x: 678, endPoint y: 183, distance: 285.2
click at [674, 143] on div at bounding box center [726, 154] width 266 height 57
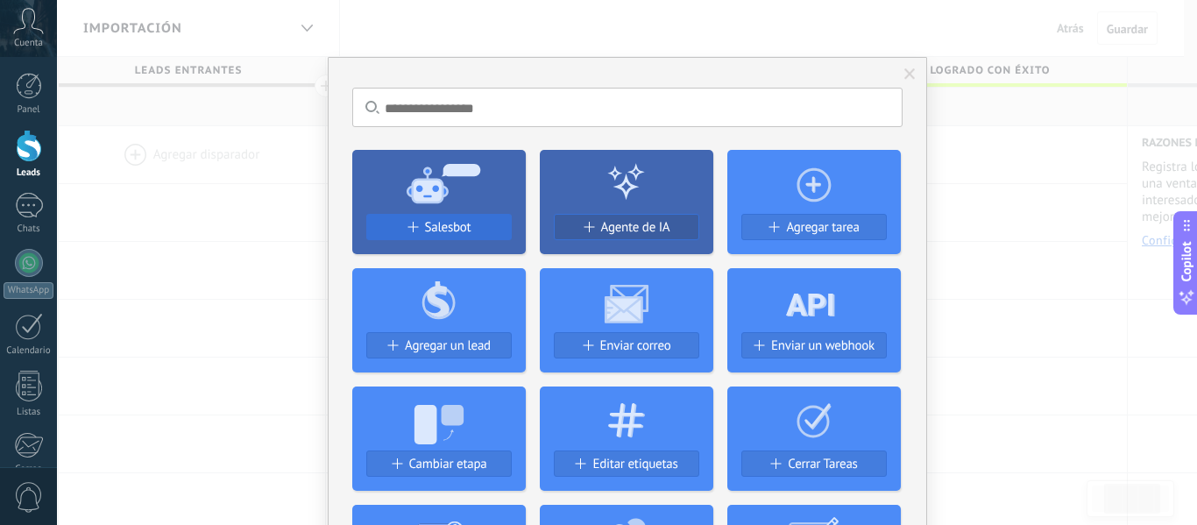
click at [444, 227] on span "Salesbot" at bounding box center [448, 227] width 46 height 15
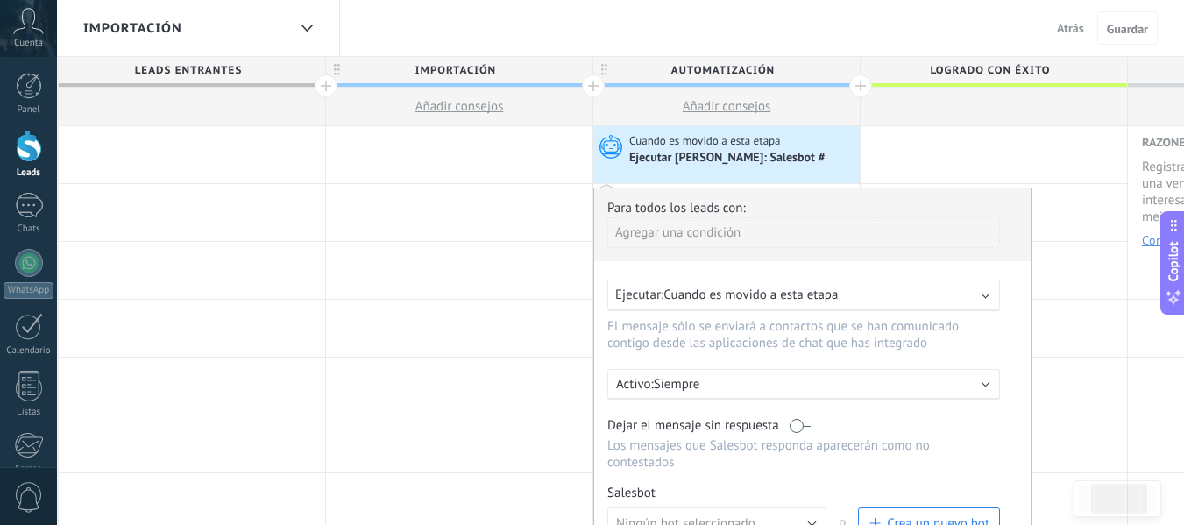
click at [749, 305] on div "Ejecutar: Cuando es movido a esta etapa" at bounding box center [803, 296] width 393 height 32
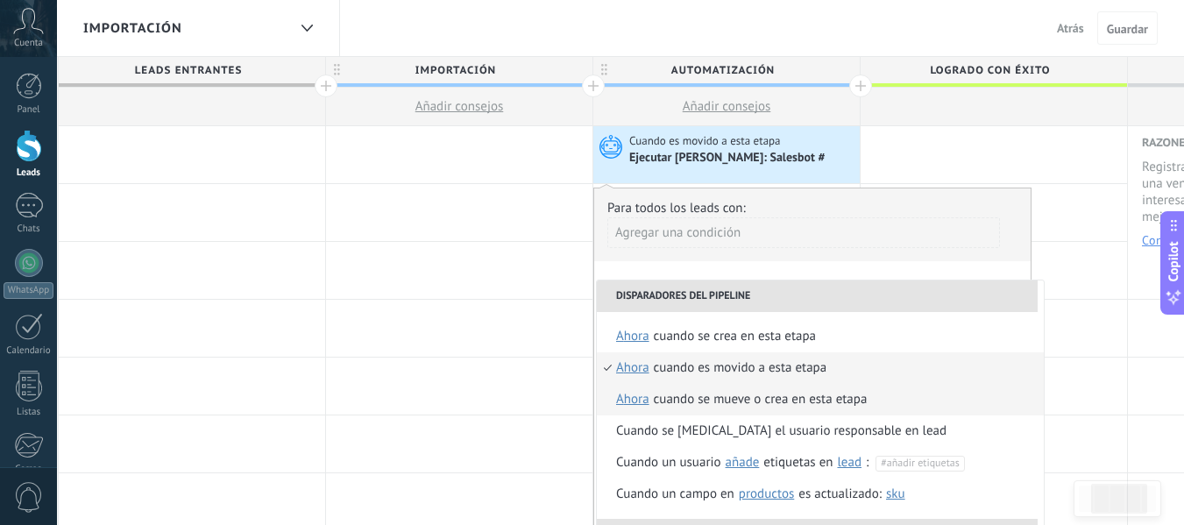
click at [767, 394] on div "Cuando se mueve o crea en esta etapa" at bounding box center [761, 400] width 214 height 32
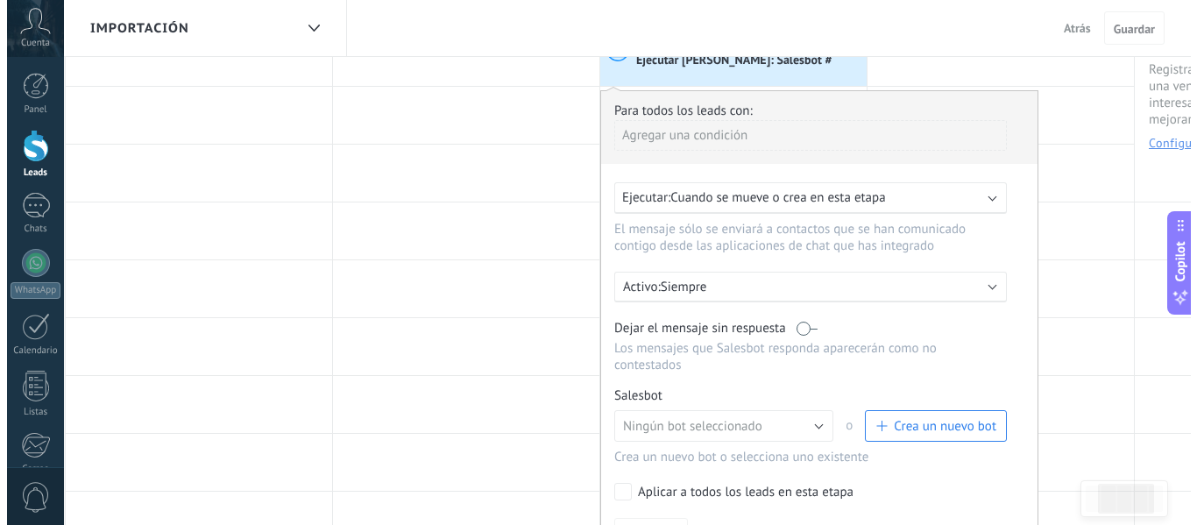
scroll to position [263, 0]
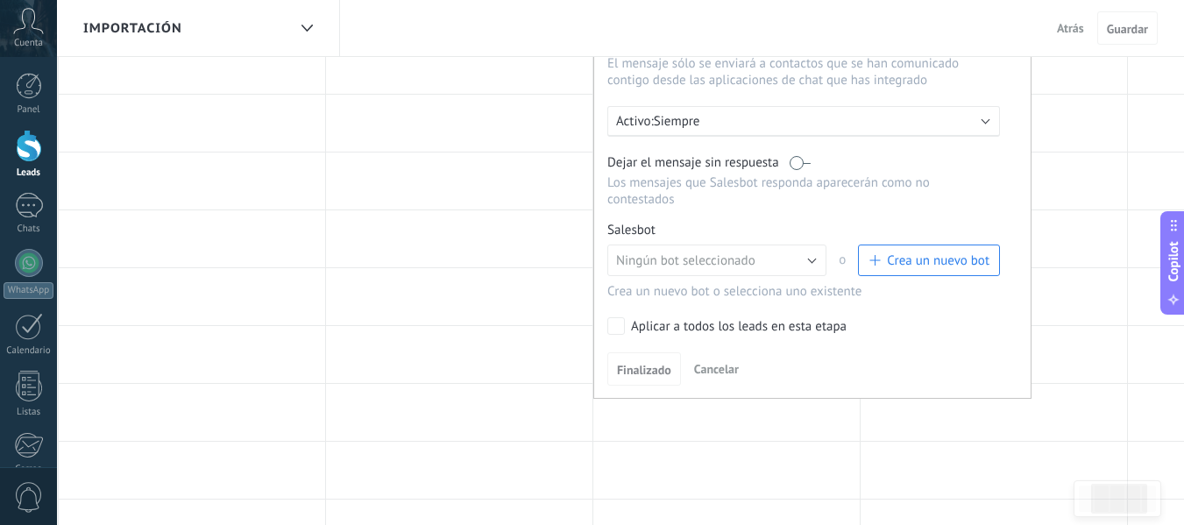
click at [921, 273] on button "Crea un nuevo bot" at bounding box center [929, 260] width 142 height 32
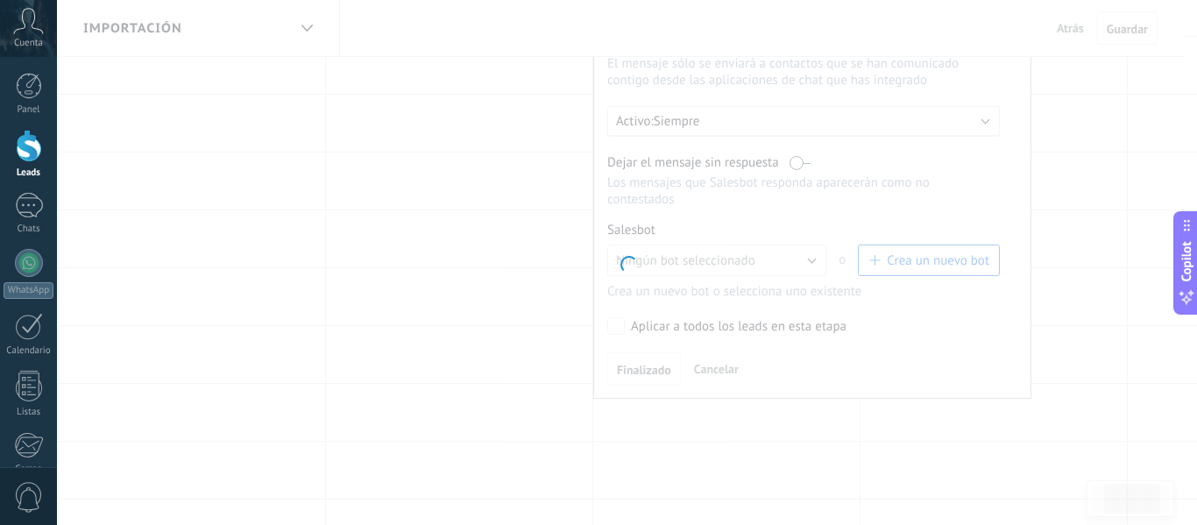
scroll to position [0, 0]
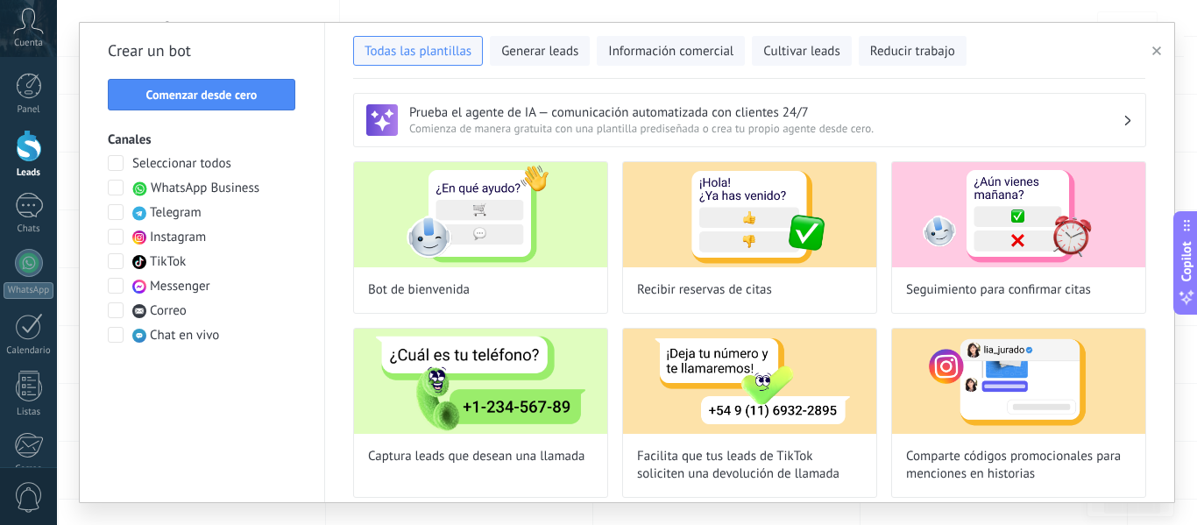
type input "**********"
click at [254, 86] on button "Comenzar desde cero" at bounding box center [202, 95] width 188 height 32
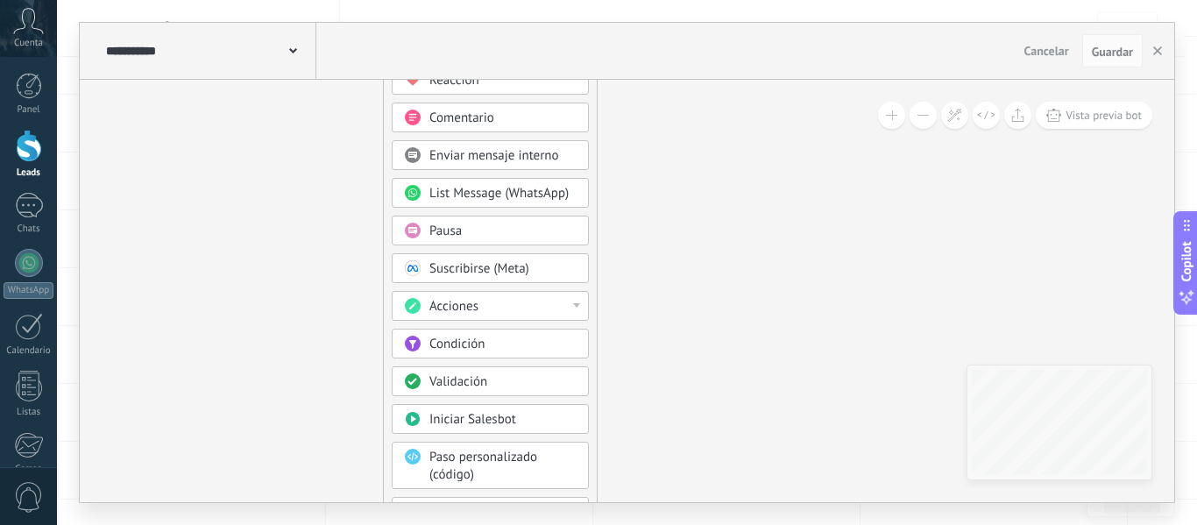
drag, startPoint x: 524, startPoint y: 411, endPoint x: 249, endPoint y: 138, distance: 387.9
click at [249, 138] on icon at bounding box center [328, 255] width 1178 height 1511
click at [527, 308] on div "Acciones" at bounding box center [502, 307] width 147 height 18
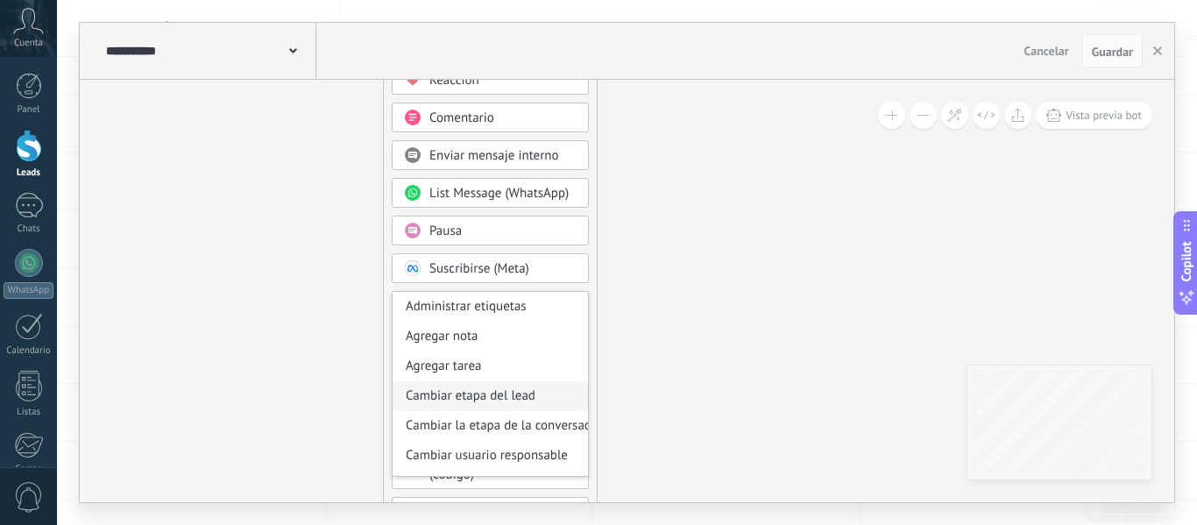
click at [513, 401] on div "Cambiar etapa del lead" at bounding box center [490, 396] width 195 height 30
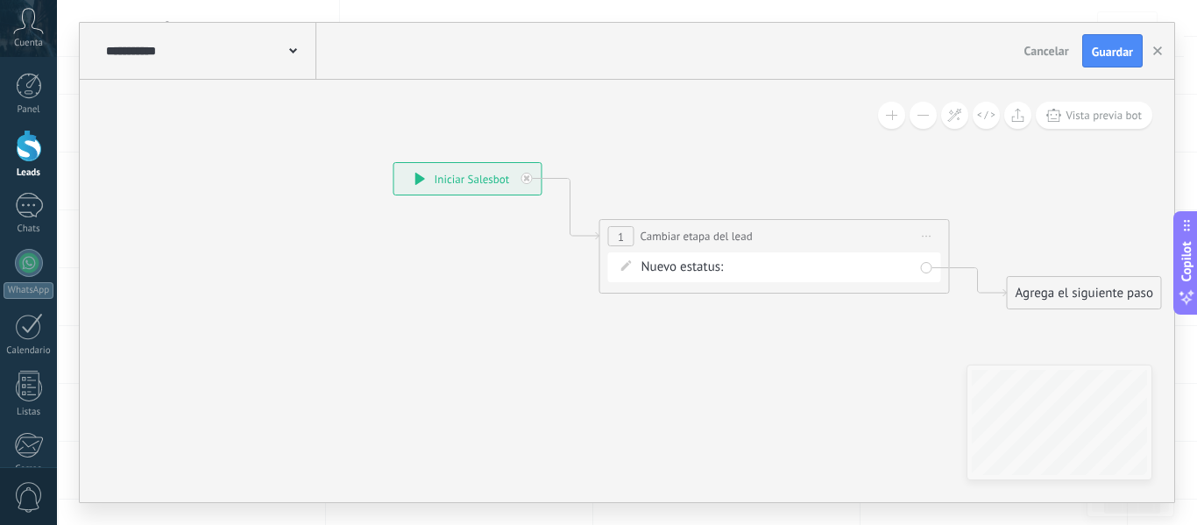
drag, startPoint x: 520, startPoint y: 260, endPoint x: 662, endPoint y: 479, distance: 261.0
click at [662, 479] on icon at bounding box center [747, 235] width 1585 height 1023
click at [0, 0] on div "IMPORTACIÓN AUTOMATIZACIÓN Logrado con éxito Venta Perdido" at bounding box center [0, 0] width 0 height 0
click at [693, 270] on div at bounding box center [627, 262] width 1140 height 525
click at [0, 0] on div "IMPORTACIÓN AUTOMATIZACIÓN Logrado con éxito Venta Perdido" at bounding box center [0, 0] width 0 height 0
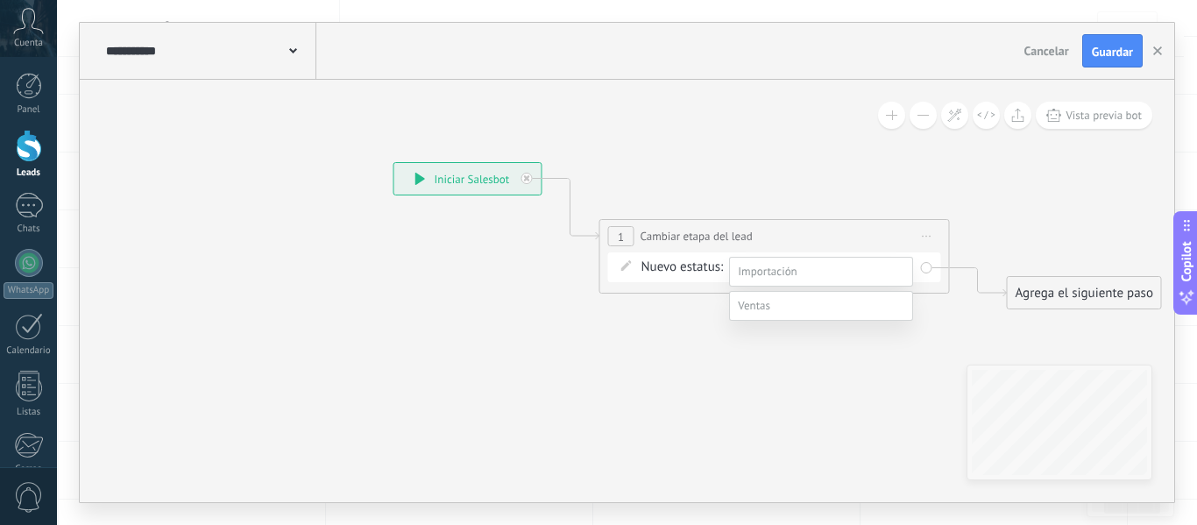
click at [0, 0] on label "AUTOMATIZACIÓN" at bounding box center [0, 0] width 0 height 0
click at [0, 0] on div "IMPORTACIÓN AUTOMATIZACIÓN Logrado con éxito Venta Perdido" at bounding box center [0, 0] width 0 height 0
click at [794, 321] on label at bounding box center [821, 306] width 184 height 30
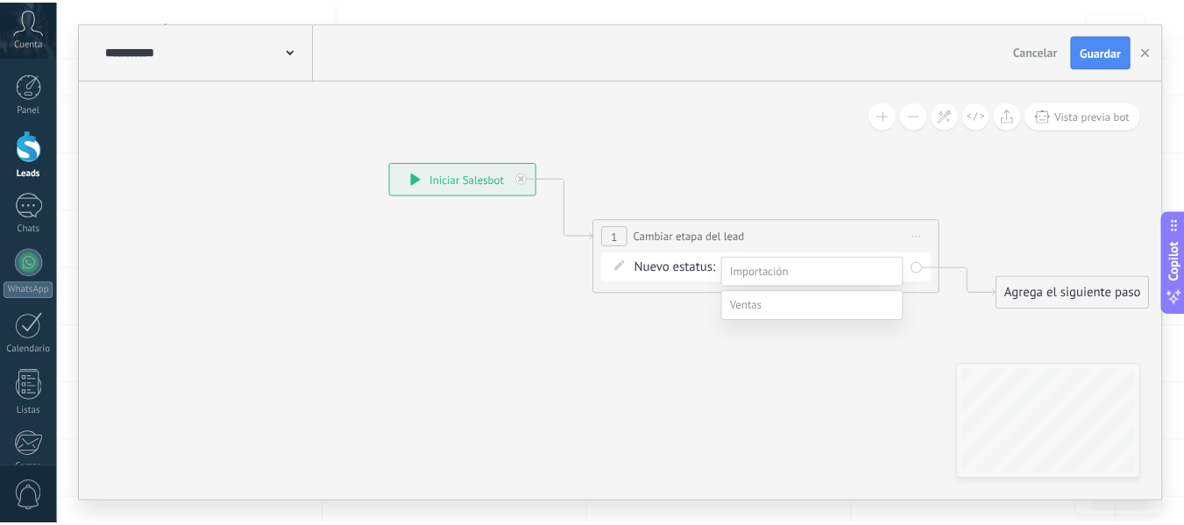
scroll to position [34, 0]
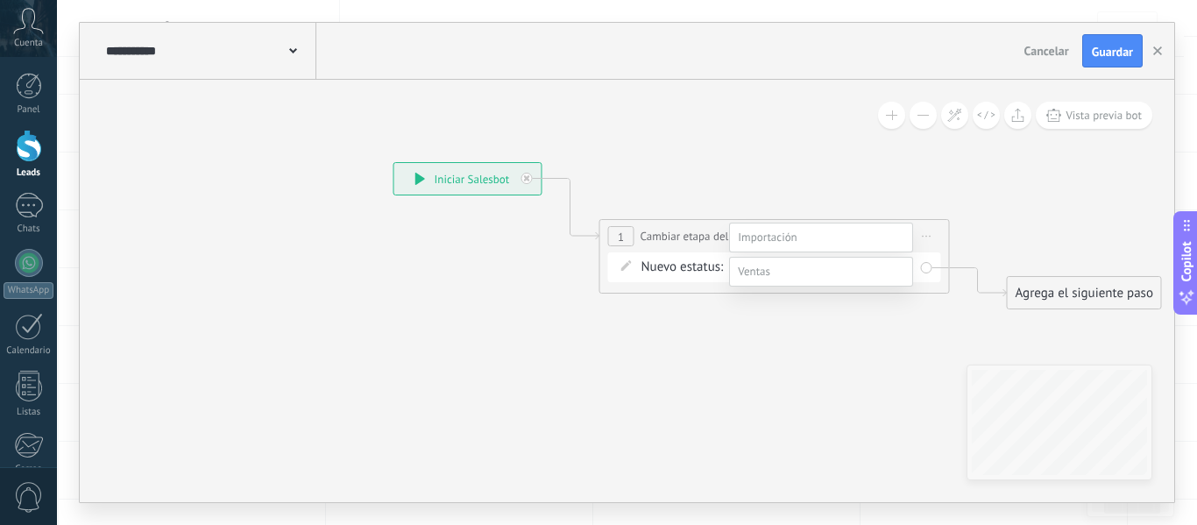
click at [0, 0] on label "LEAD NUEVO" at bounding box center [0, 0] width 0 height 0
click at [1117, 38] on button "Guardar" at bounding box center [1112, 50] width 60 height 33
click at [1160, 50] on icon "button" at bounding box center [1157, 50] width 9 height 9
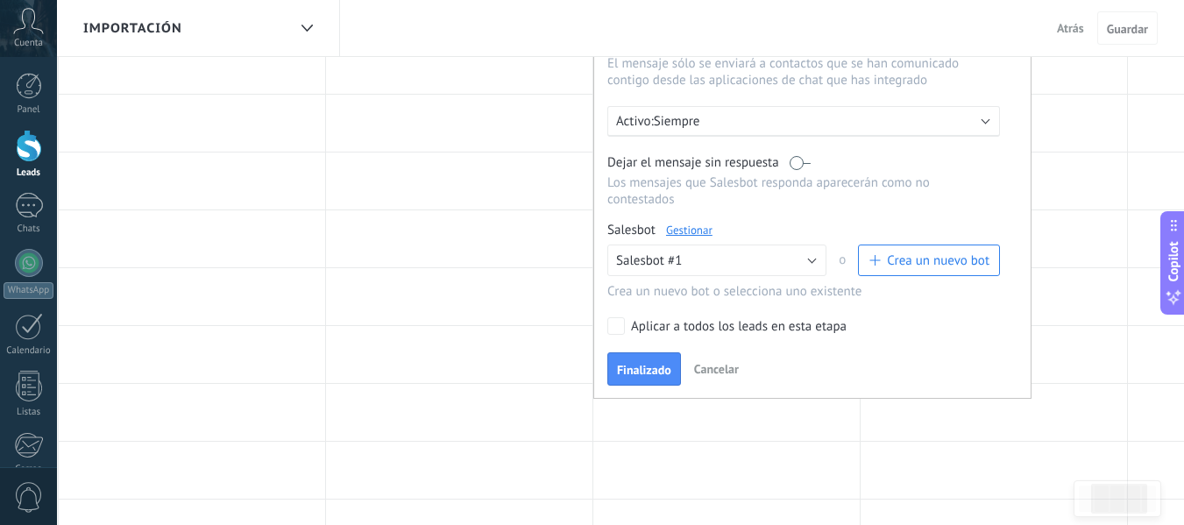
click at [634, 387] on div "Para todos los leads con: Agregar una condición Ejecutar: Cuando se mueve o cre…" at bounding box center [812, 162] width 438 height 474
click at [641, 384] on button "Finalizado" at bounding box center [644, 368] width 74 height 33
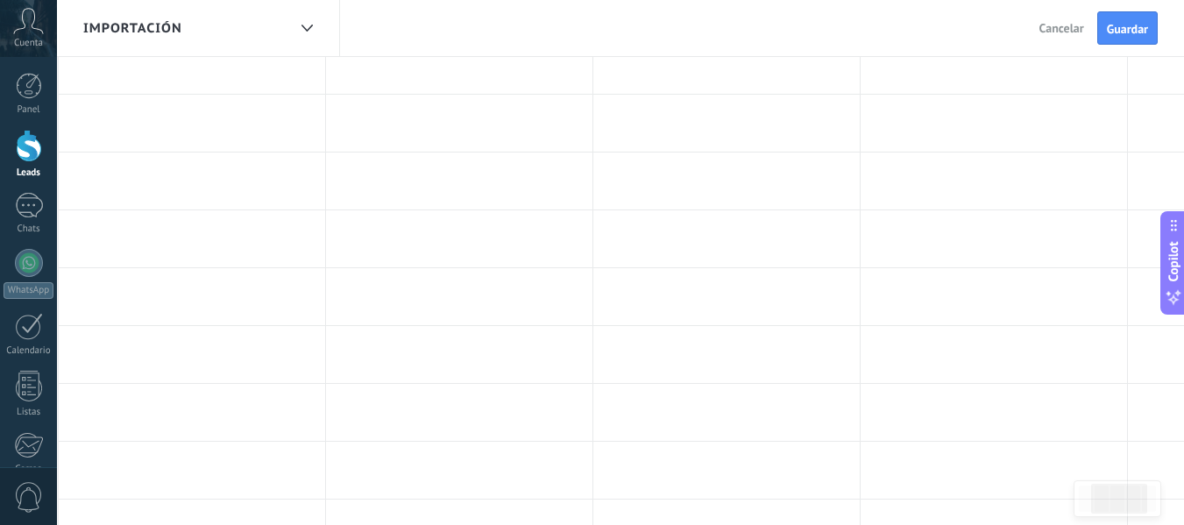
click at [1120, 4] on div "Atrás Cancelar Guardar" at bounding box center [1100, 28] width 166 height 56
click at [1133, 18] on button "Guardar" at bounding box center [1127, 27] width 60 height 33
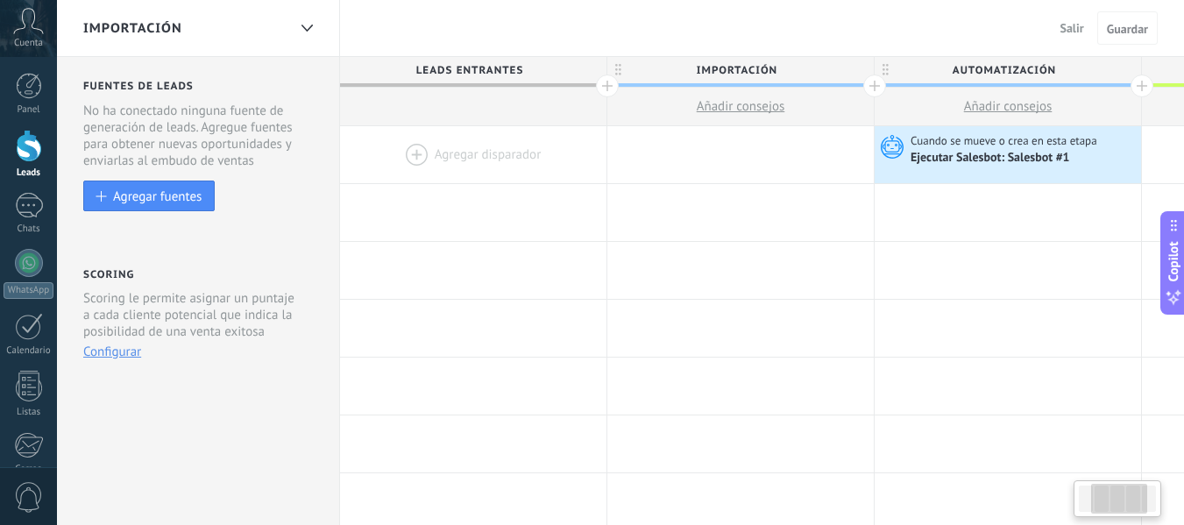
scroll to position [0, 281]
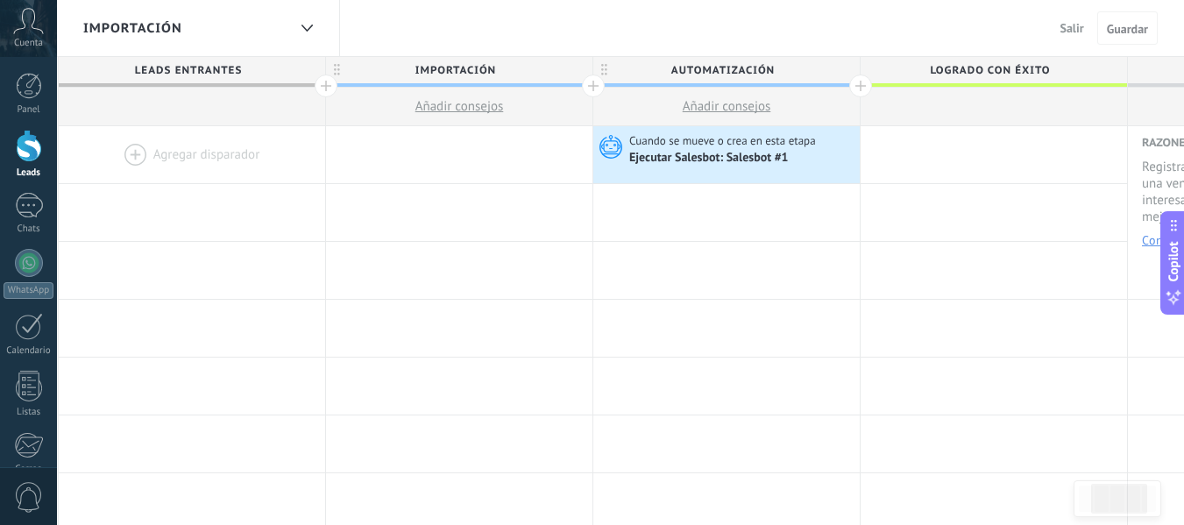
drag, startPoint x: 135, startPoint y: 0, endPoint x: 282, endPoint y: 36, distance: 151.5
click at [282, 36] on div "Importación" at bounding box center [184, 28] width 203 height 56
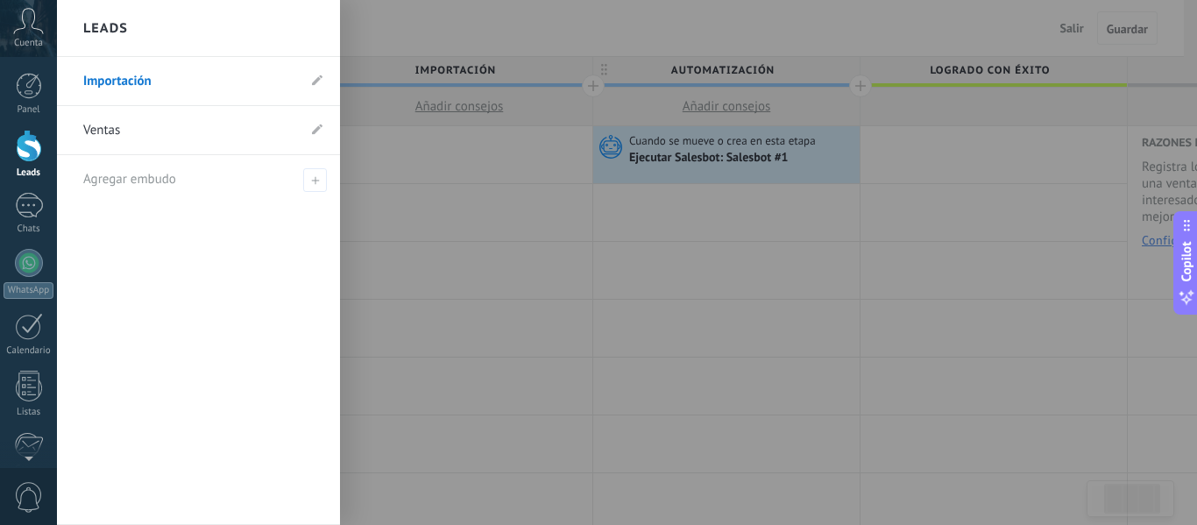
click at [98, 124] on link "Ventas" at bounding box center [189, 130] width 213 height 49
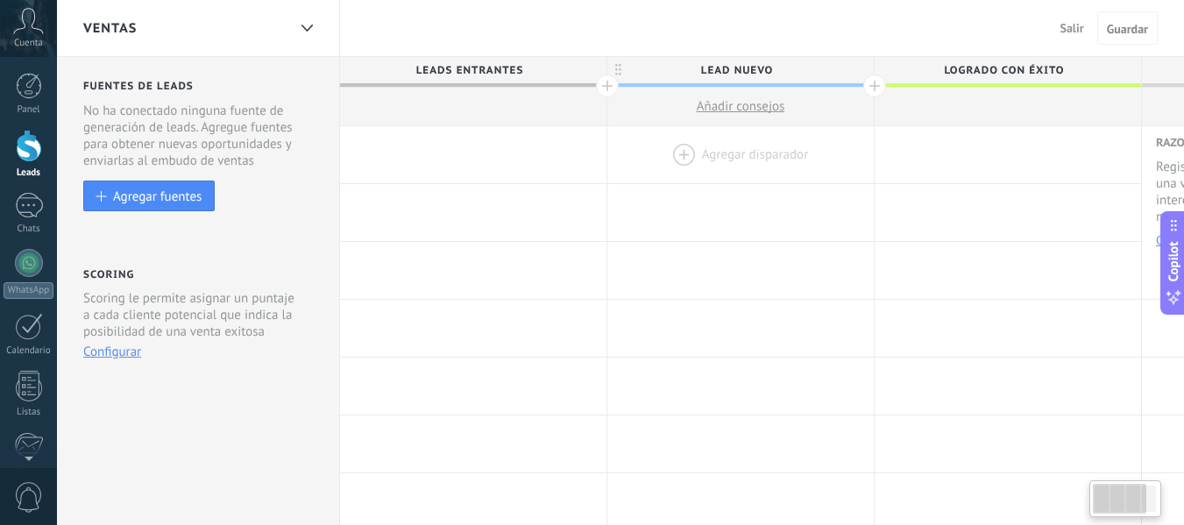
click at [725, 159] on div at bounding box center [740, 154] width 266 height 57
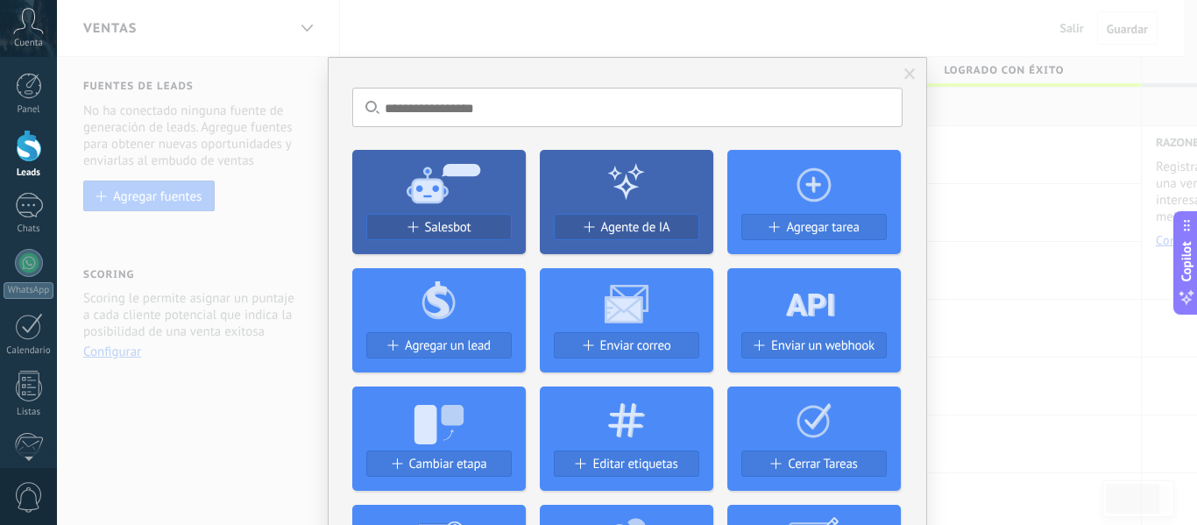
click at [432, 211] on icon at bounding box center [438, 182] width 173 height 63
click at [446, 220] on span "Salesbot" at bounding box center [448, 227] width 46 height 15
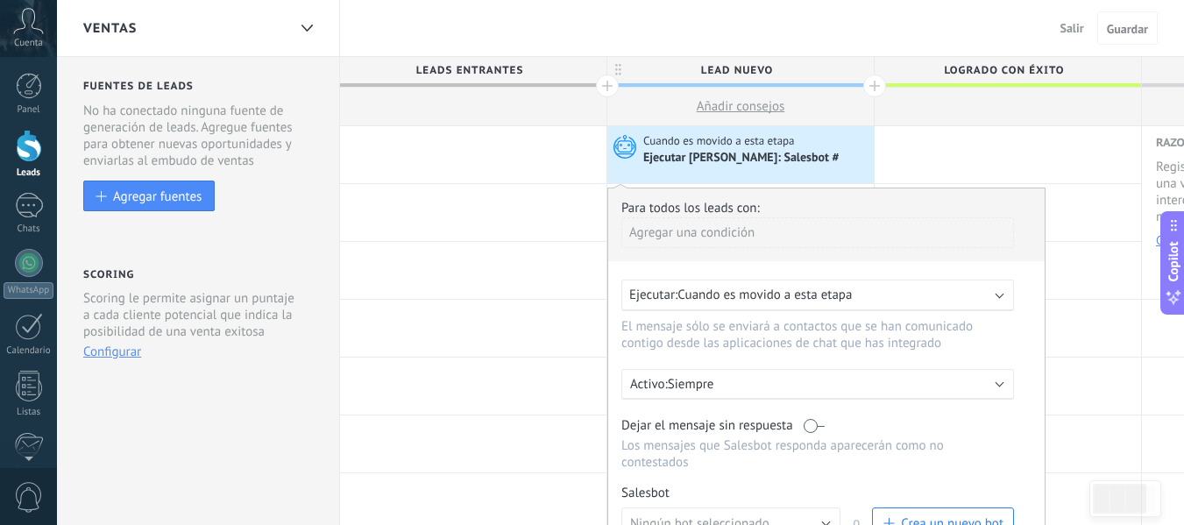
click at [733, 299] on span "Cuando es movido a esta etapa" at bounding box center [764, 295] width 174 height 17
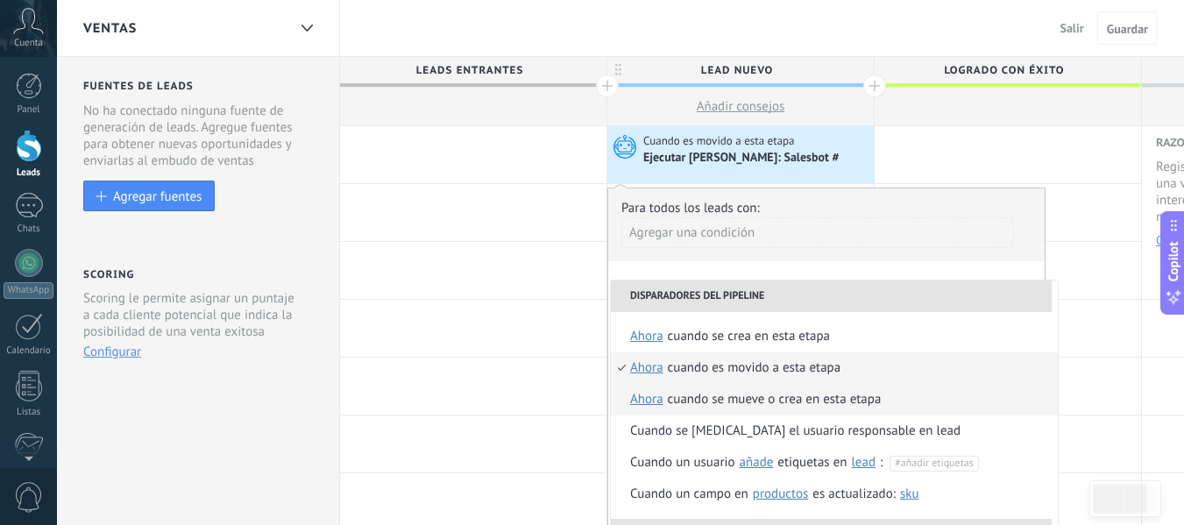
click at [708, 400] on div "Cuando se mueve o crea en esta etapa" at bounding box center [775, 400] width 214 height 32
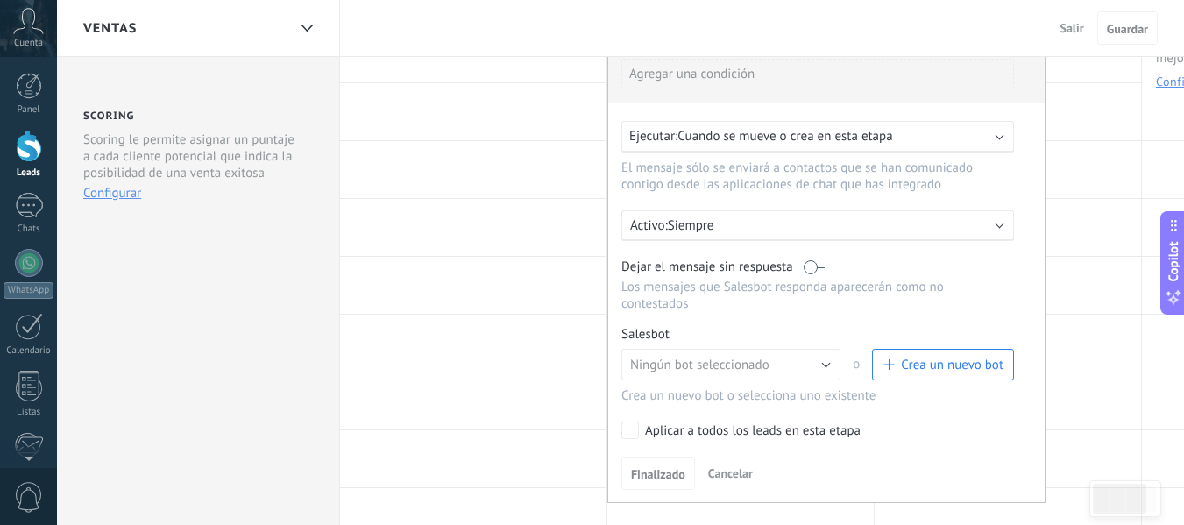
scroll to position [350, 0]
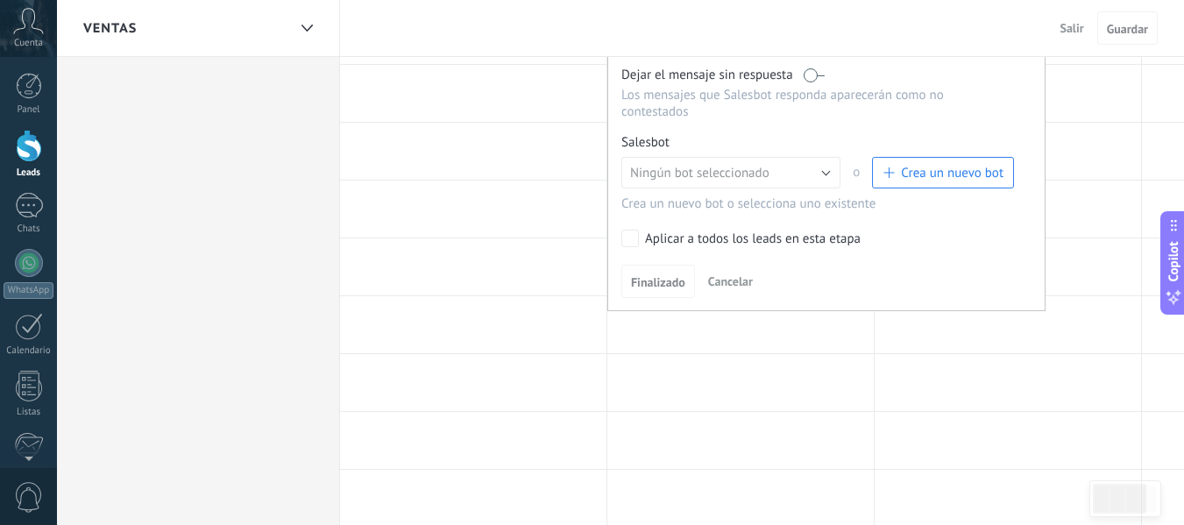
click at [932, 165] on span "Crea un nuevo bot" at bounding box center [952, 173] width 103 height 17
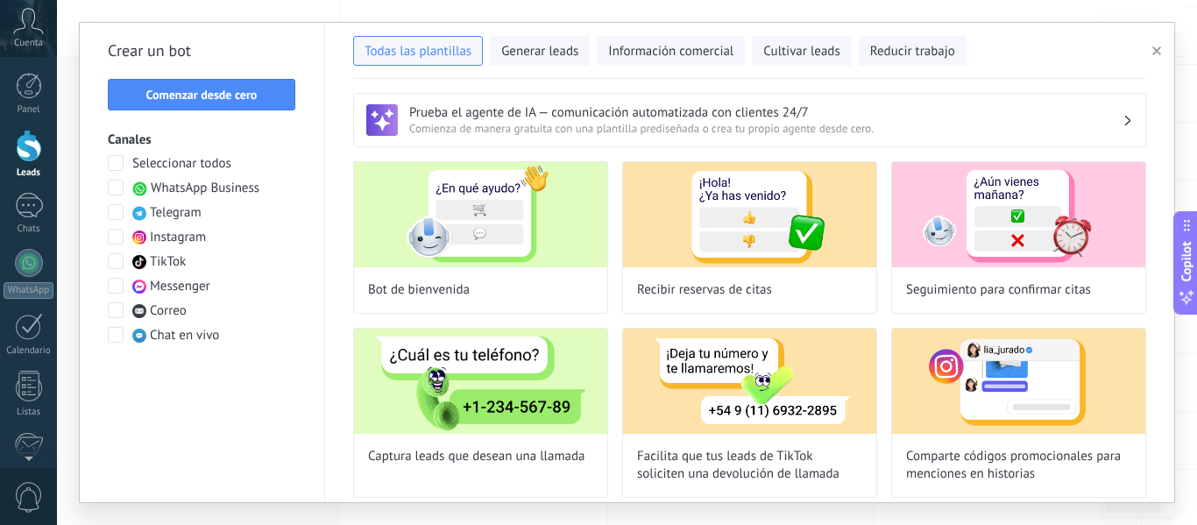
type input "**********"
click at [140, 88] on button "Comenzar desde cero" at bounding box center [202, 95] width 188 height 32
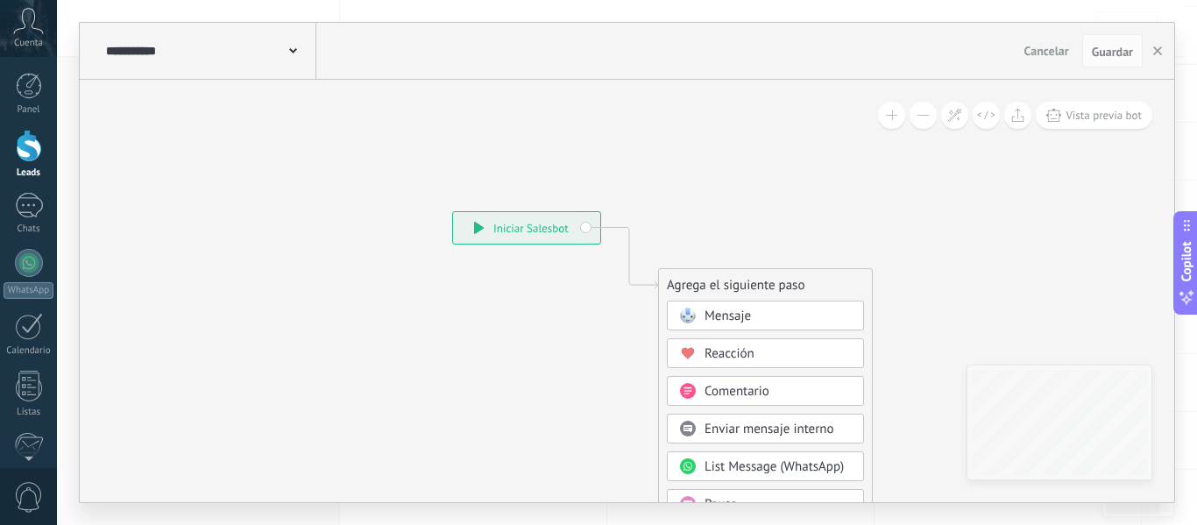
drag, startPoint x: 492, startPoint y: 502, endPoint x: 352, endPoint y: 322, distance: 228.5
click at [352, 322] on div "**********" at bounding box center [627, 262] width 1096 height 481
click at [781, 309] on div "Mensaje" at bounding box center [777, 317] width 147 height 18
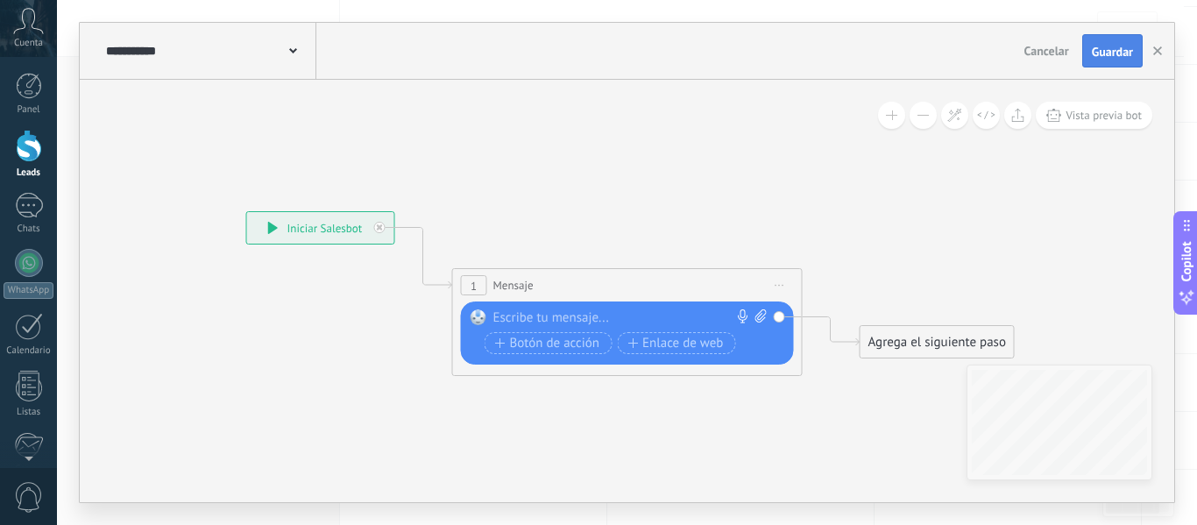
click at [1109, 57] on span "Guardar" at bounding box center [1112, 52] width 41 height 12
click at [1164, 56] on button "button" at bounding box center [1157, 51] width 26 height 32
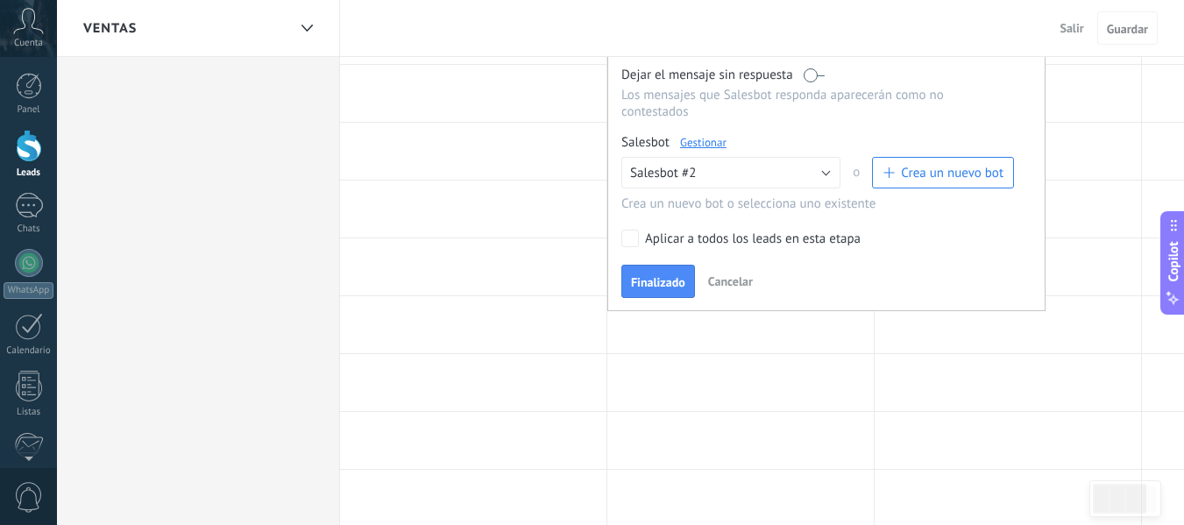
click at [659, 240] on div "Aplicar a todos los leads en esta etapa" at bounding box center [753, 239] width 216 height 18
click at [658, 280] on span "Finalizado" at bounding box center [658, 282] width 54 height 12
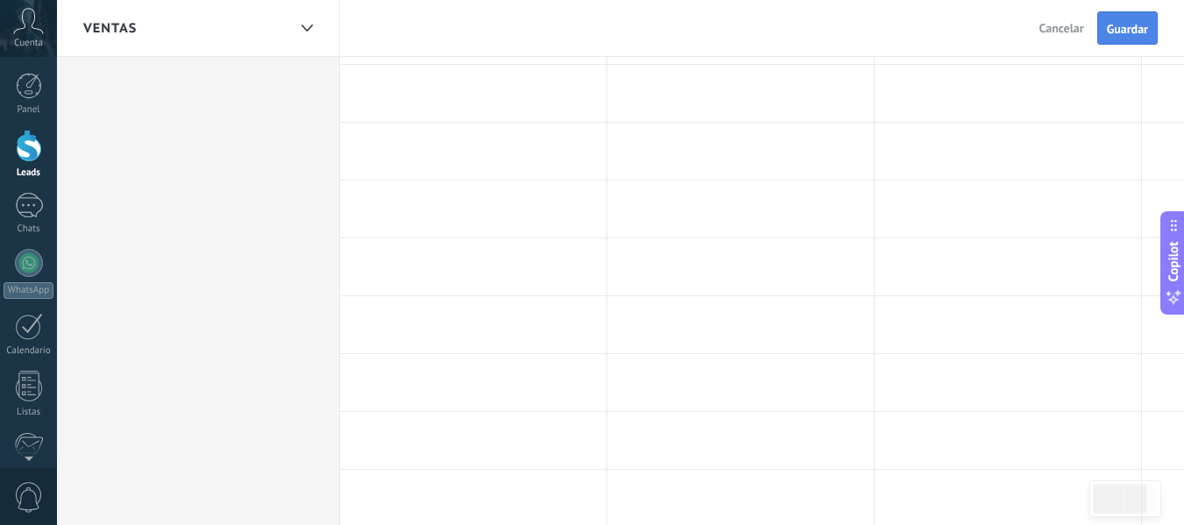
click at [1133, 17] on button "Guardar" at bounding box center [1127, 27] width 60 height 33
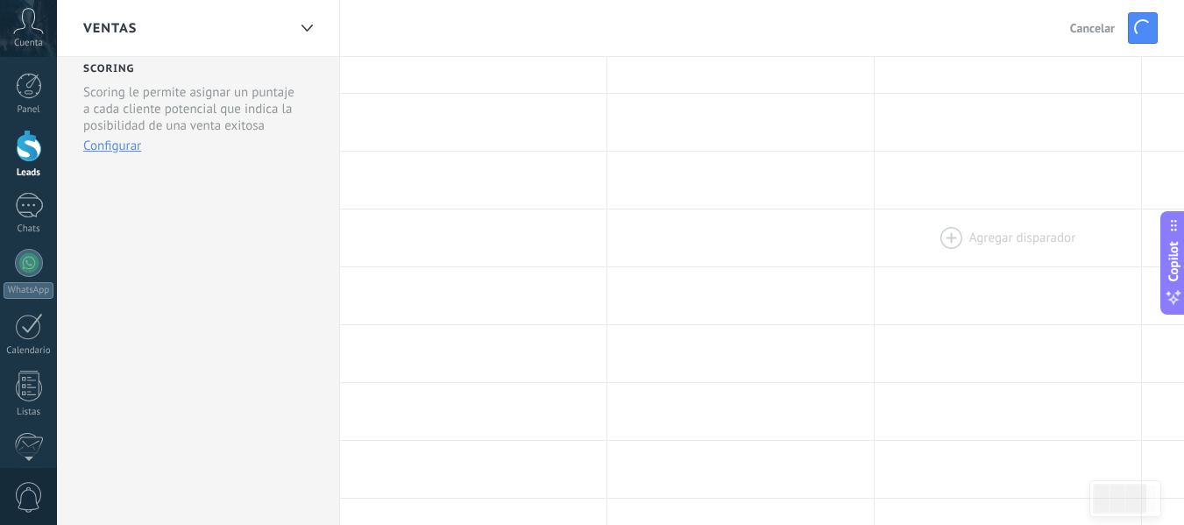
scroll to position [0, 0]
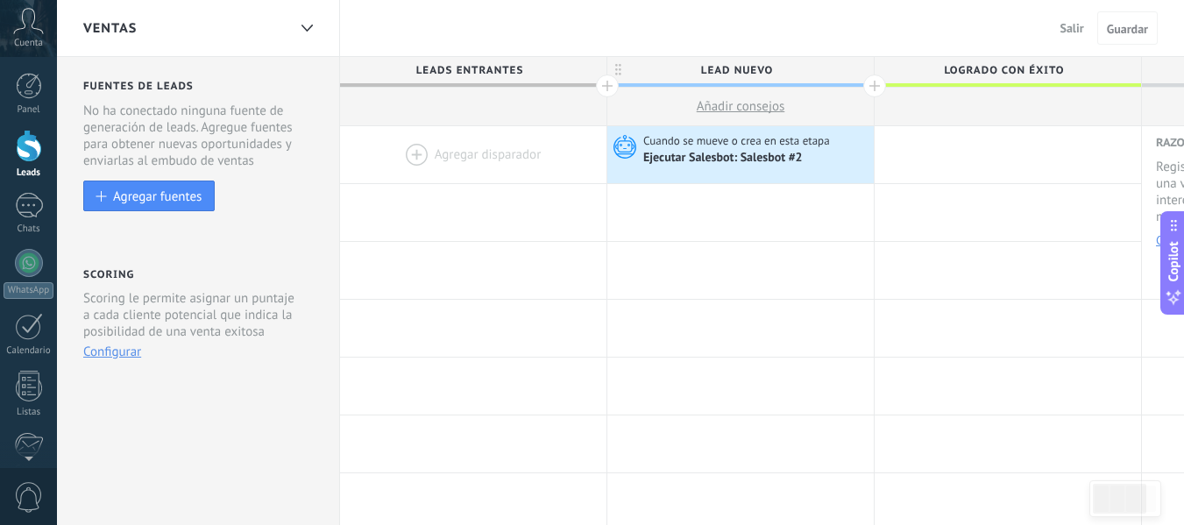
click at [1067, 25] on span "Salir" at bounding box center [1072, 28] width 24 height 16
